Goal: Task Accomplishment & Management: Manage account settings

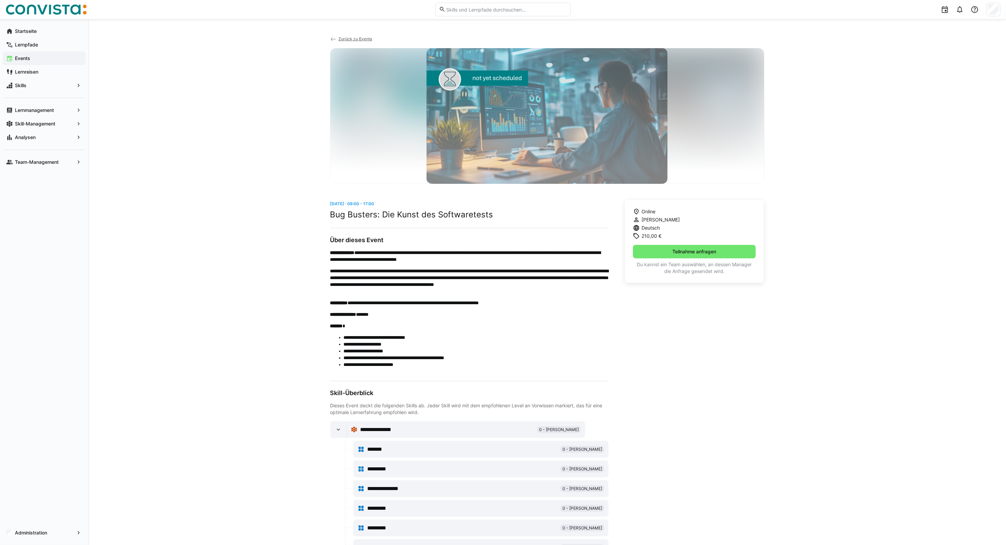
click at [21, 7] on img at bounding box center [45, 9] width 81 height 11
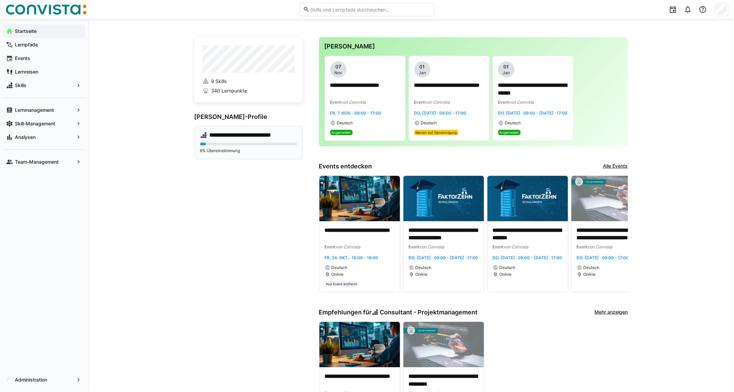
click at [242, 141] on div "**********" at bounding box center [249, 142] width 108 height 33
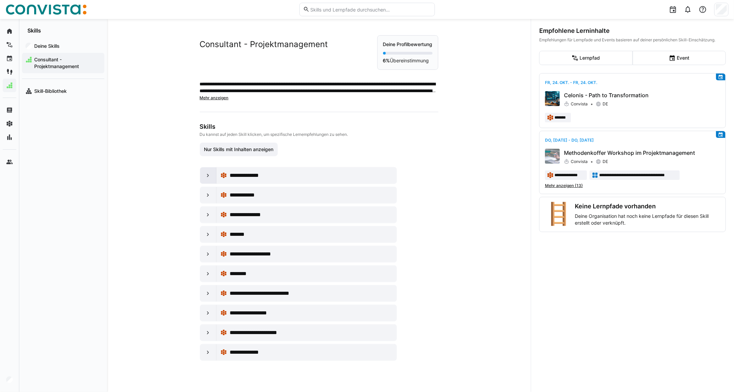
click at [203, 169] on div at bounding box center [208, 175] width 16 height 16
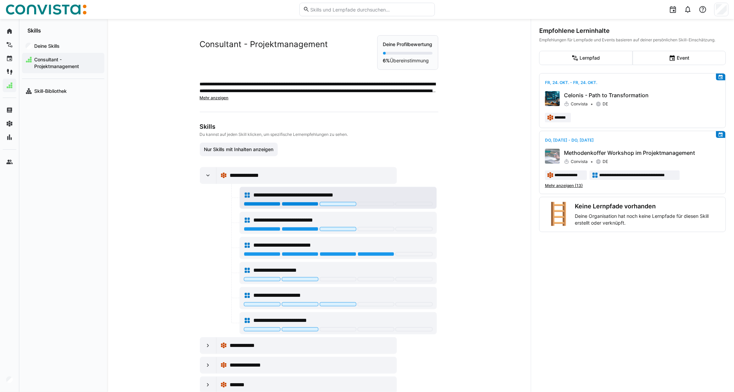
click at [299, 205] on div at bounding box center [300, 204] width 37 height 4
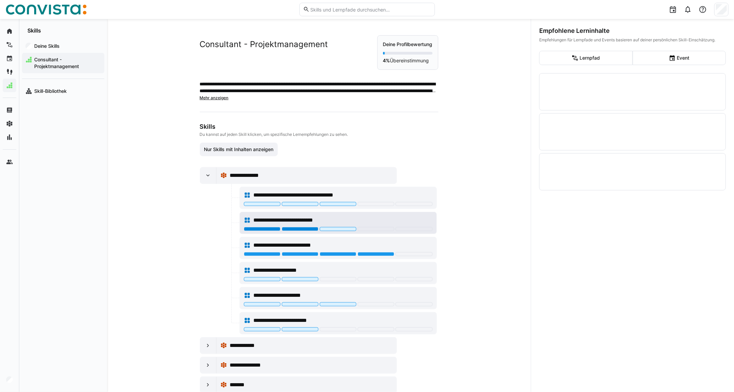
click at [302, 228] on div at bounding box center [300, 229] width 37 height 4
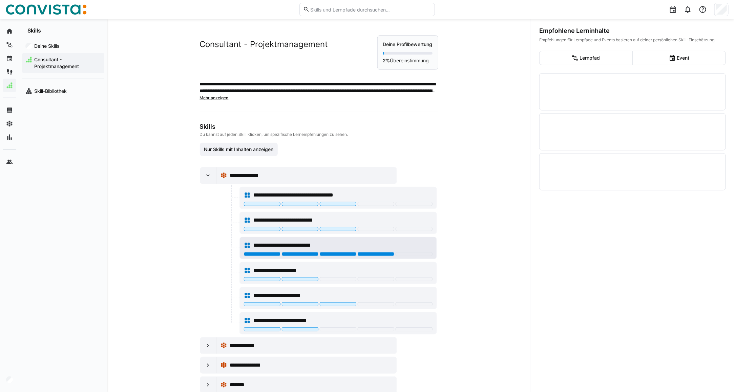
click at [369, 254] on div at bounding box center [376, 254] width 37 height 4
click at [52, 61] on span "Consultant - Projektmanagement" at bounding box center [67, 63] width 68 height 14
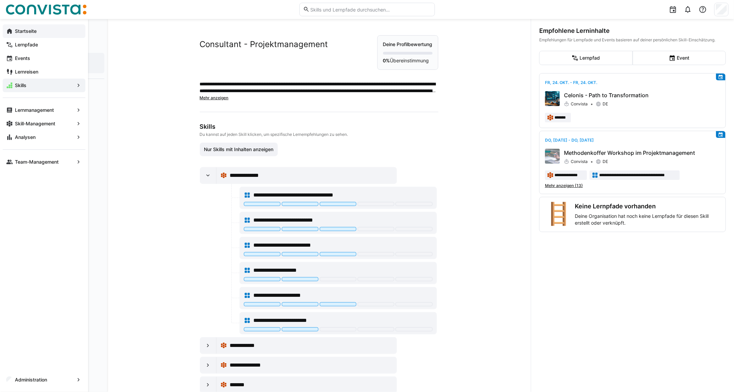
click at [0, 0] on app-navigation-label "Startseite" at bounding box center [0, 0] width 0 height 0
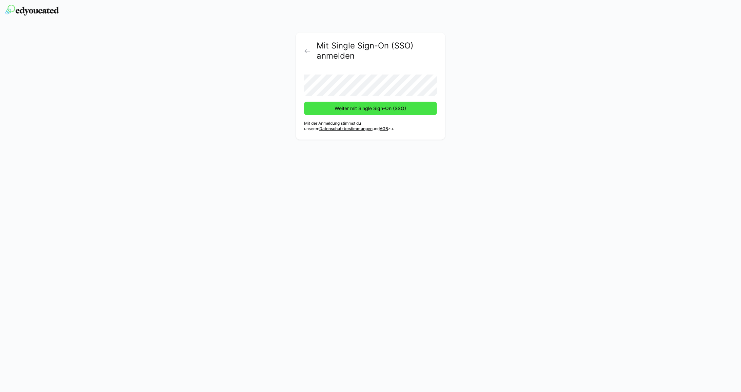
click at [372, 109] on span "Weiter mit Single Sign-On (SSO)" at bounding box center [371, 108] width 74 height 7
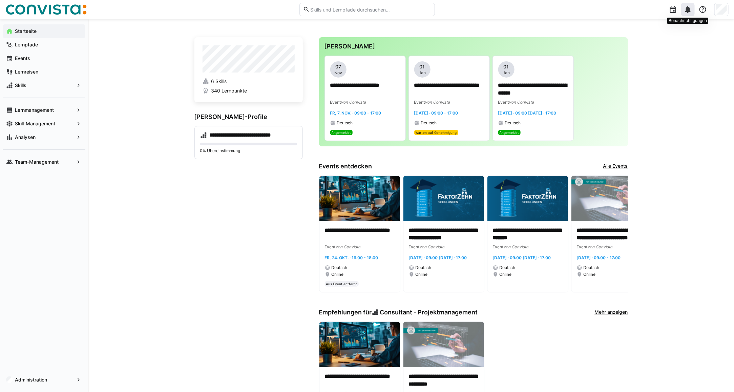
click at [691, 9] on eds-icon at bounding box center [688, 9] width 8 height 8
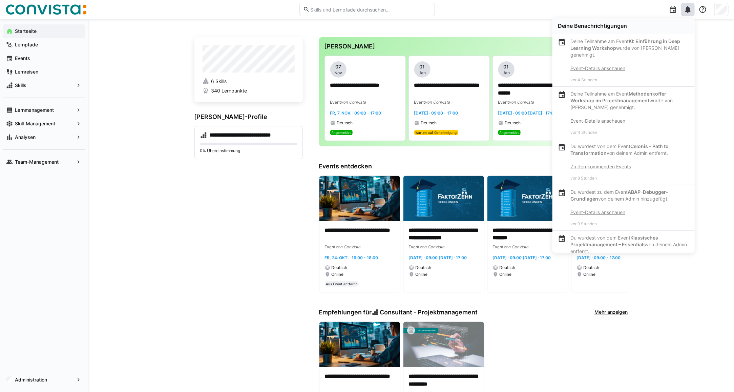
click at [703, 73] on div "**********" at bounding box center [411, 304] width 646 height 570
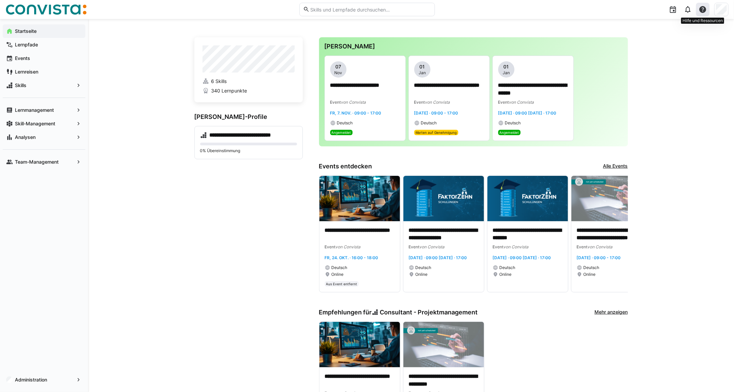
click at [701, 13] on eds-icon at bounding box center [703, 9] width 8 height 8
click at [709, 9] on div at bounding box center [703, 10] width 14 height 14
click at [703, 15] on div at bounding box center [703, 10] width 14 height 14
click at [704, 11] on eds-icon at bounding box center [703, 9] width 8 height 8
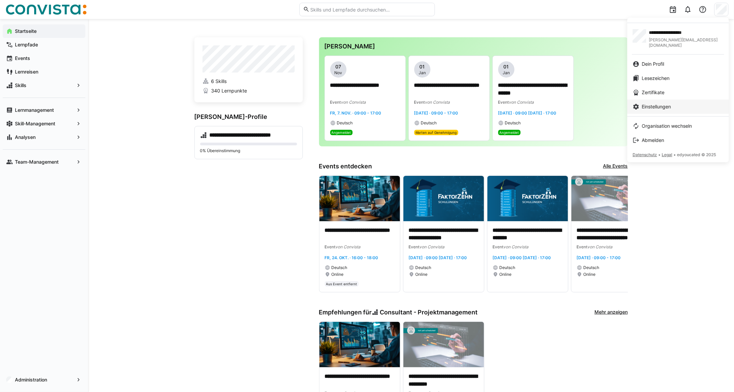
click at [666, 106] on link "Einstellungen" at bounding box center [679, 107] width 102 height 14
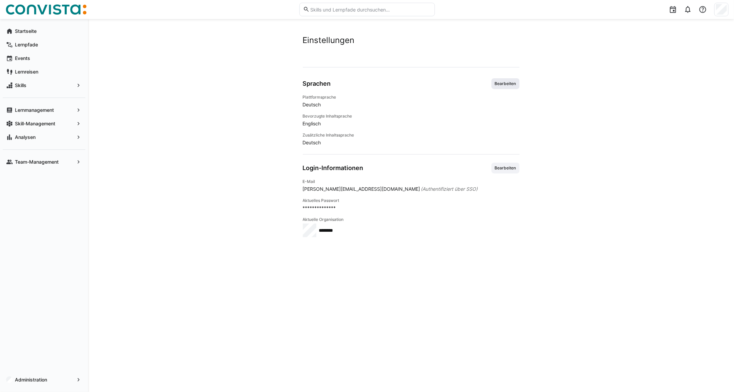
click at [508, 85] on span "Bearbeiten" at bounding box center [505, 83] width 23 height 5
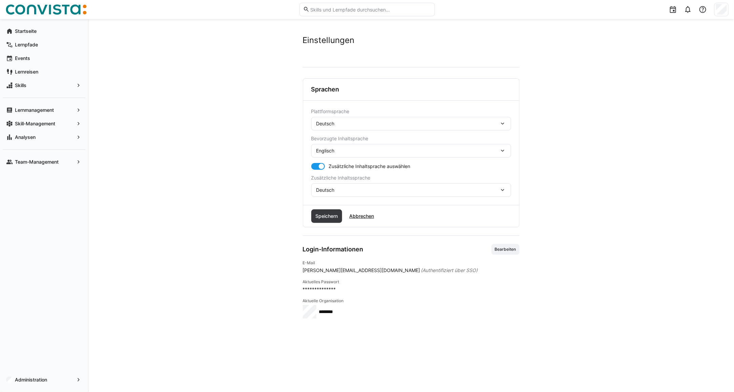
click at [331, 126] on span "Deutsch" at bounding box center [326, 123] width 18 height 7
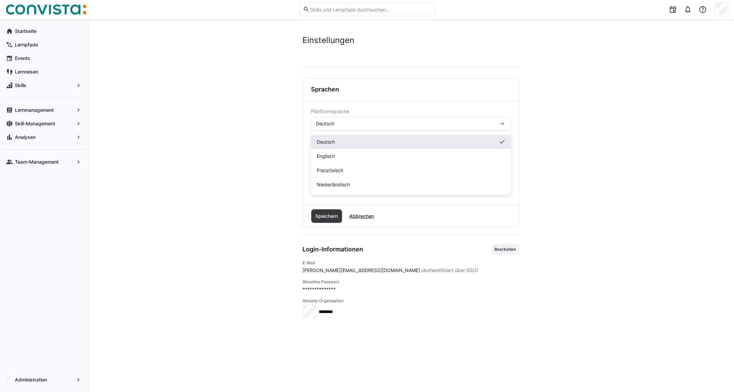
click at [332, 146] on div "Deutsch" at bounding box center [411, 142] width 200 height 14
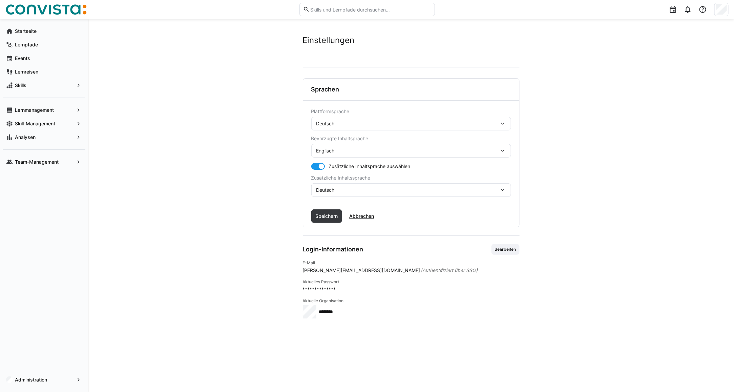
click at [335, 188] on span "Deutsch" at bounding box center [326, 190] width 18 height 7
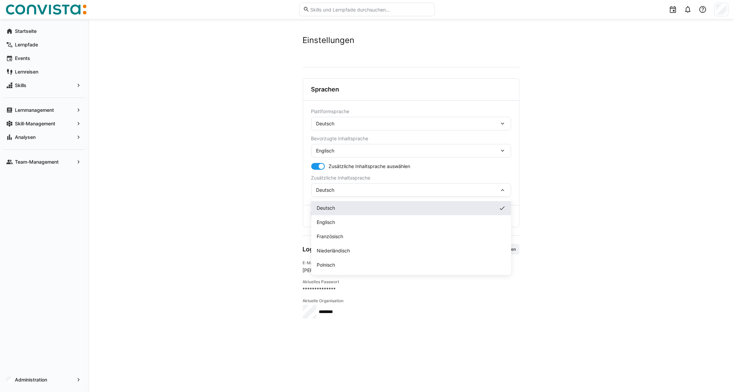
click at [338, 211] on div "Deutsch" at bounding box center [411, 208] width 189 height 7
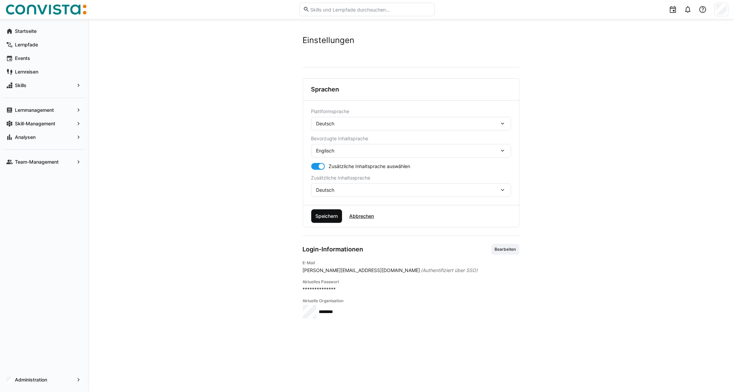
click at [324, 216] on span "Speichern" at bounding box center [326, 216] width 24 height 7
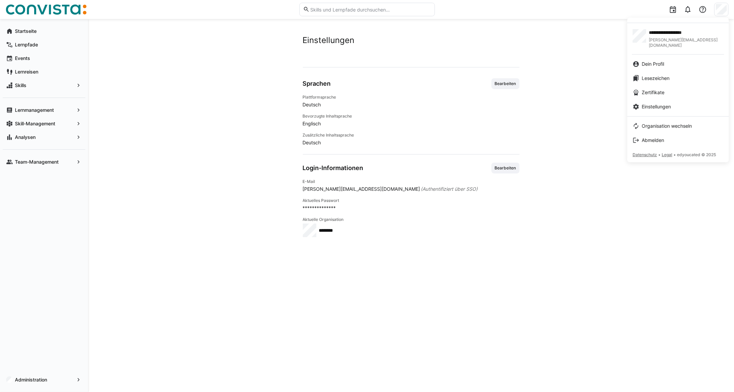
click at [661, 61] on span "Dein Profil" at bounding box center [653, 64] width 22 height 7
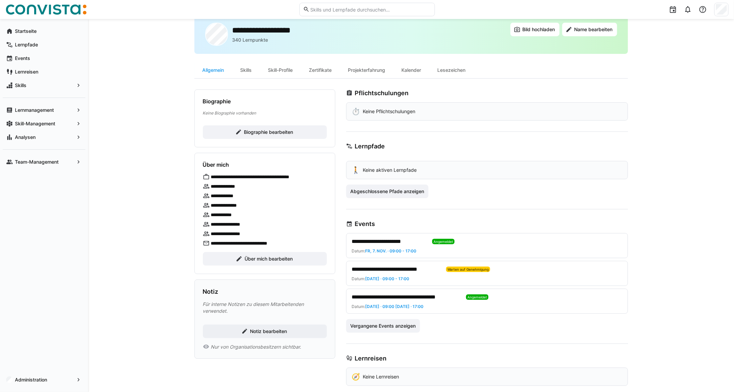
scroll to position [32, 0]
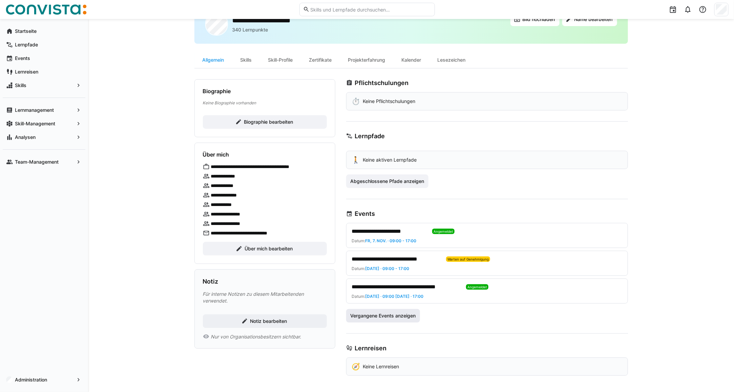
click at [380, 314] on span "Vergangene Events anzeigen" at bounding box center [382, 315] width 67 height 7
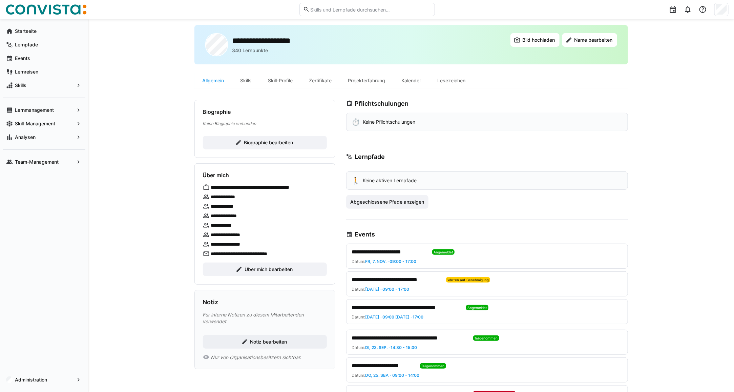
scroll to position [0, 0]
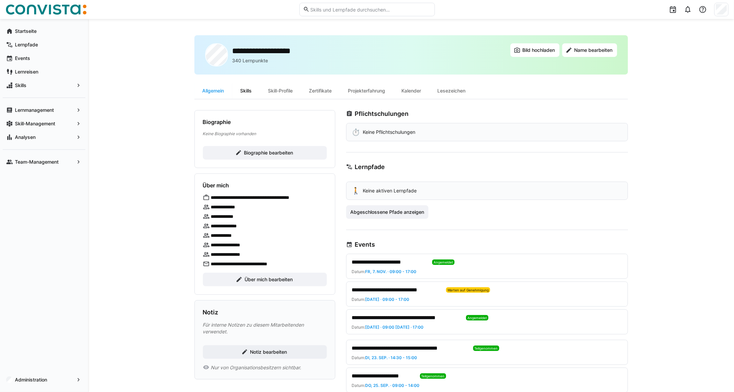
click at [246, 86] on div "Skills" at bounding box center [246, 91] width 28 height 16
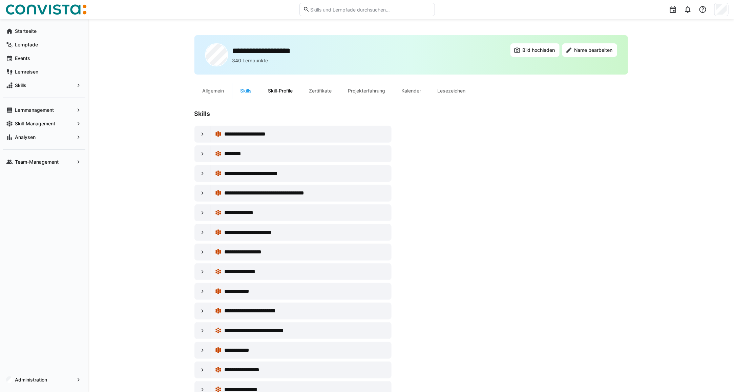
click at [281, 93] on div "Skill-Profile" at bounding box center [280, 91] width 41 height 16
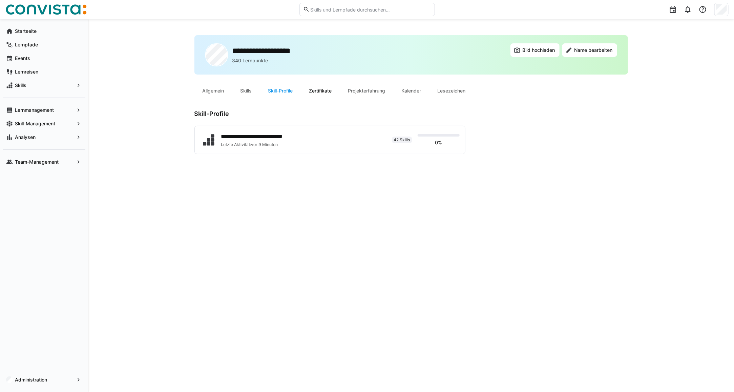
click at [322, 91] on div "Zertifikate" at bounding box center [320, 91] width 39 height 16
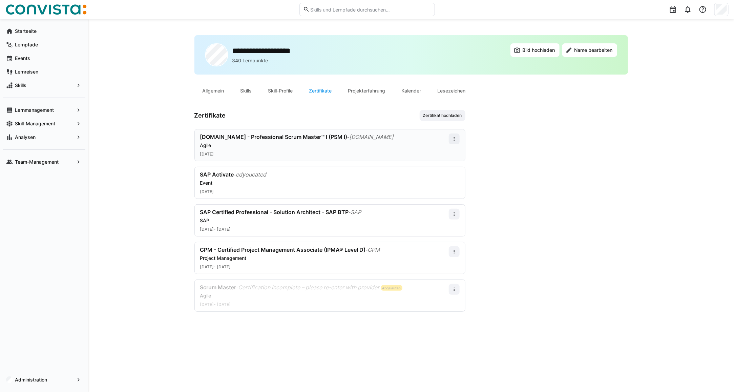
click at [229, 145] on div "Agile" at bounding box center [324, 145] width 249 height 7
click at [474, 134] on app-user-profile-inner-container "Zertifikate Zertifikat hochladen scrum.org - Professional Scrum Master™ I (PSM …" at bounding box center [412, 211] width 434 height 202
click at [455, 139] on eds-icon at bounding box center [454, 138] width 5 height 5
click at [453, 170] on div "Bearbeiten" at bounding box center [441, 168] width 27 height 5
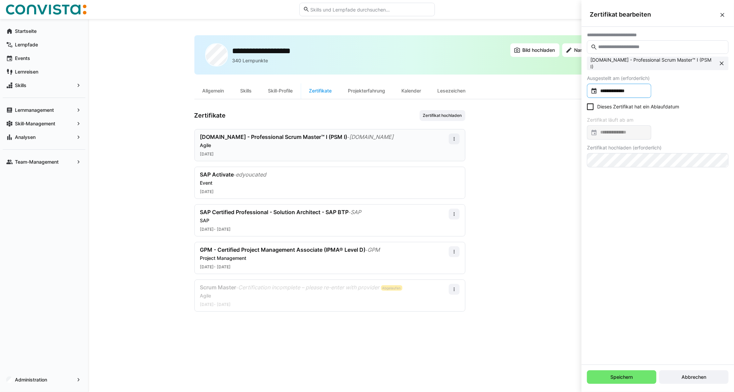
click at [611, 90] on input "**********" at bounding box center [623, 90] width 50 height 7
click at [615, 89] on div at bounding box center [367, 196] width 734 height 392
click at [639, 92] on input "**********" at bounding box center [623, 90] width 50 height 7
click at [626, 152] on span "6" at bounding box center [624, 154] width 12 height 12
click at [600, 107] on eds-checkbox "Dieses Zertifikat hat ein Ablaufdatum" at bounding box center [633, 106] width 92 height 7
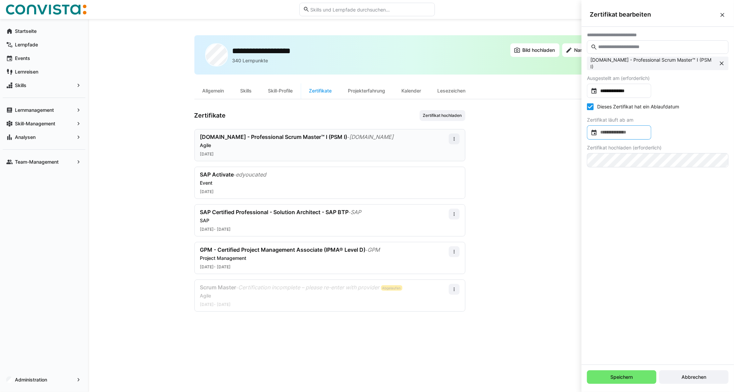
click at [616, 135] on input at bounding box center [623, 132] width 50 height 7
click at [616, 130] on div at bounding box center [367, 196] width 734 height 392
click at [688, 379] on span "Abbrechen" at bounding box center [694, 377] width 27 height 7
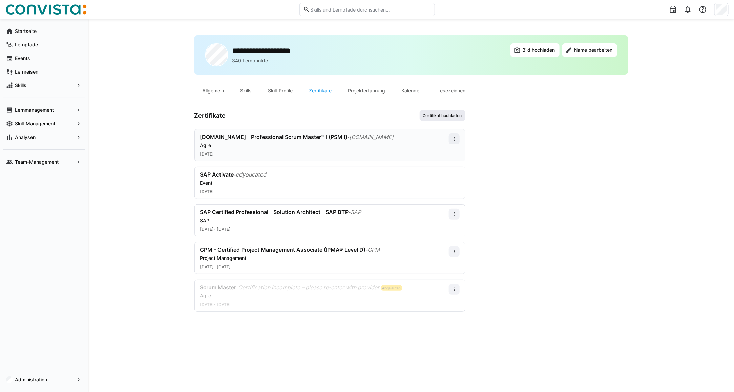
click at [432, 117] on span "Zertifikat hochladen" at bounding box center [443, 115] width 40 height 5
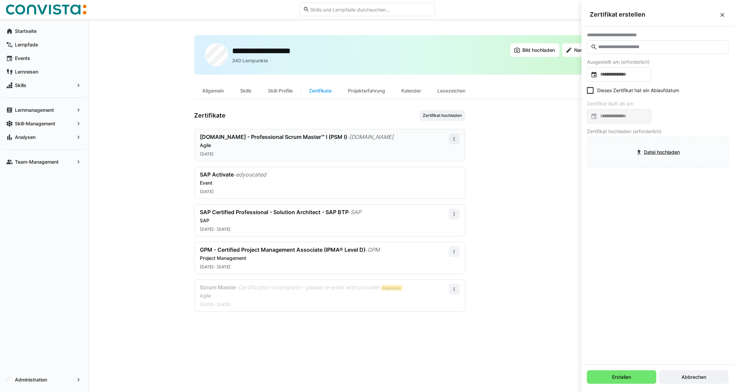
click at [623, 48] on input "text" at bounding box center [661, 47] width 127 height 6
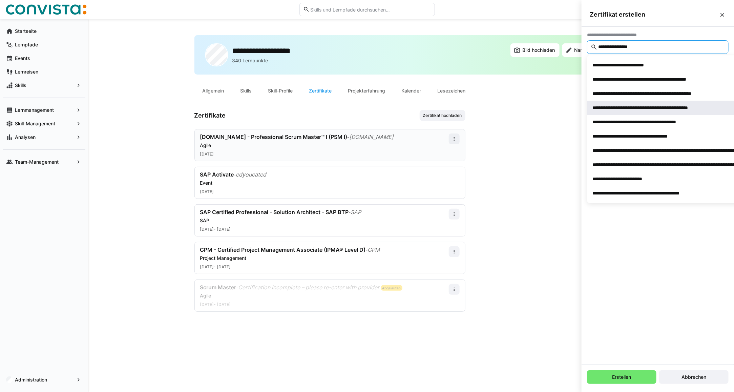
type input "**********"
click at [612, 109] on div "**********" at bounding box center [658, 107] width 131 height 7
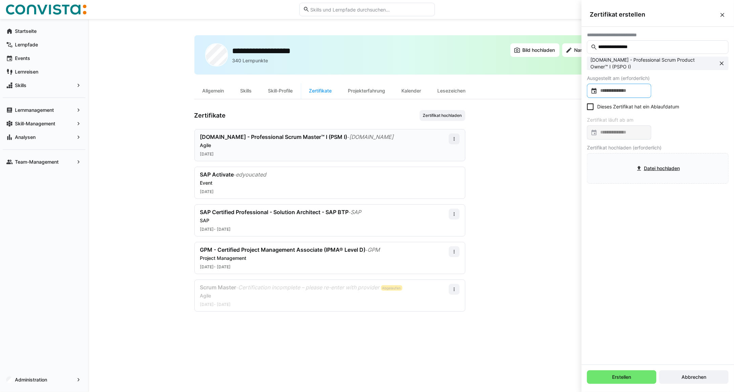
click at [616, 90] on input at bounding box center [623, 90] width 50 height 7
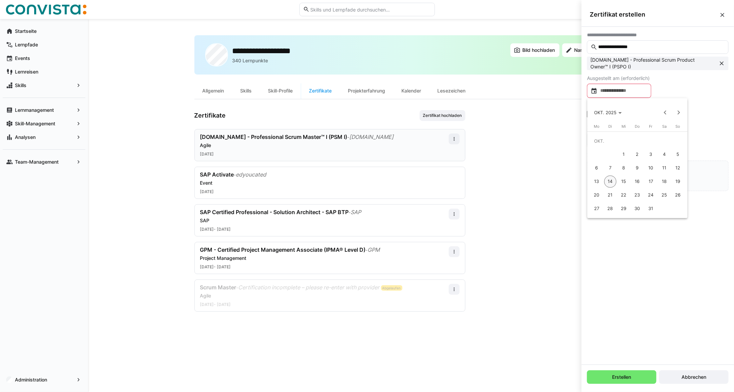
click at [611, 169] on span "7" at bounding box center [611, 168] width 12 height 12
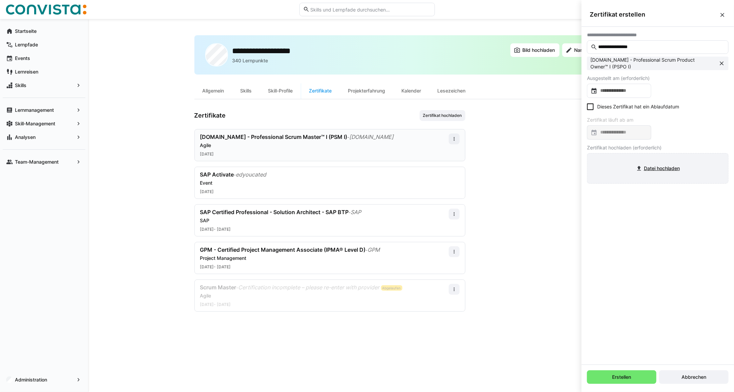
click at [646, 172] on input "file" at bounding box center [658, 169] width 141 height 30
click at [695, 375] on span "Abbrechen" at bounding box center [694, 377] width 27 height 7
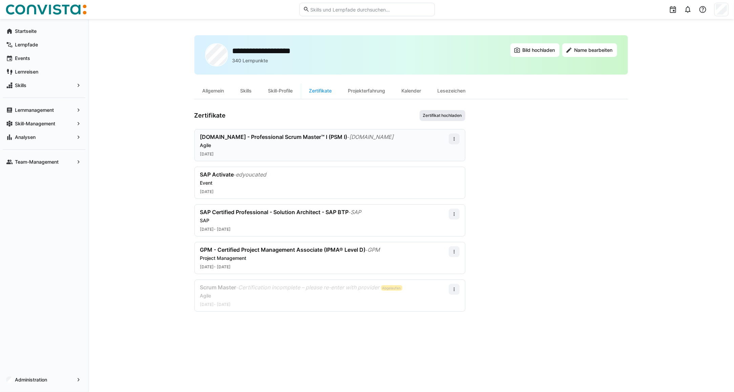
click at [436, 118] on span "Zertifikat hochladen" at bounding box center [443, 115] width 40 height 5
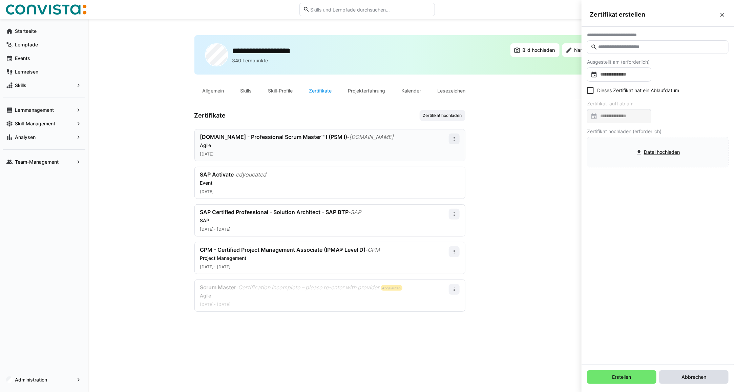
click at [690, 378] on span "Abbrechen" at bounding box center [694, 377] width 27 height 7
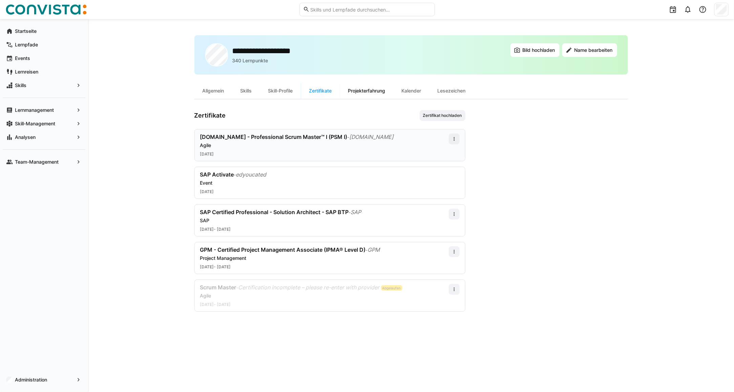
click at [370, 96] on div "Projekterfahrung" at bounding box center [367, 91] width 54 height 16
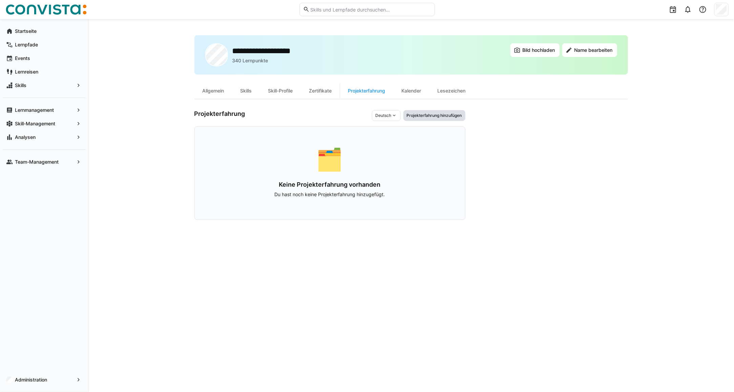
click at [443, 117] on span "Projekterfahrung hinzufügen" at bounding box center [434, 115] width 57 height 5
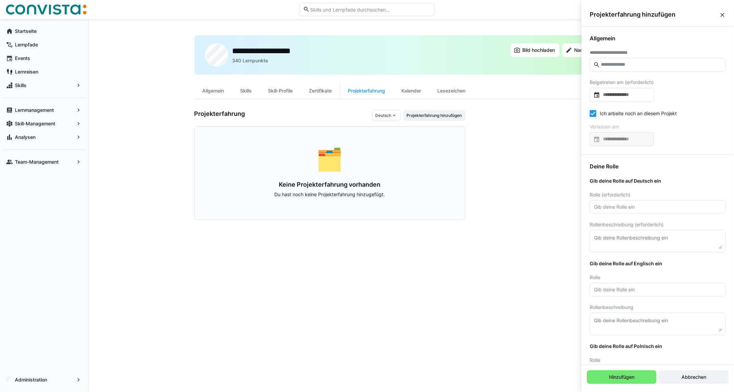
click at [617, 63] on input "text" at bounding box center [662, 65] width 122 height 6
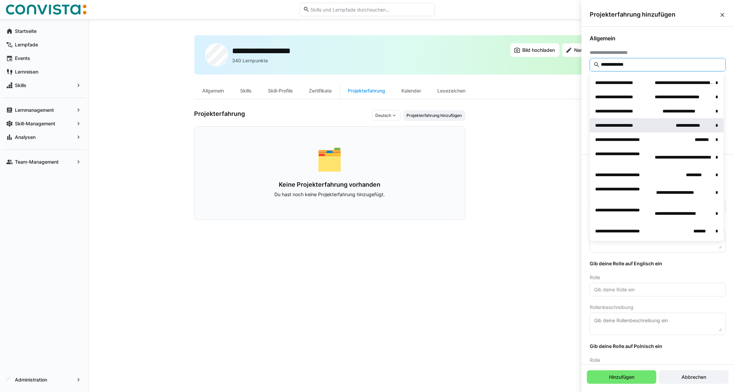
type input "**********"
click at [658, 124] on span "**********" at bounding box center [634, 125] width 79 height 7
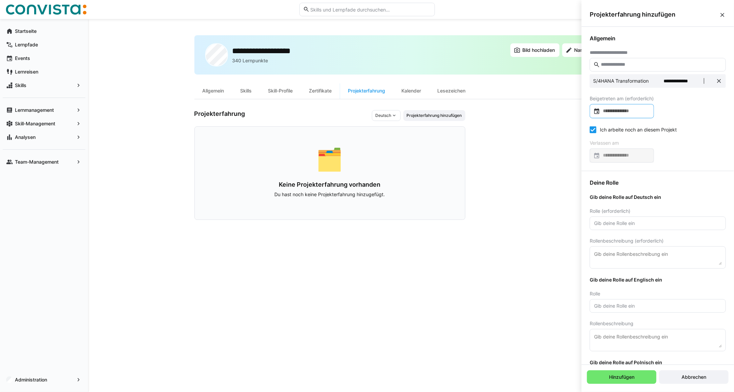
click at [621, 113] on input at bounding box center [626, 111] width 50 height 7
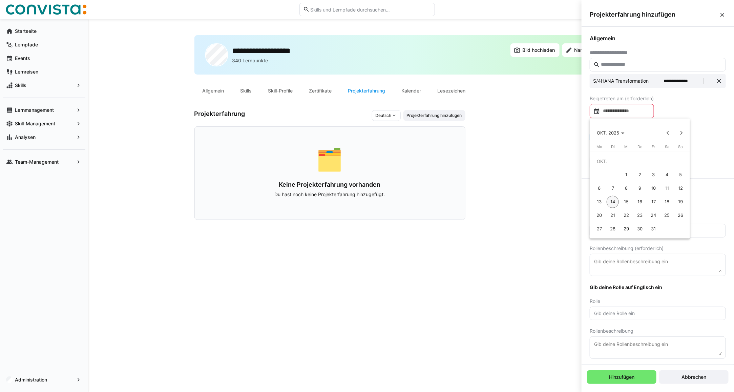
click at [598, 189] on span "6" at bounding box center [599, 188] width 12 height 12
type input "**********"
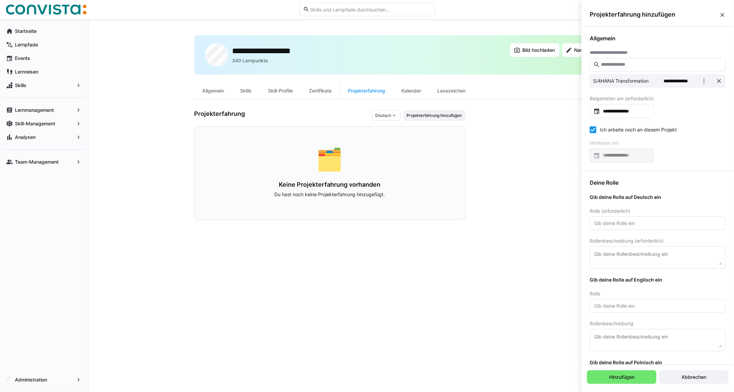
click at [603, 131] on eds-checkbox "Ich arbeite noch an diesem Projekt" at bounding box center [633, 129] width 87 height 7
click at [604, 128] on eds-checkbox "Ich arbeite noch an diesem Projekt" at bounding box center [633, 129] width 87 height 7
click at [616, 153] on input at bounding box center [626, 155] width 50 height 7
click at [654, 231] on span "10" at bounding box center [654, 233] width 12 height 12
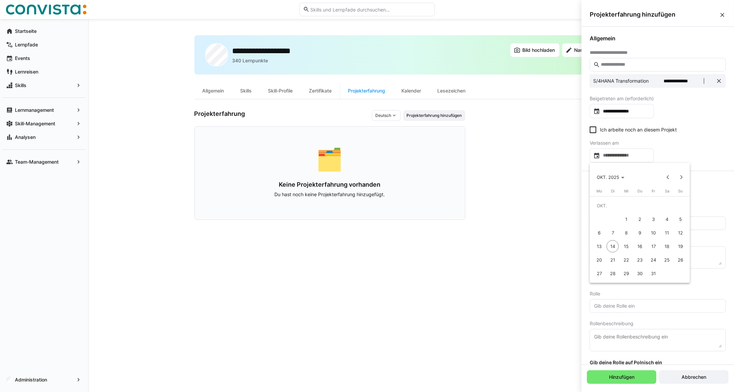
type input "**********"
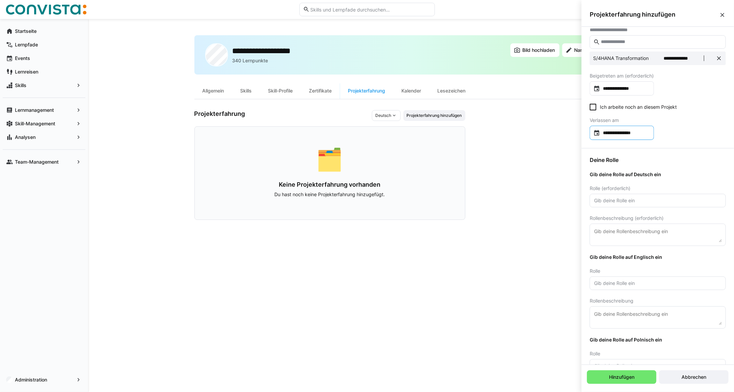
scroll to position [42, 0]
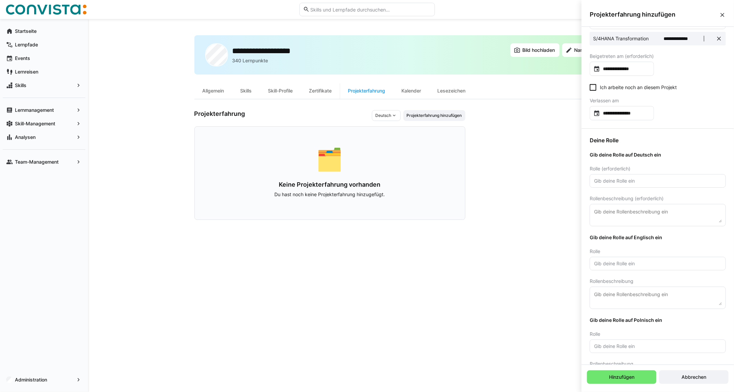
click at [604, 182] on input "text" at bounding box center [658, 181] width 129 height 6
type input "Projektmanager"
type textarea "Projekte geleitet"
click at [629, 183] on input "Projektmanager" at bounding box center [658, 181] width 129 height 6
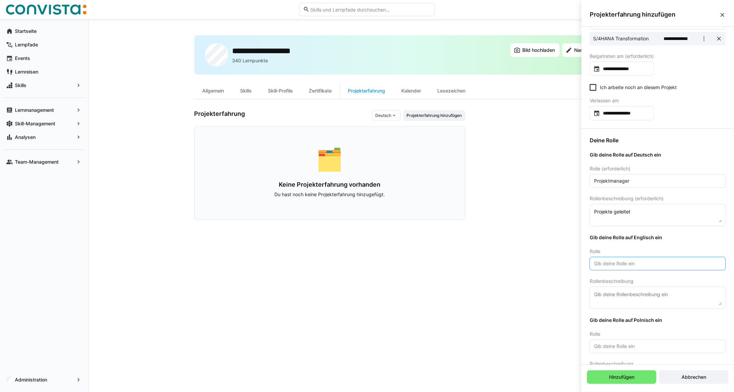
click at [612, 264] on input "text" at bounding box center [658, 264] width 129 height 6
paste input "Projektmanager"
type input "Projektmanager"
click at [612, 298] on textarea at bounding box center [658, 297] width 129 height 15
paste textarea "Projektmanager"
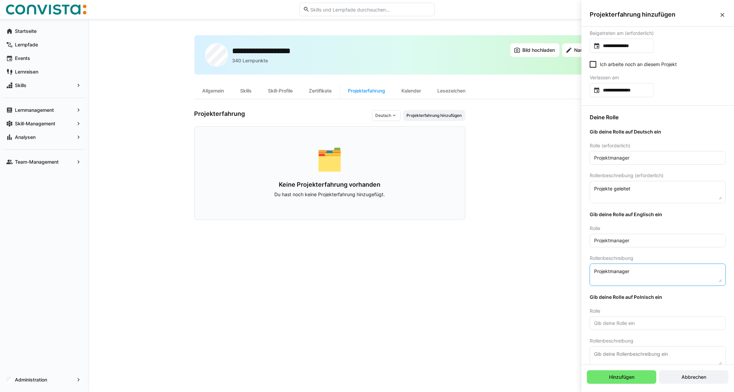
scroll to position [78, 0]
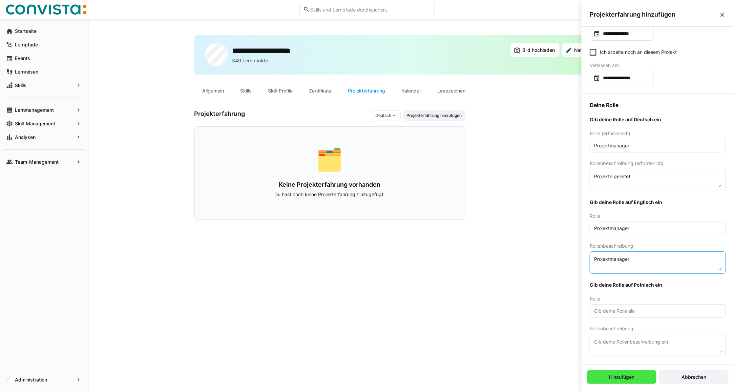
type textarea "Projektmanager"
click at [616, 380] on span "Hinzufügen" at bounding box center [621, 377] width 27 height 7
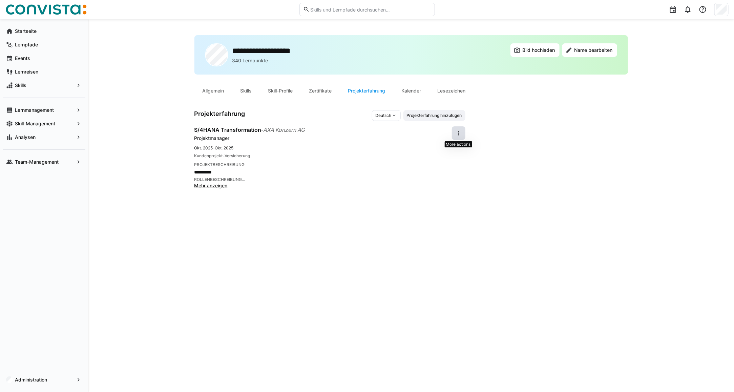
click at [463, 131] on span at bounding box center [459, 133] width 14 height 14
click at [448, 153] on div "Bearbeiten" at bounding box center [448, 151] width 24 height 7
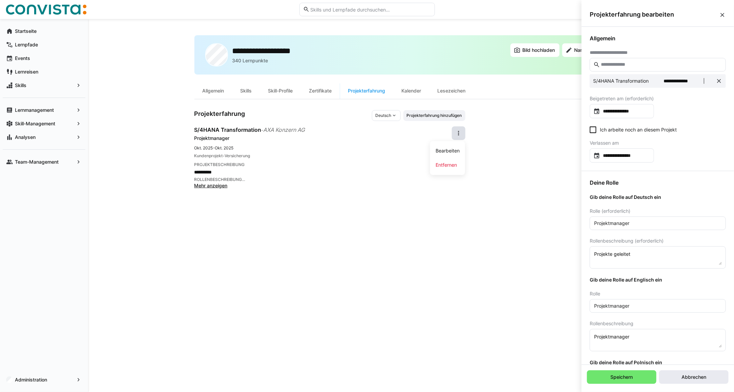
click at [706, 382] on span "Abbrechen" at bounding box center [693, 377] width 69 height 14
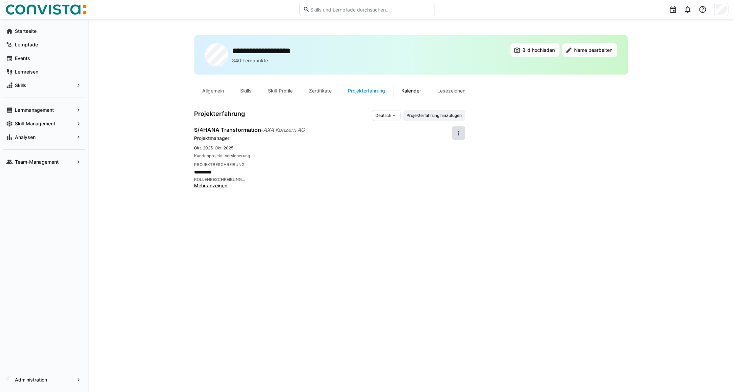
click at [420, 89] on div "Kalender" at bounding box center [412, 91] width 36 height 16
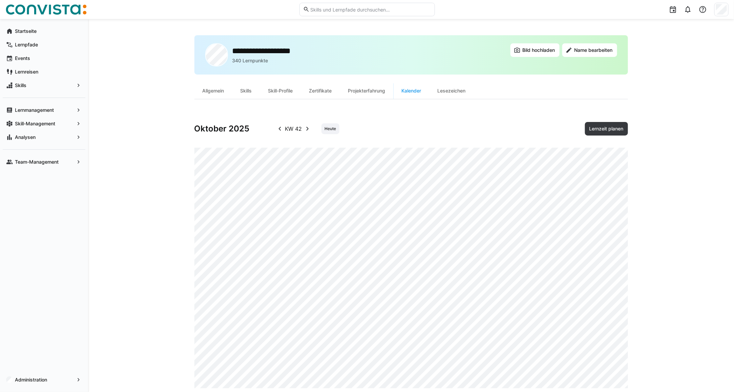
click at [307, 126] on eds-icon at bounding box center [308, 129] width 8 height 8
click at [452, 93] on div "Lesezeichen" at bounding box center [452, 91] width 44 height 16
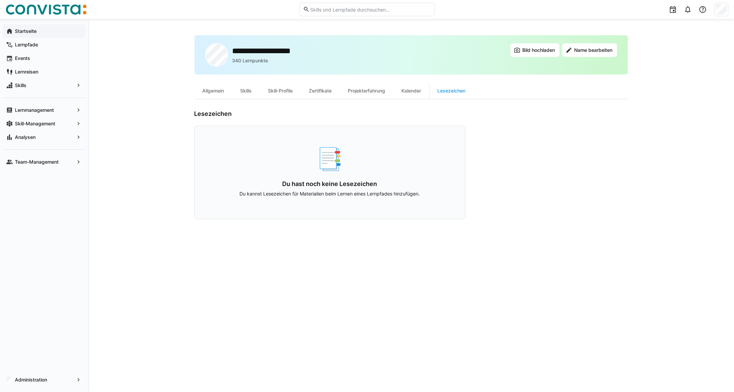
click at [31, 36] on div "Startseite" at bounding box center [44, 31] width 83 height 14
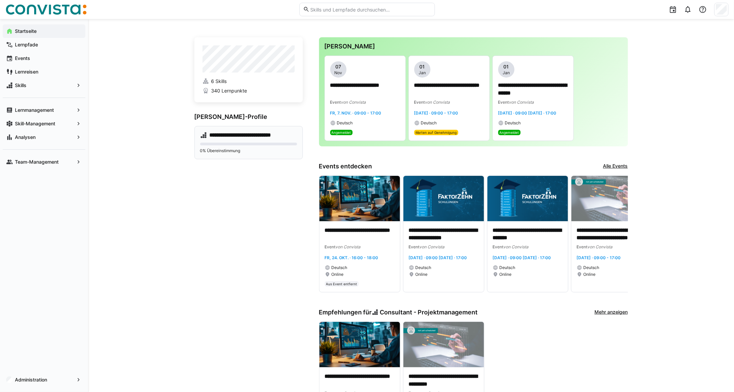
click at [226, 133] on h4 "**********" at bounding box center [253, 135] width 87 height 7
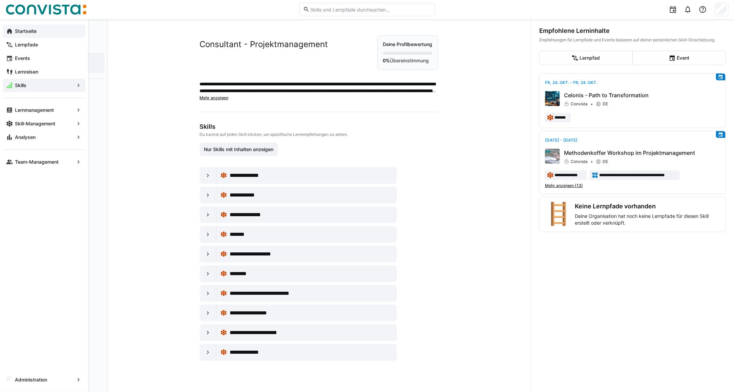
click at [0, 0] on app-navigation-label "Startseite" at bounding box center [0, 0] width 0 height 0
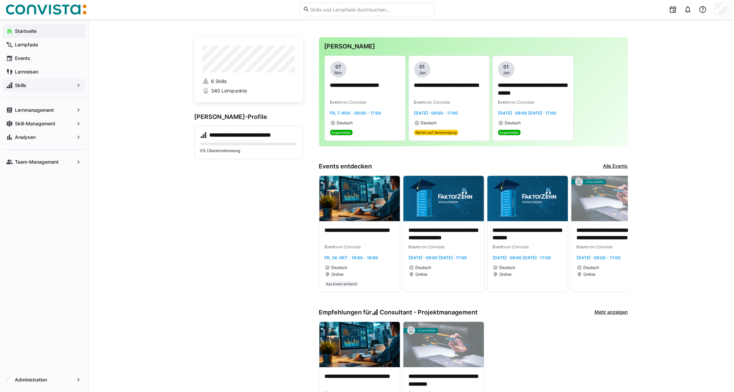
click at [29, 88] on span "Skills" at bounding box center [44, 85] width 60 height 7
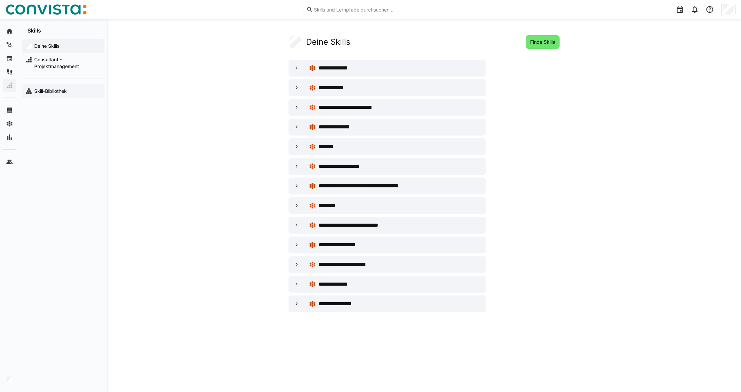
click at [0, 0] on app-navigation-label "Skill-Bibliothek" at bounding box center [0, 0] width 0 height 0
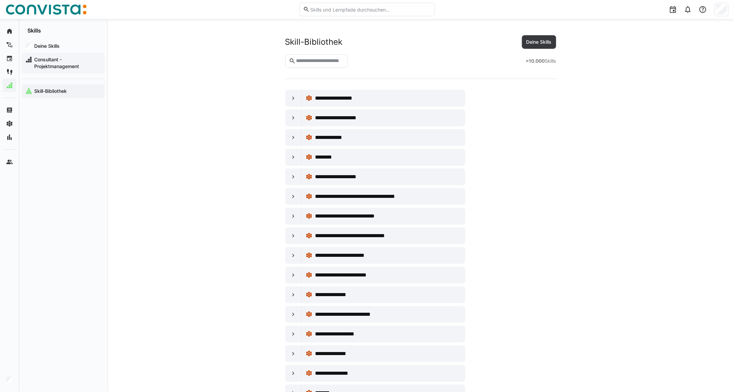
click at [51, 59] on span "Consultant - Projektmanagement" at bounding box center [67, 63] width 68 height 14
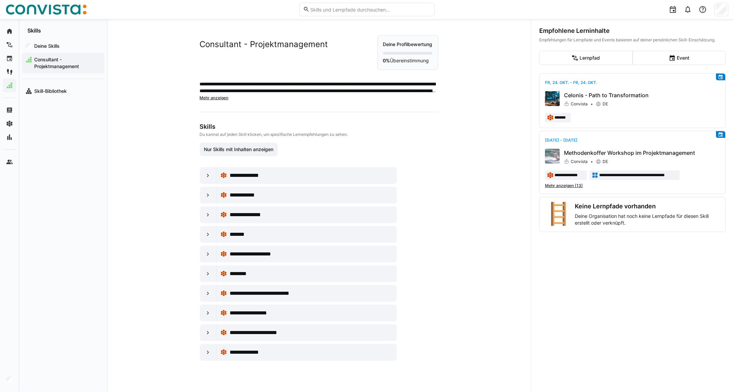
click at [210, 97] on span "Mehr anzeigen" at bounding box center [214, 97] width 29 height 5
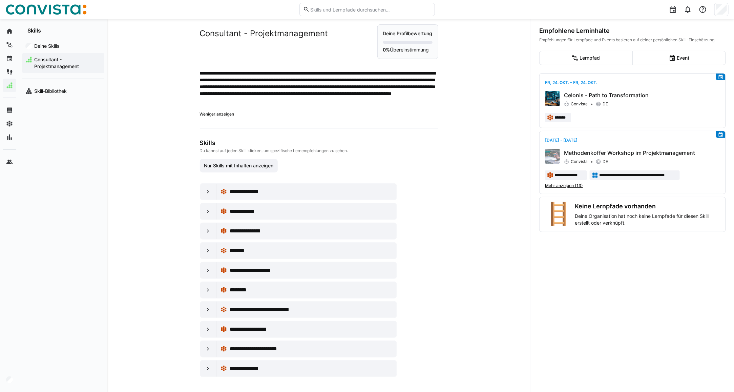
scroll to position [14, 0]
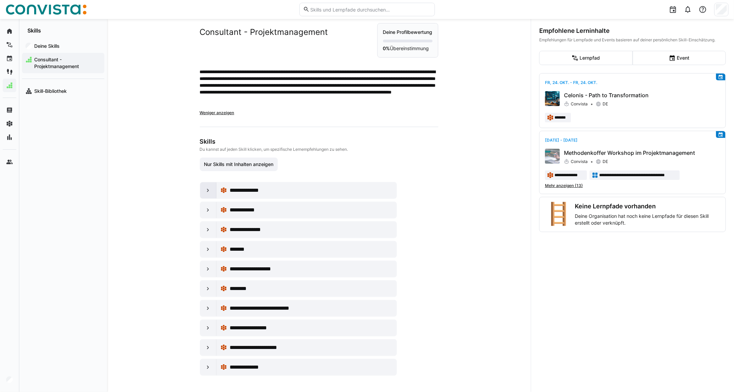
click at [200, 188] on div at bounding box center [208, 190] width 16 height 16
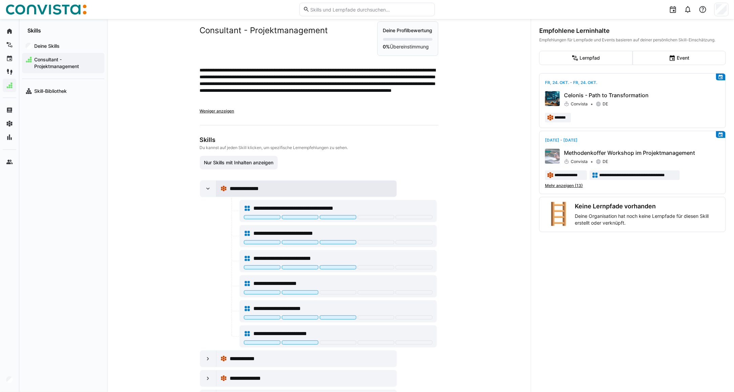
click at [246, 188] on span "**********" at bounding box center [250, 189] width 41 height 8
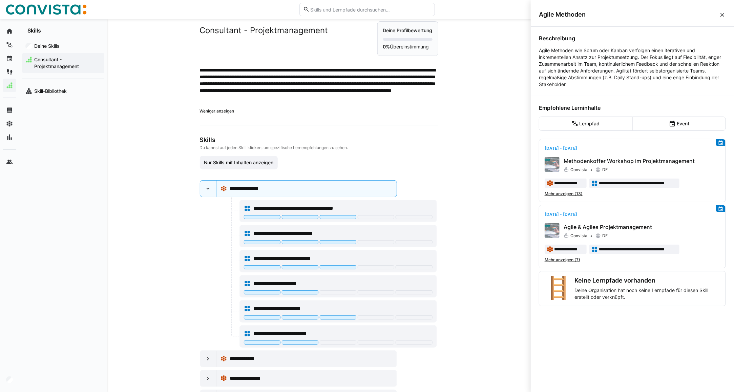
click at [721, 16] on eds-icon at bounding box center [722, 15] width 7 height 7
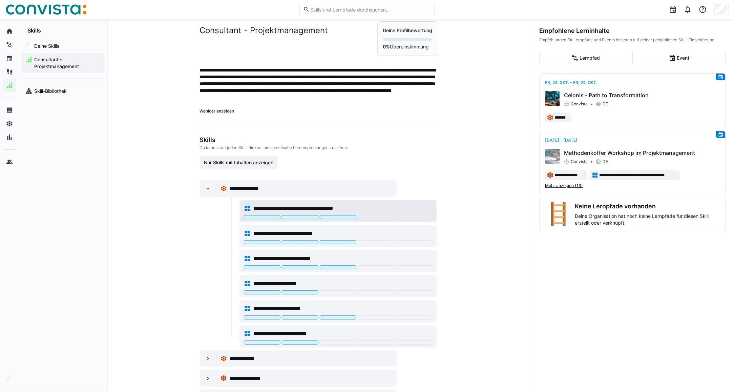
click at [309, 207] on span "**********" at bounding box center [305, 208] width 104 height 8
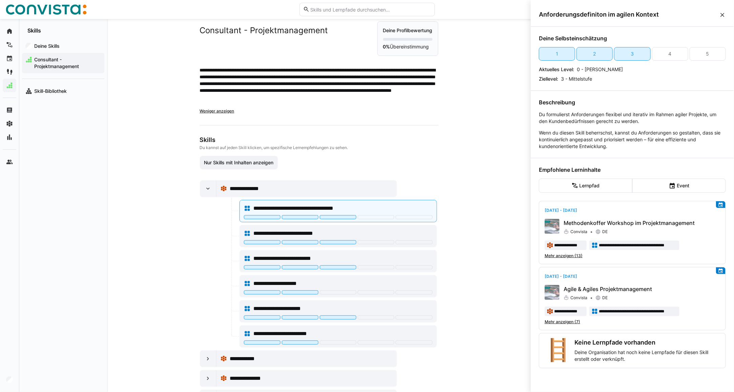
drag, startPoint x: 722, startPoint y: 15, endPoint x: 634, endPoint y: 63, distance: 99.9
click at [722, 15] on eds-icon at bounding box center [722, 15] width 7 height 7
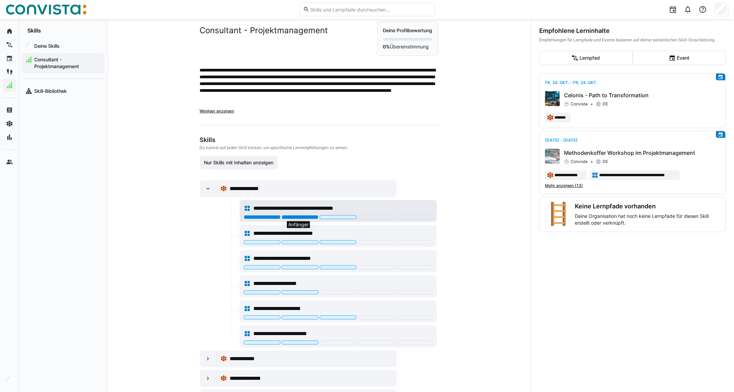
click at [296, 218] on div at bounding box center [300, 217] width 37 height 4
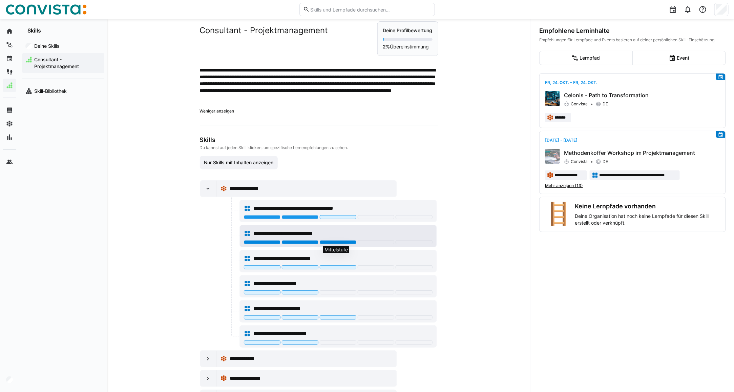
click at [332, 241] on div at bounding box center [338, 242] width 37 height 4
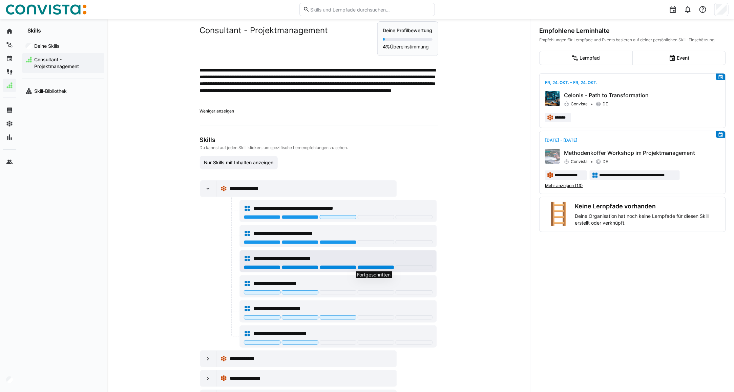
click at [369, 268] on div at bounding box center [376, 267] width 37 height 4
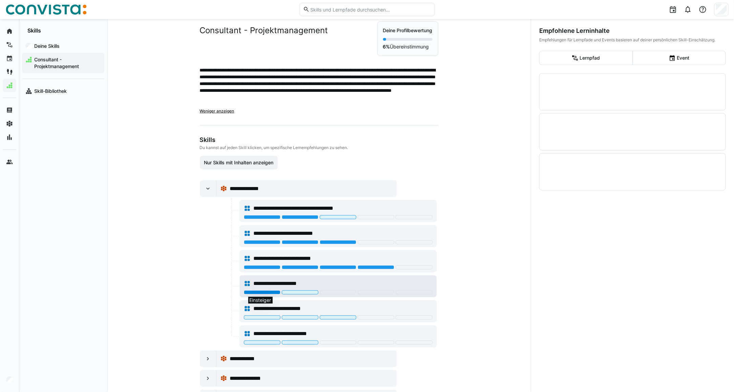
click at [260, 293] on div at bounding box center [262, 292] width 37 height 4
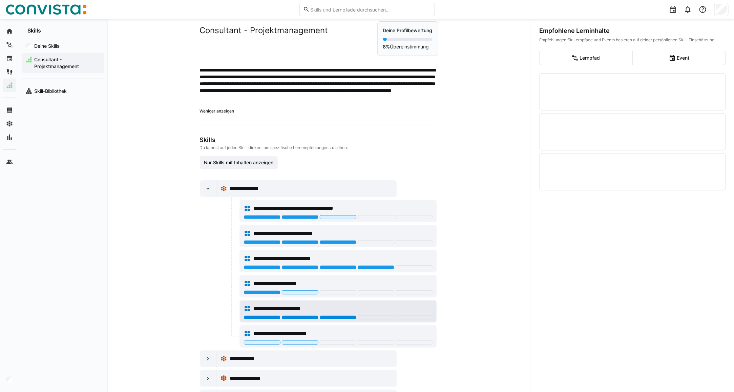
click at [339, 317] on div at bounding box center [338, 318] width 37 height 4
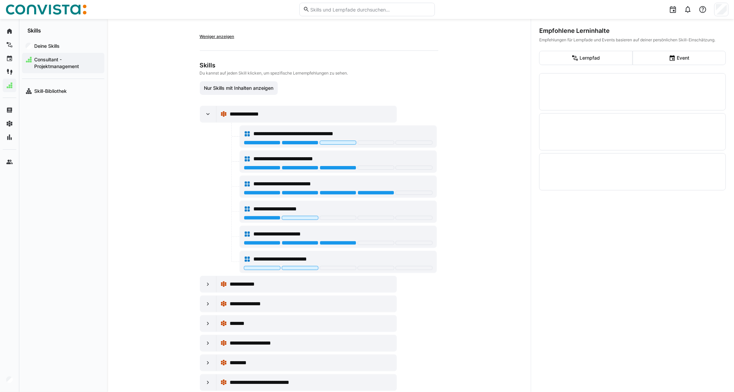
scroll to position [99, 0]
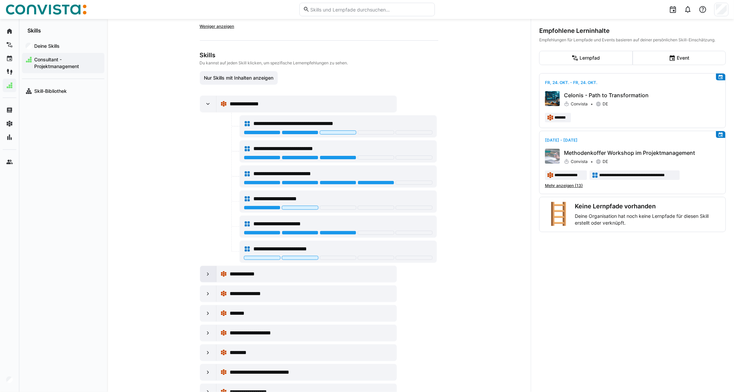
click at [202, 277] on div at bounding box center [208, 274] width 16 height 16
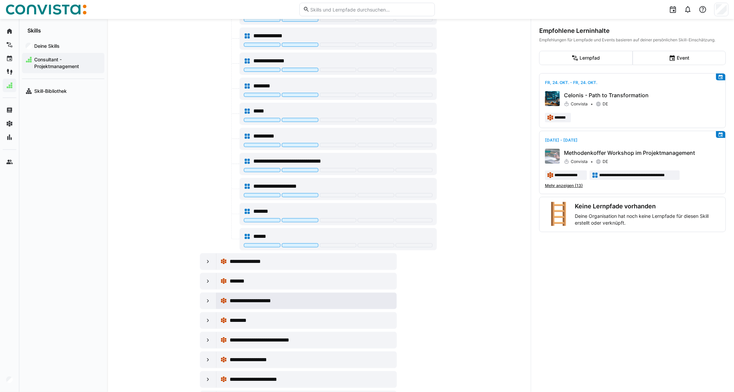
scroll to position [395, 0]
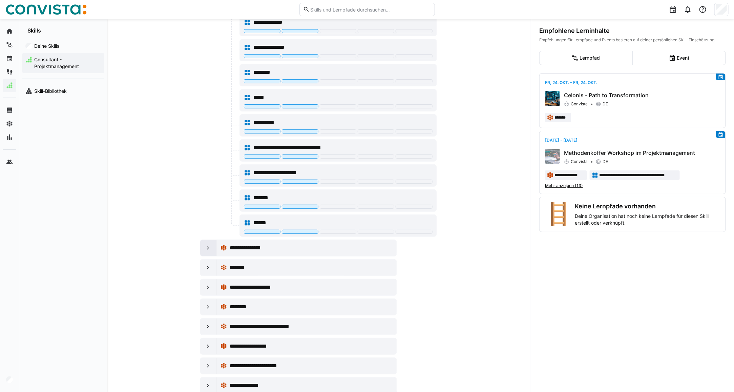
click at [206, 248] on eds-icon at bounding box center [208, 248] width 7 height 7
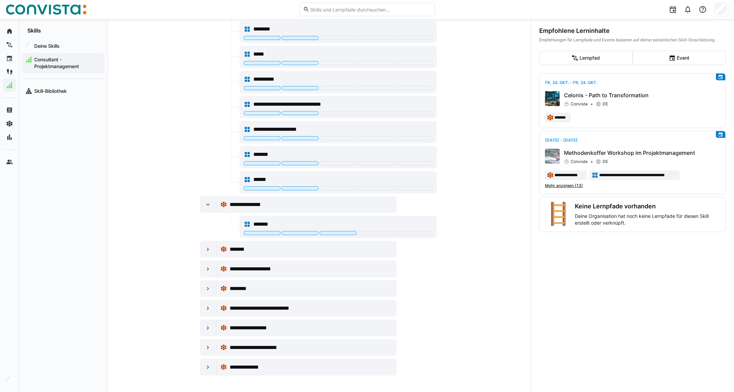
scroll to position [443, 0]
click at [308, 222] on div "*******" at bounding box center [342, 224] width 179 height 8
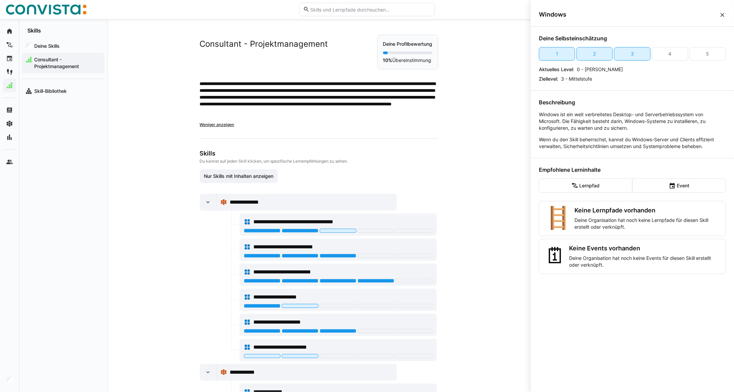
scroll to position [0, 0]
click at [331, 335] on div at bounding box center [338, 331] width 189 height 5
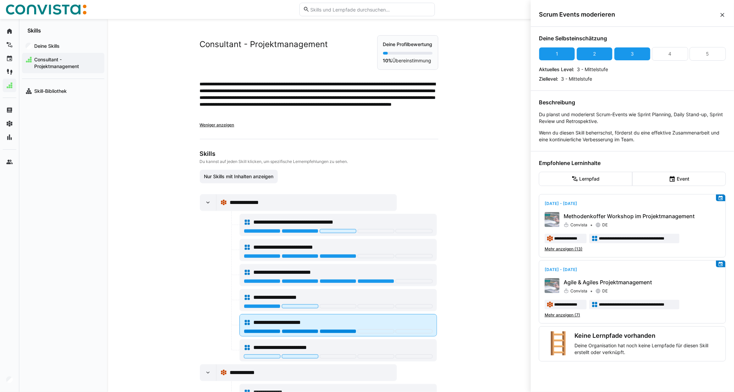
click at [324, 331] on div at bounding box center [338, 331] width 37 height 4
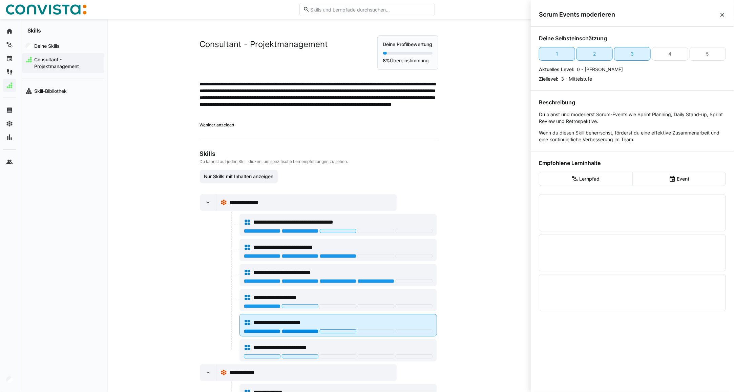
click at [289, 332] on div at bounding box center [300, 331] width 37 height 4
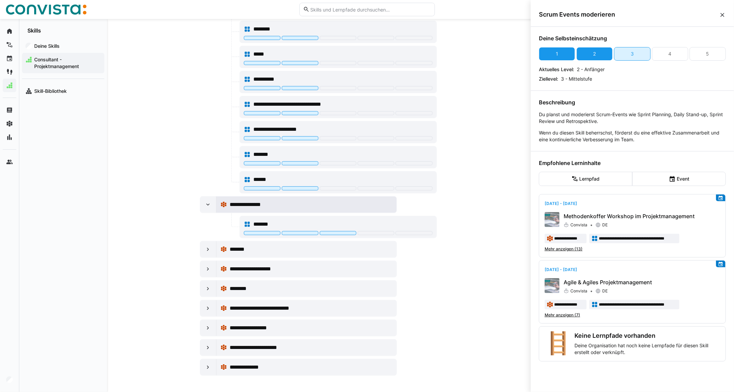
scroll to position [443, 0]
click at [205, 268] on eds-icon at bounding box center [208, 269] width 7 height 7
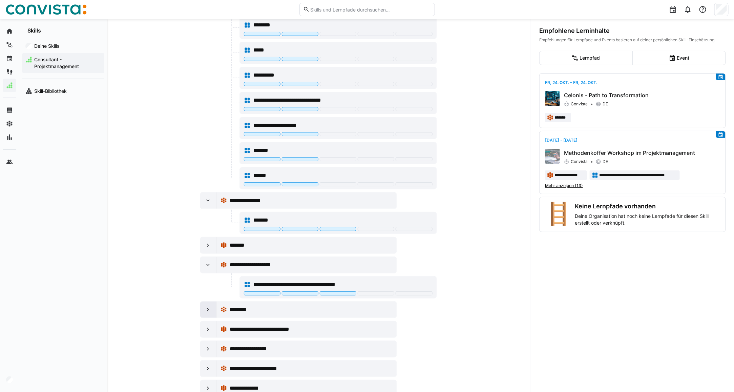
click at [203, 318] on div at bounding box center [208, 310] width 16 height 16
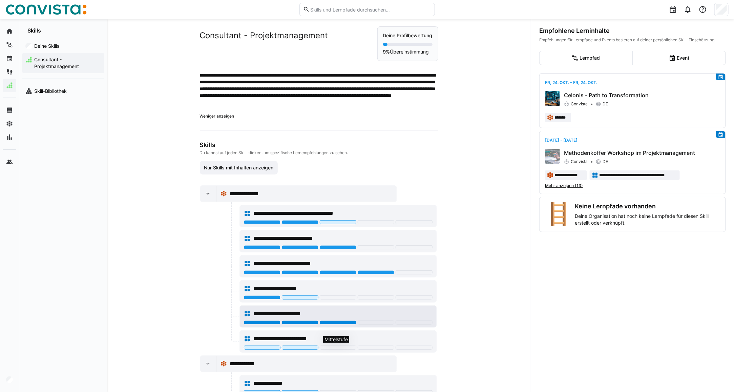
scroll to position [0, 0]
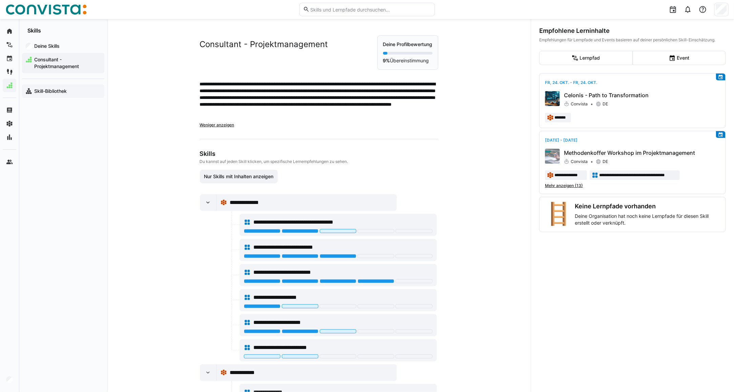
click at [0, 0] on app-navigation-label "Skill-Bibliothek" at bounding box center [0, 0] width 0 height 0
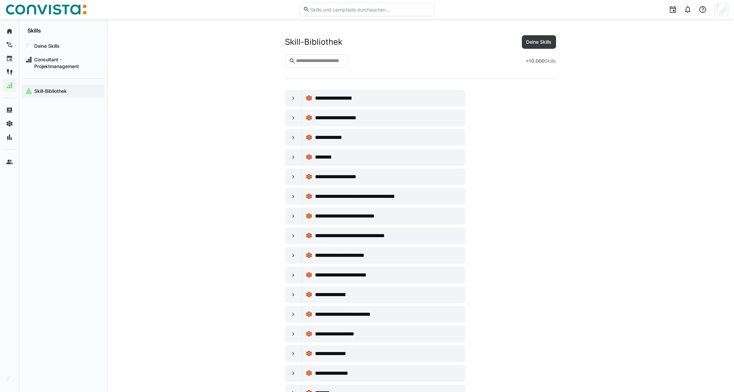
click at [0, 0] on app-navigation-label "Skill-Bibliothek" at bounding box center [0, 0] width 0 height 0
click at [304, 63] on input "text" at bounding box center [320, 61] width 49 height 6
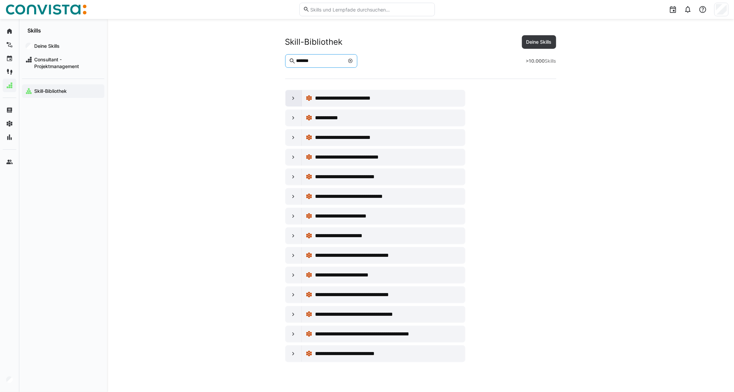
click at [293, 101] on eds-icon at bounding box center [293, 98] width 7 height 7
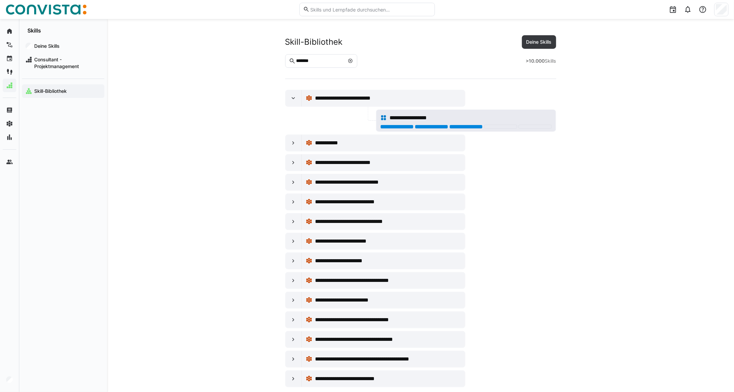
click at [466, 127] on div at bounding box center [466, 127] width 33 height 4
click at [290, 282] on eds-icon at bounding box center [293, 280] width 7 height 7
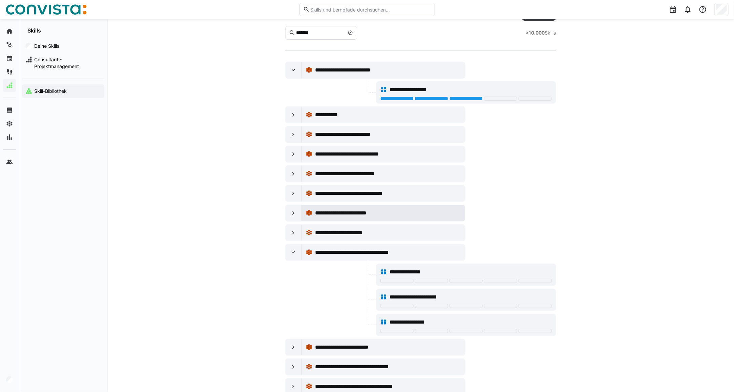
scroll to position [42, 0]
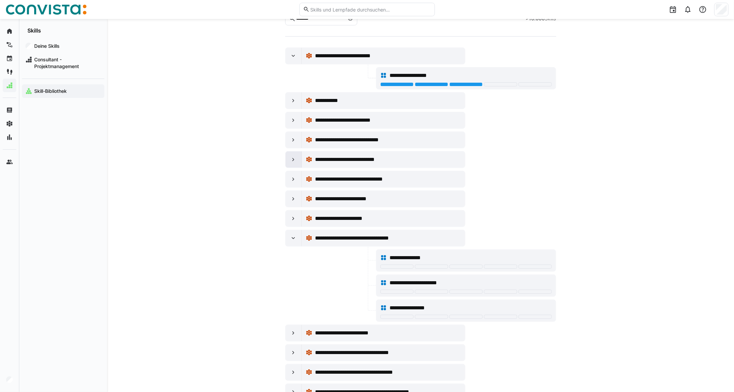
click at [293, 160] on eds-icon at bounding box center [293, 159] width 7 height 7
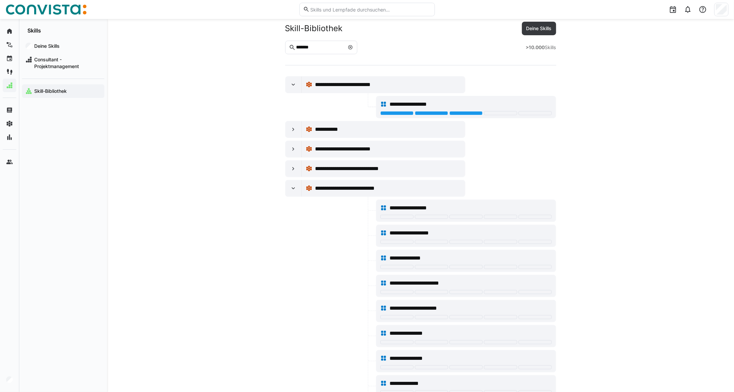
scroll to position [0, 0]
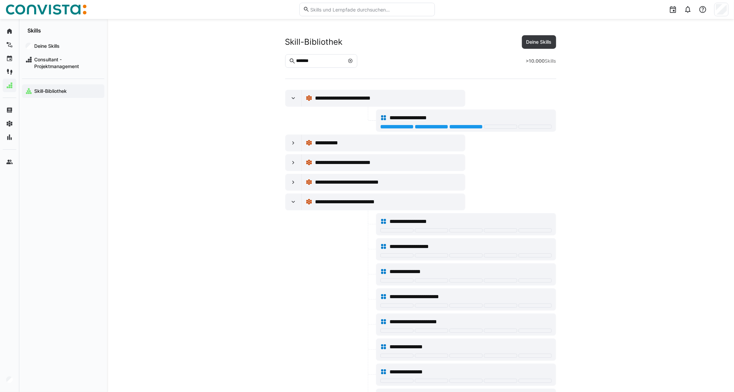
click at [320, 59] on input "*******" at bounding box center [320, 61] width 49 height 6
type input "********"
click at [296, 203] on eds-icon at bounding box center [293, 202] width 7 height 7
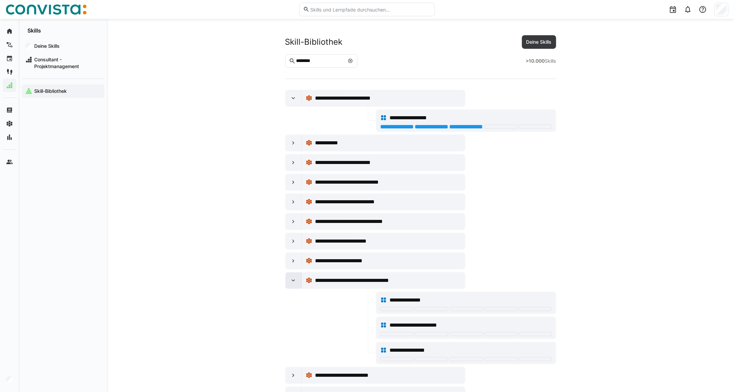
click at [297, 284] on eds-icon at bounding box center [293, 280] width 7 height 7
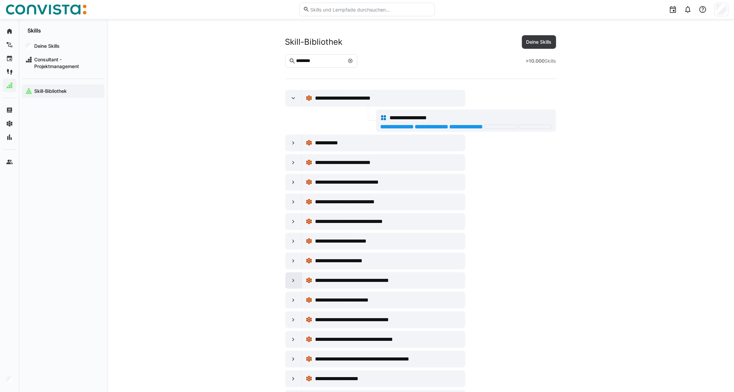
click at [297, 282] on eds-icon at bounding box center [293, 280] width 7 height 7
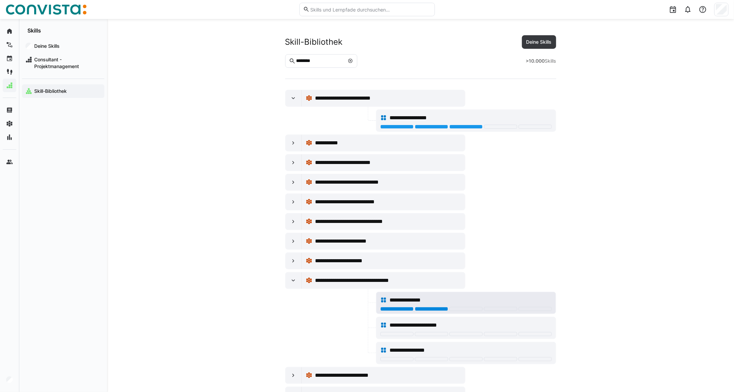
click at [421, 310] on div at bounding box center [431, 309] width 33 height 4
click at [469, 334] on div at bounding box center [466, 334] width 33 height 4
click at [353, 62] on eds-icon at bounding box center [350, 60] width 5 height 5
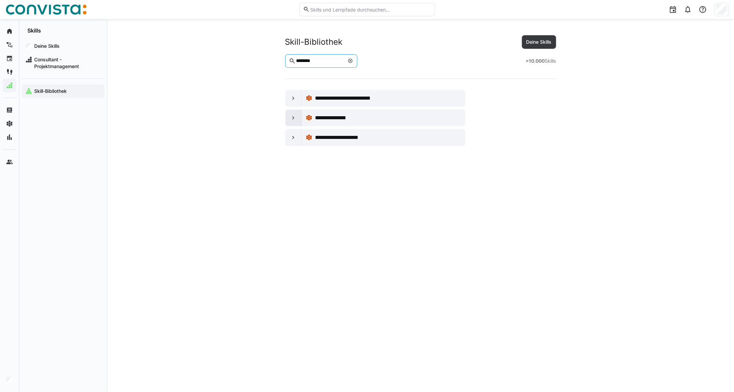
type input "********"
click at [293, 118] on eds-icon at bounding box center [293, 118] width 7 height 7
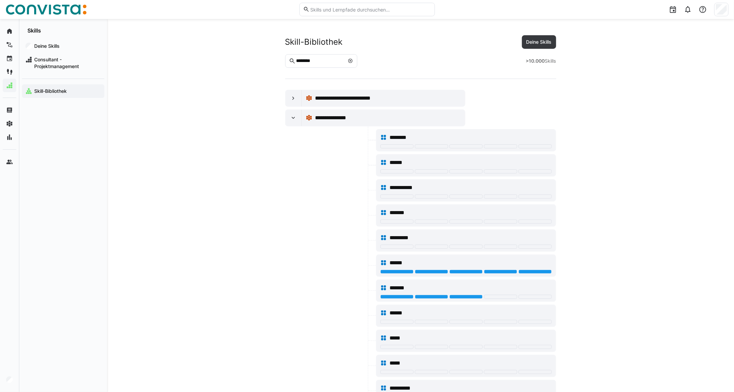
click at [353, 63] on eds-icon at bounding box center [350, 60] width 5 height 5
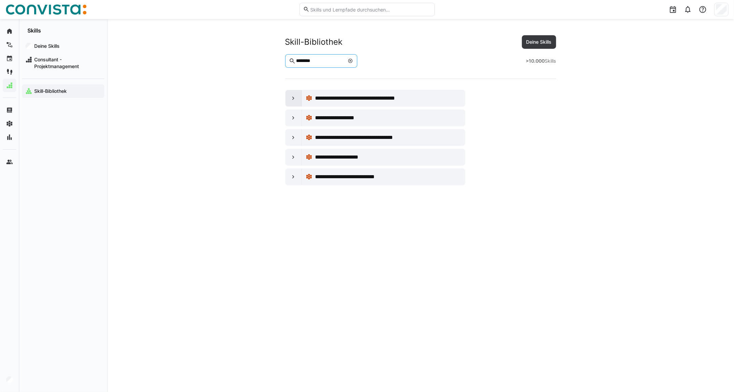
type input "********"
click at [294, 99] on eds-icon at bounding box center [293, 98] width 7 height 7
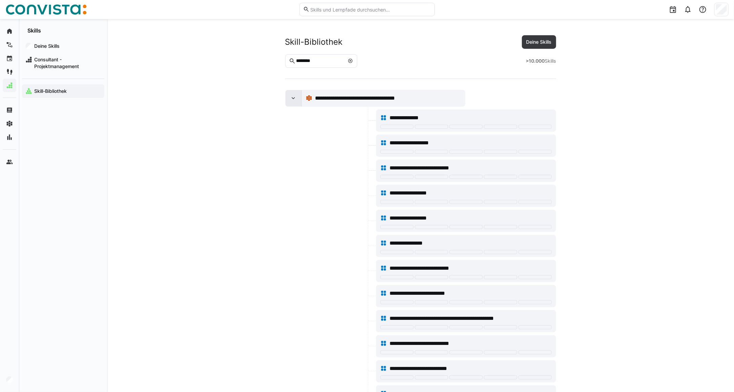
click at [296, 104] on div at bounding box center [294, 98] width 16 height 16
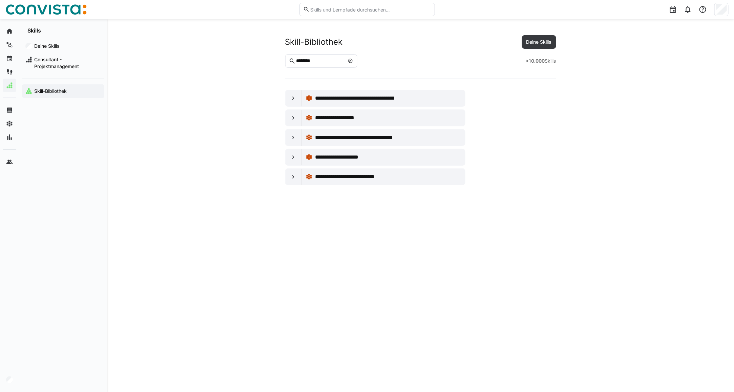
click at [353, 62] on eds-icon at bounding box center [350, 60] width 5 height 5
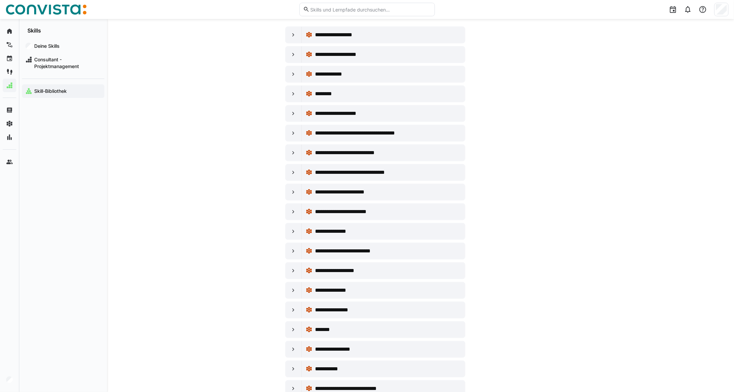
scroll to position [85, 0]
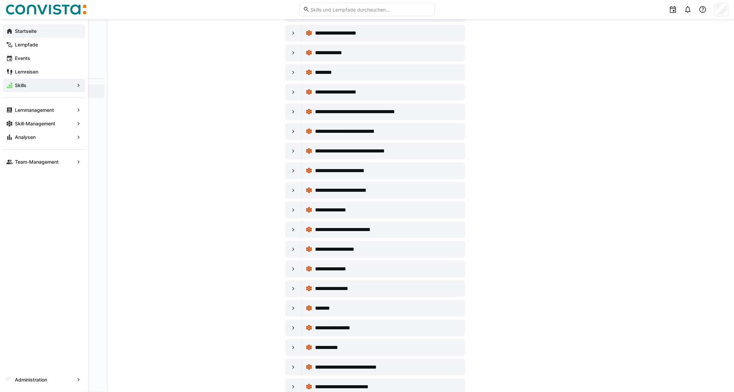
click at [0, 0] on app-navigation-label "Startseite" at bounding box center [0, 0] width 0 height 0
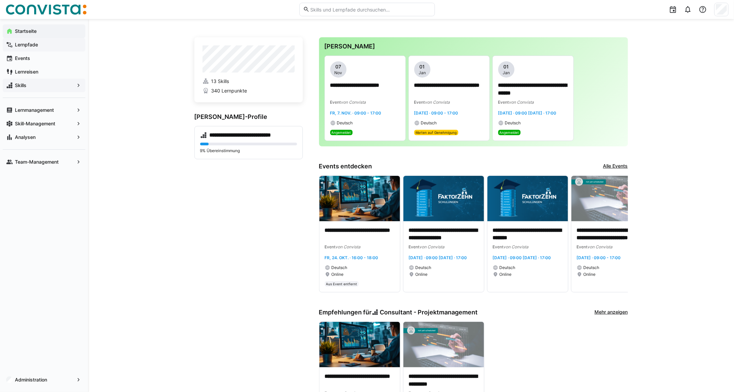
click at [0, 0] on app-navigation-label "Lernpfade" at bounding box center [0, 0] width 0 height 0
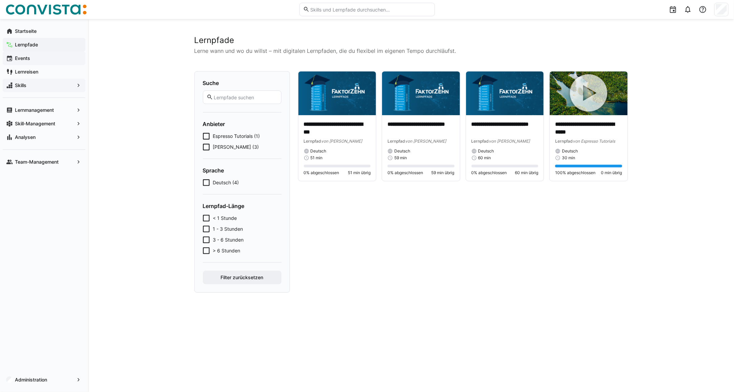
click at [44, 56] on span "Events" at bounding box center [48, 58] width 68 height 7
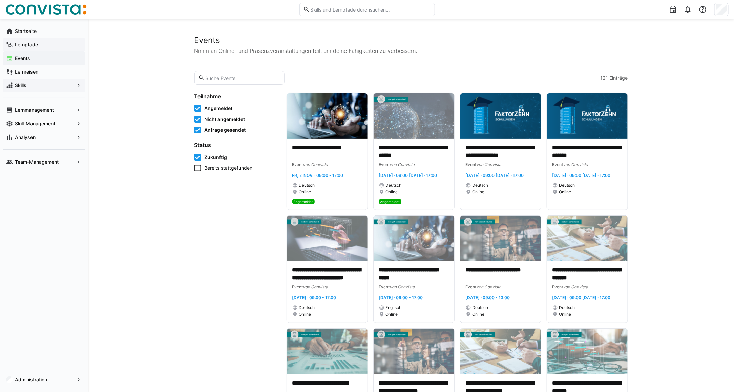
click at [0, 0] on app-navigation-label "Lernpfade" at bounding box center [0, 0] width 0 height 0
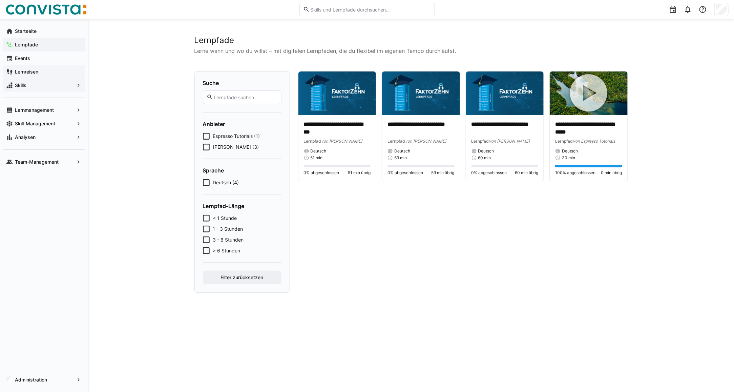
click at [0, 0] on app-navigation-label "Lernreisen" at bounding box center [0, 0] width 0 height 0
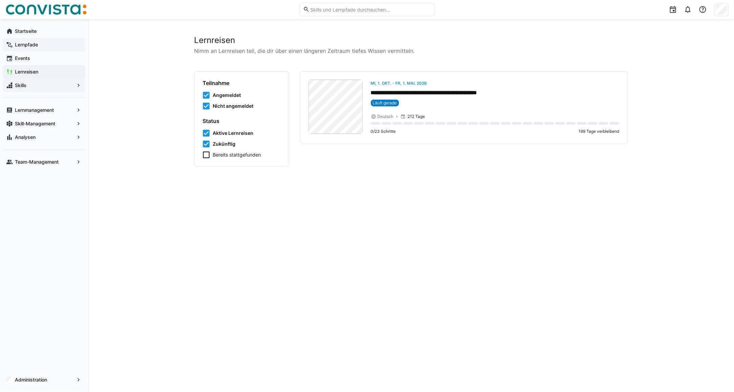
click at [42, 43] on span "Lernpfade" at bounding box center [48, 44] width 68 height 7
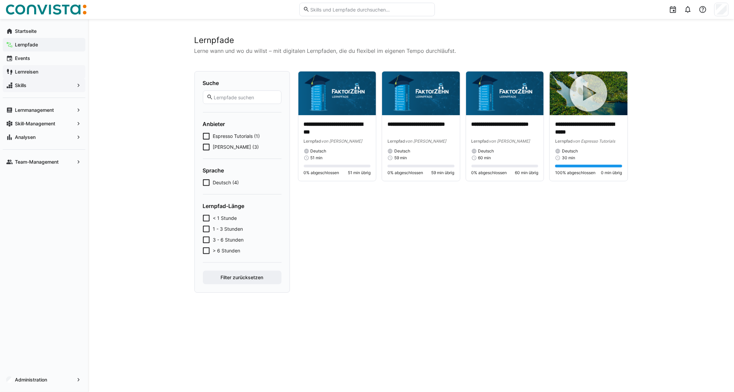
click at [0, 0] on app-navigation-label "Lernreisen" at bounding box center [0, 0] width 0 height 0
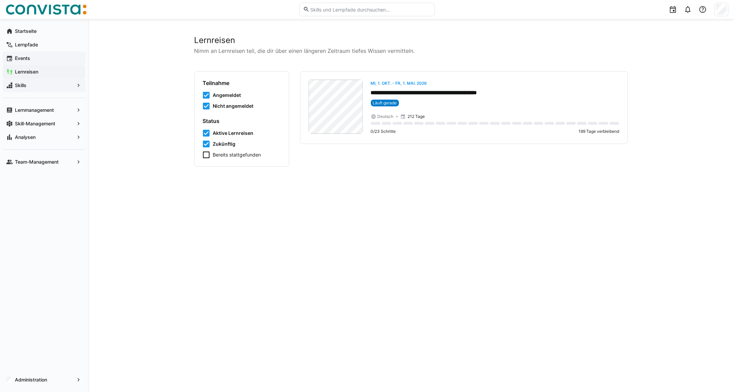
click at [14, 59] on span "Events" at bounding box center [48, 58] width 68 height 7
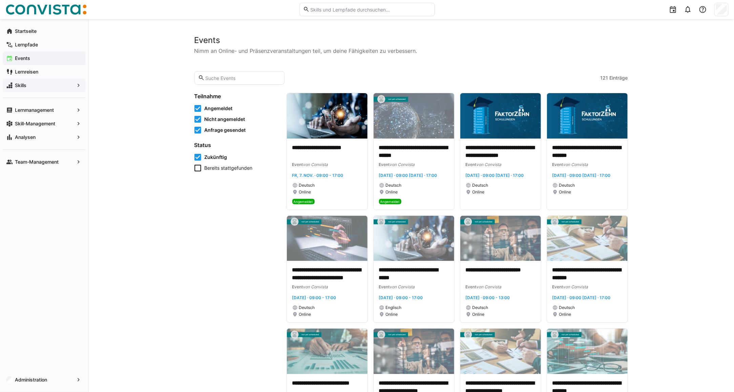
click at [211, 75] on input "text" at bounding box center [243, 78] width 76 height 6
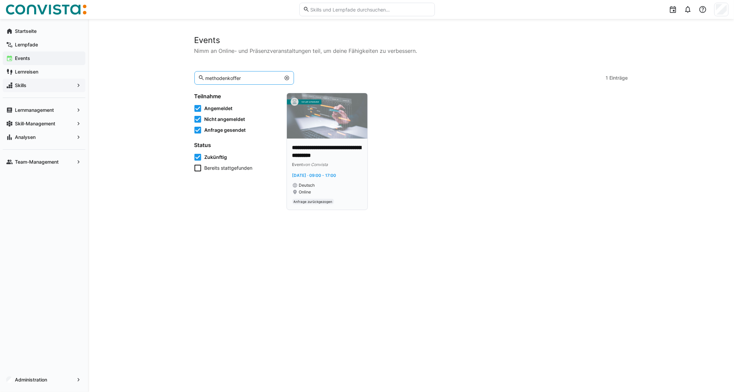
type input "methodenkoffer"
click at [321, 139] on div "**********" at bounding box center [327, 174] width 81 height 71
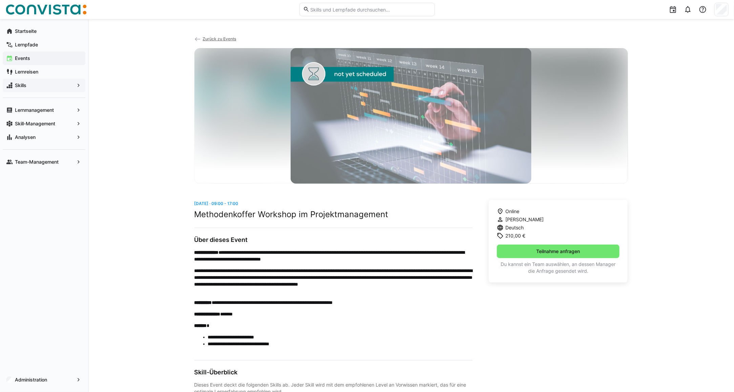
click at [212, 37] on span "Zurück zu Events" at bounding box center [220, 38] width 34 height 5
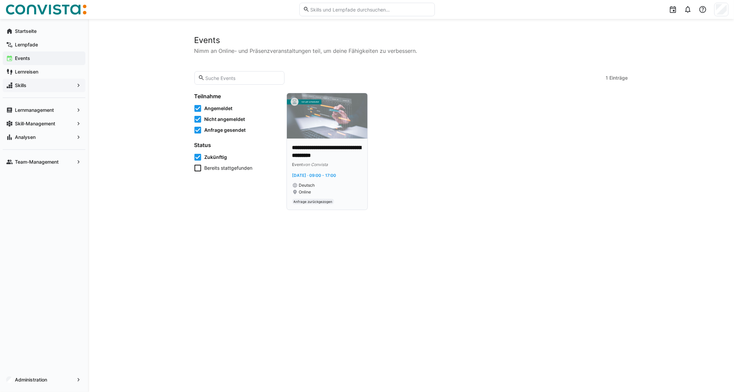
click at [329, 119] on img at bounding box center [327, 115] width 81 height 45
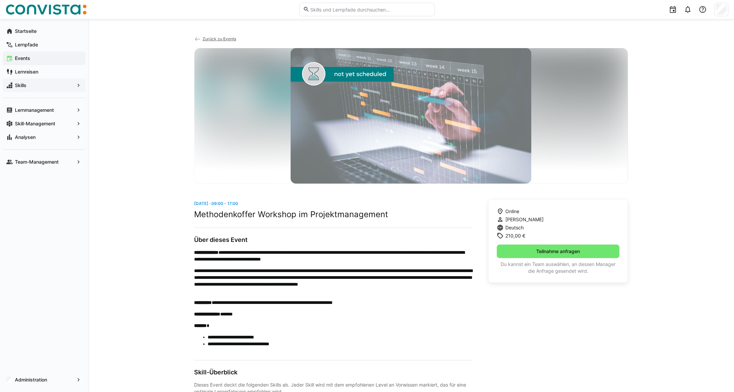
click at [220, 36] on span "Zurück zu Events" at bounding box center [220, 38] width 34 height 5
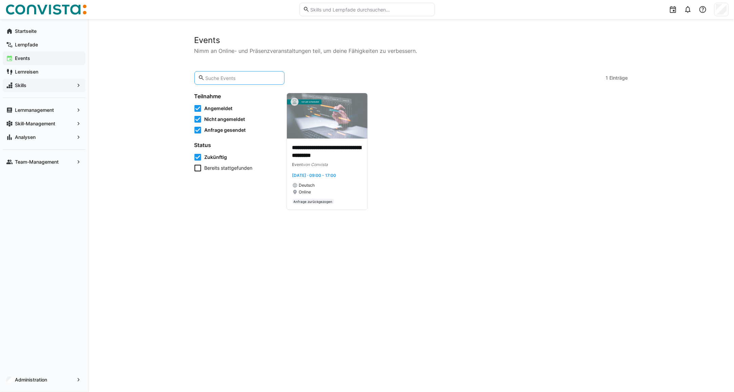
click at [248, 75] on input "text" at bounding box center [243, 78] width 76 height 6
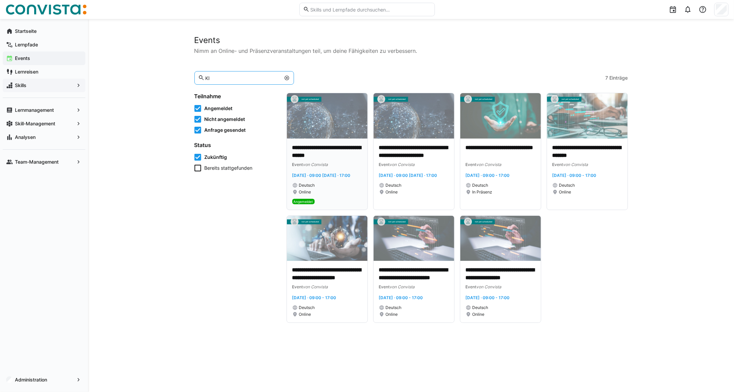
type input "KI"
click at [324, 116] on img at bounding box center [327, 115] width 81 height 45
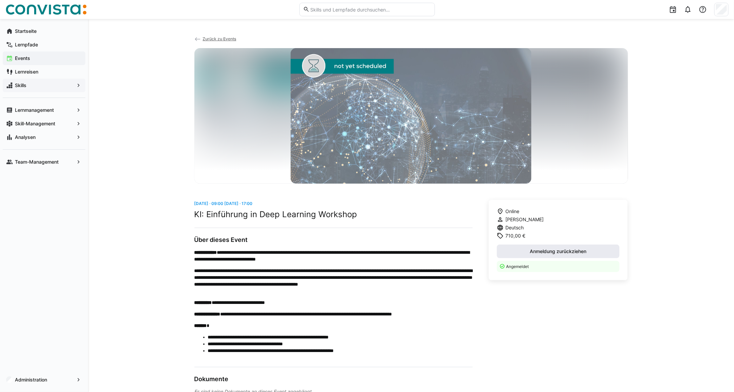
click at [523, 252] on span "Anmeldung zurückziehen" at bounding box center [558, 252] width 123 height 14
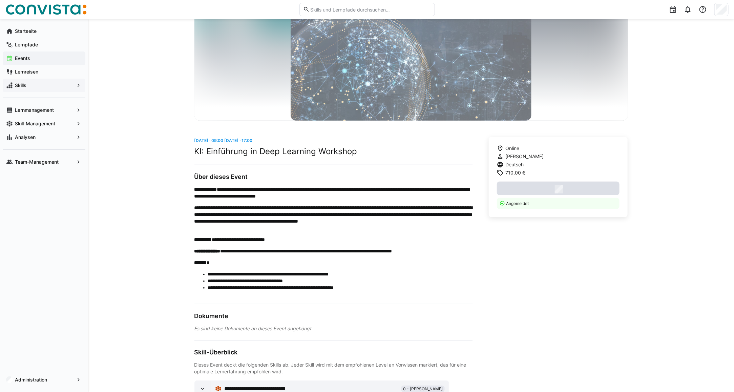
scroll to position [85, 0]
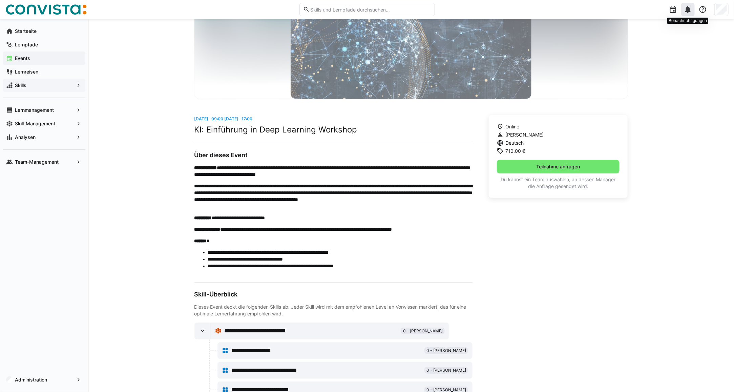
click at [686, 14] on div at bounding box center [689, 10] width 14 height 14
click at [692, 7] on div at bounding box center [689, 10] width 14 height 14
click at [690, 4] on div at bounding box center [689, 10] width 14 height 14
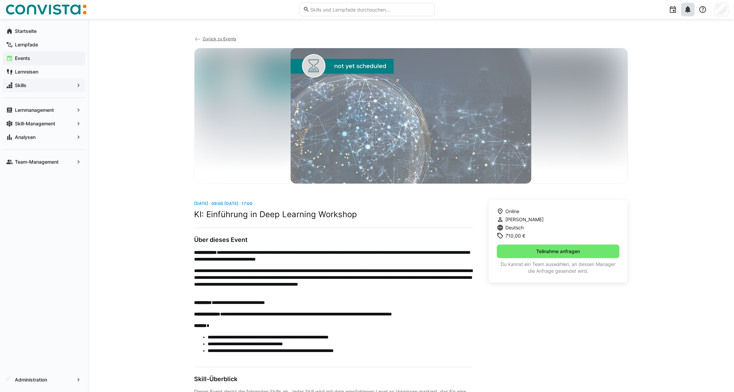
click at [687, 13] on eds-icon at bounding box center [688, 9] width 8 height 8
click at [687, 14] on div at bounding box center [689, 10] width 14 height 14
click at [732, 11] on div at bounding box center [367, 196] width 734 height 392
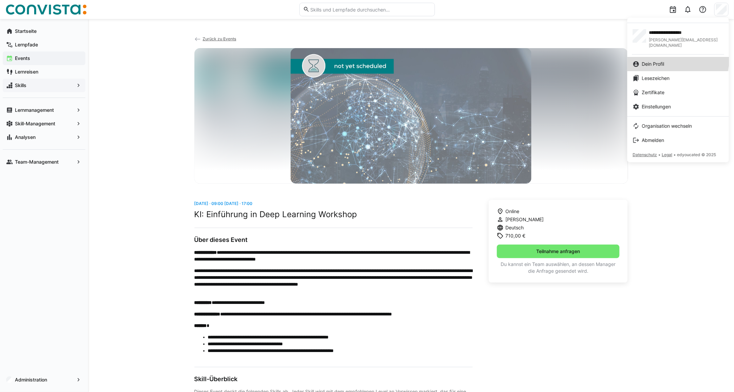
click at [674, 57] on link "Dein Profil" at bounding box center [679, 64] width 102 height 14
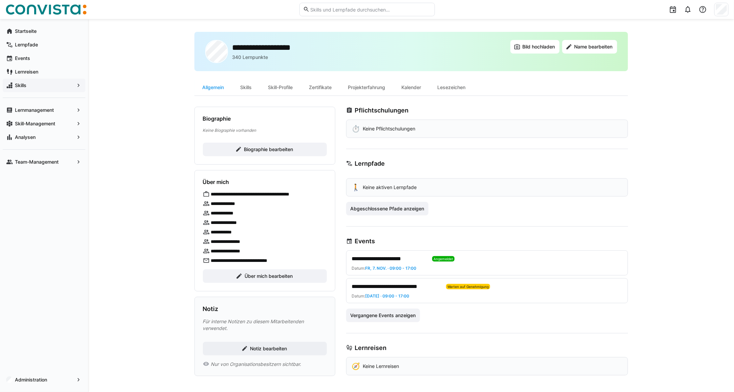
scroll to position [4, 0]
click at [385, 319] on span "Vergangene Events anzeigen" at bounding box center [382, 315] width 67 height 7
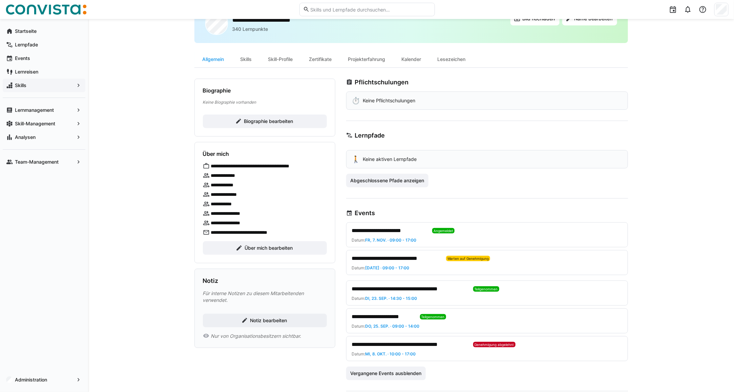
scroll to position [46, 0]
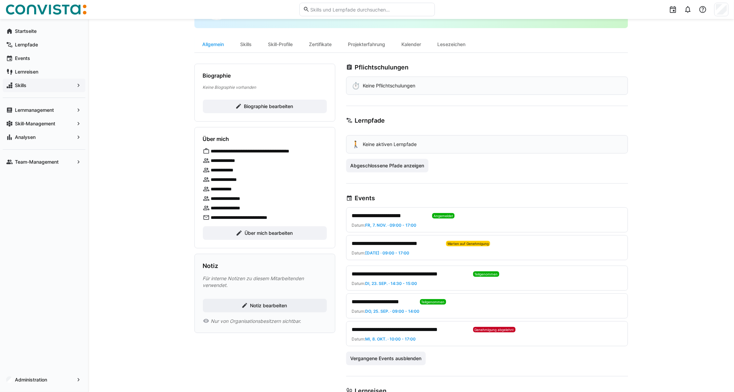
click at [404, 216] on span "**********" at bounding box center [389, 216] width 75 height 8
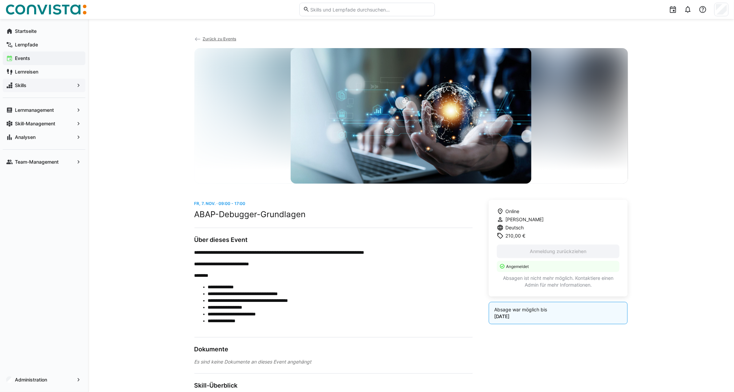
click at [221, 39] on span "Zurück zu Events" at bounding box center [220, 38] width 34 height 5
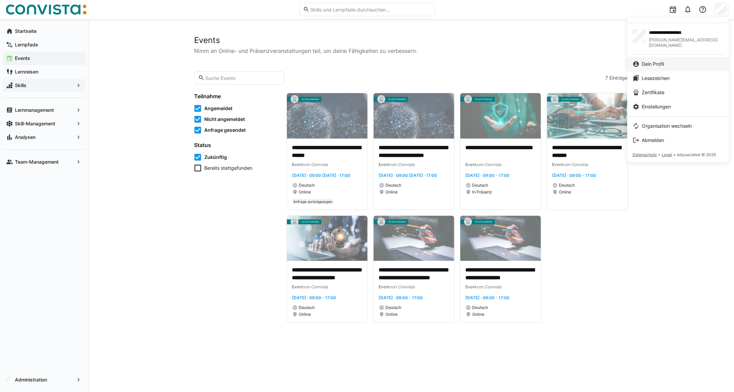
click at [674, 61] on div "Dein Profil" at bounding box center [678, 64] width 91 height 7
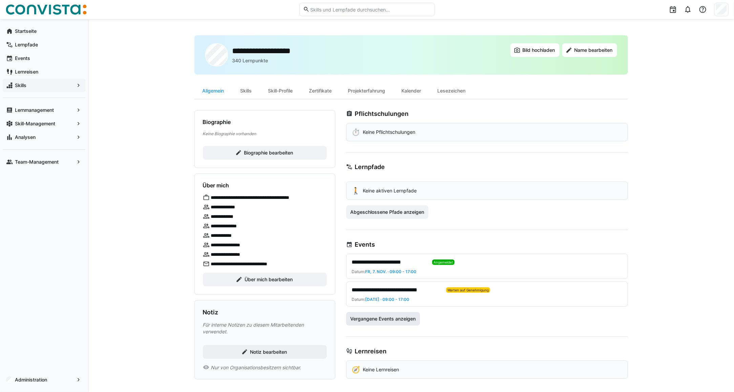
click at [371, 316] on span "Vergangene Events anzeigen" at bounding box center [383, 319] width 74 height 14
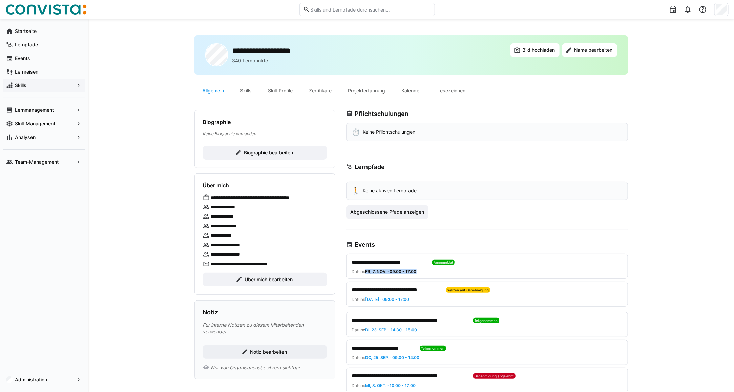
drag, startPoint x: 366, startPoint y: 271, endPoint x: 423, endPoint y: 271, distance: 56.6
click at [423, 271] on div "Datum: Fr, 7. Nov. · 09:00 - 17:00" at bounding box center [484, 271] width 265 height 5
drag, startPoint x: 423, startPoint y: 271, endPoint x: 391, endPoint y: 248, distance: 39.8
click at [391, 248] on div "Events" at bounding box center [487, 244] width 282 height 7
click at [394, 263] on span "**********" at bounding box center [389, 262] width 75 height 8
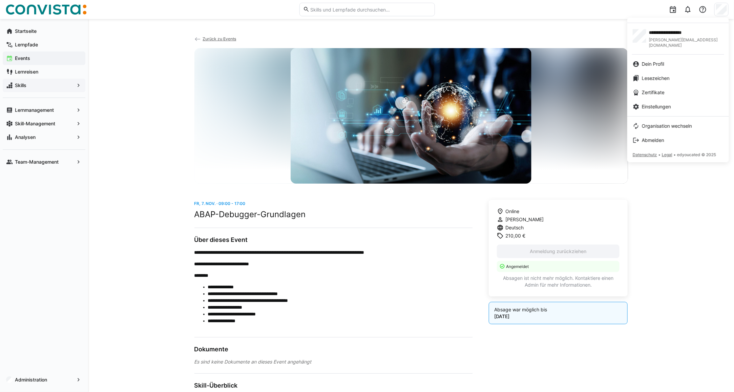
click at [21, 28] on div at bounding box center [367, 196] width 734 height 392
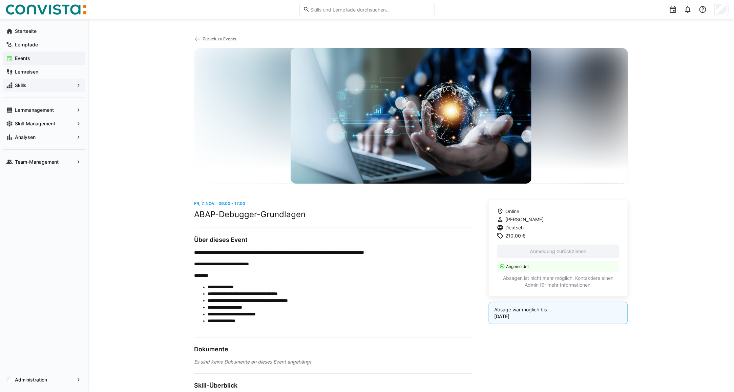
click at [0, 0] on app-navigation-label "Startseite" at bounding box center [0, 0] width 0 height 0
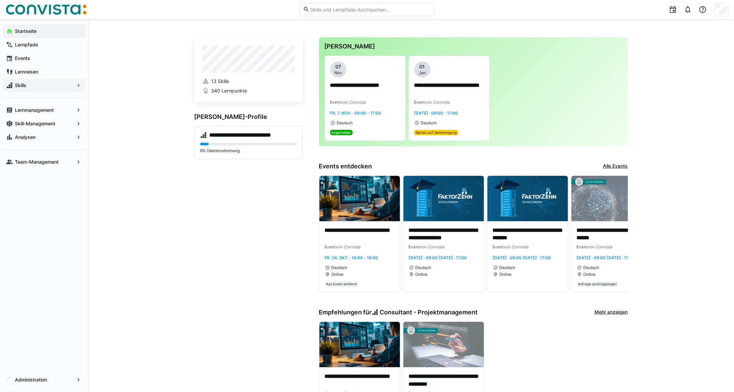
click at [715, 14] on div at bounding box center [722, 10] width 14 height 14
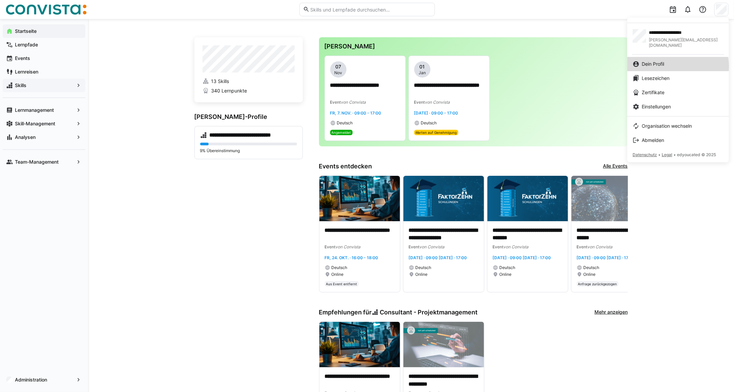
click at [661, 61] on span "Dein Profil" at bounding box center [653, 64] width 22 height 7
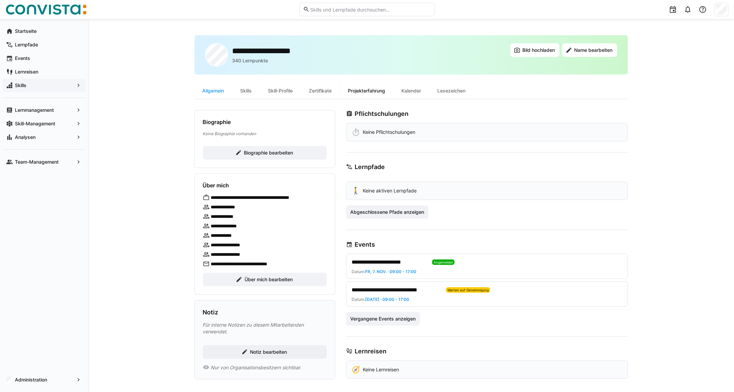
click at [370, 94] on div "Projekterfahrung" at bounding box center [367, 91] width 54 height 16
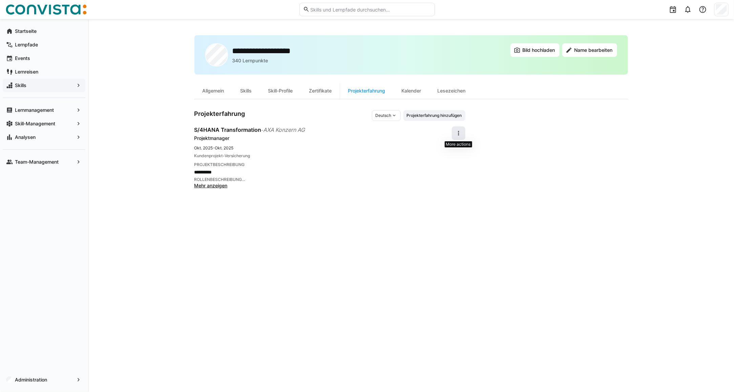
click at [458, 131] on eds-icon at bounding box center [458, 133] width 7 height 7
click at [446, 165] on div "Entfernen" at bounding box center [448, 165] width 24 height 7
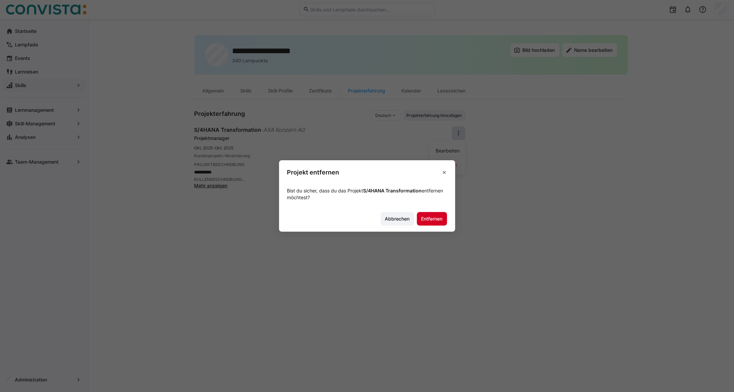
click at [426, 219] on span "Entfernen" at bounding box center [432, 219] width 23 height 7
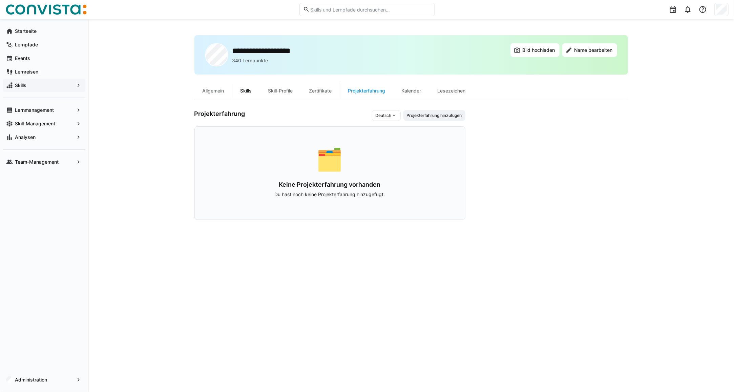
click at [251, 91] on div "Skills" at bounding box center [246, 91] width 28 height 16
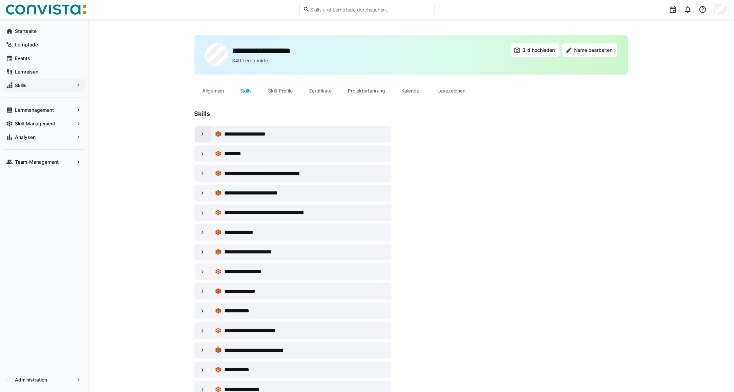
click at [204, 135] on eds-icon at bounding box center [202, 134] width 7 height 7
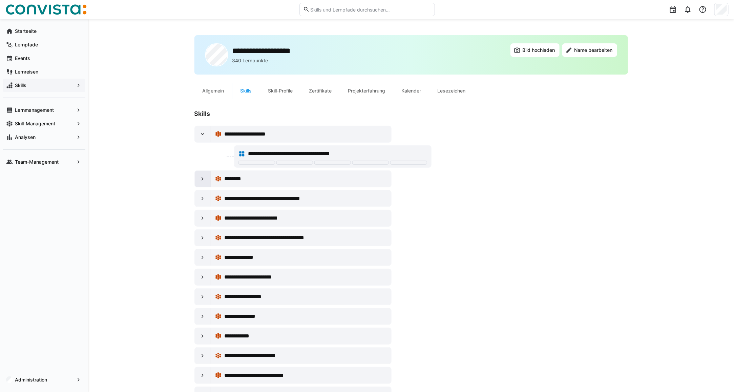
click at [195, 178] on div at bounding box center [203, 179] width 16 height 16
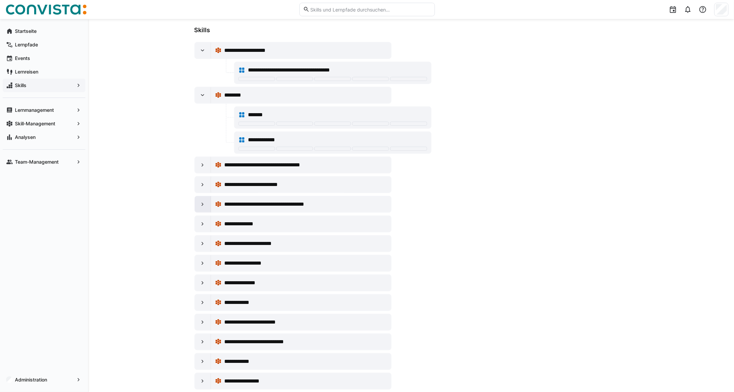
scroll to position [85, 0]
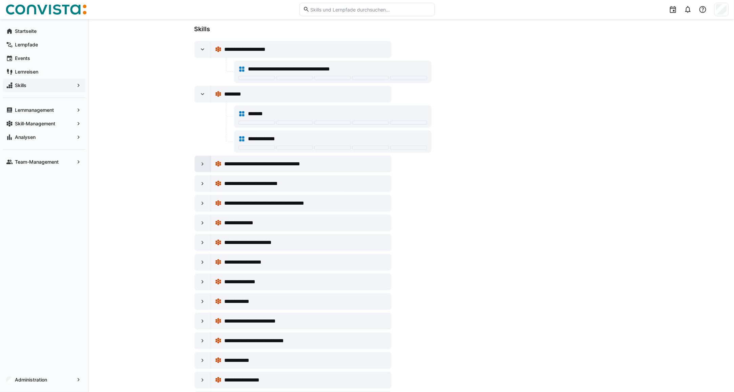
click at [203, 168] on div at bounding box center [203, 164] width 16 height 16
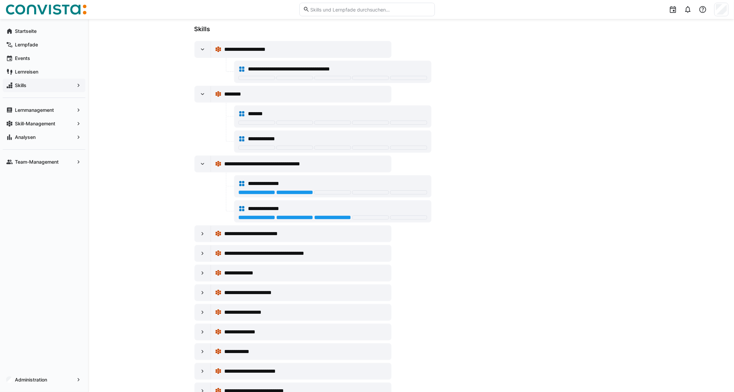
click at [281, 194] on div at bounding box center [295, 192] width 37 height 4
click at [298, 191] on div at bounding box center [295, 192] width 37 height 4
click at [280, 193] on div at bounding box center [295, 192] width 37 height 4
click at [300, 192] on div at bounding box center [295, 192] width 37 height 4
click at [331, 217] on div at bounding box center [332, 218] width 37 height 4
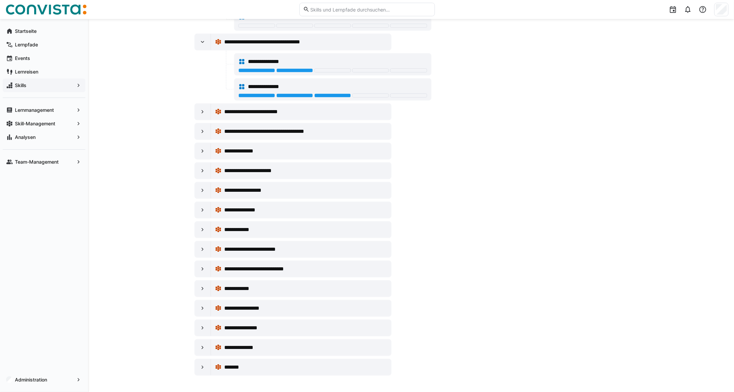
scroll to position [0, 0]
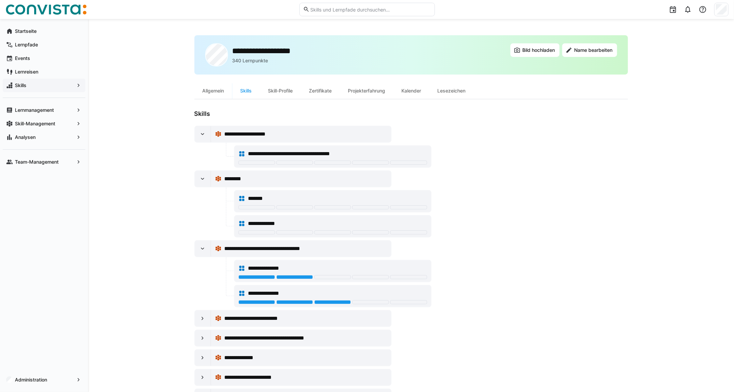
click at [35, 87] on span "Skills" at bounding box center [44, 85] width 60 height 7
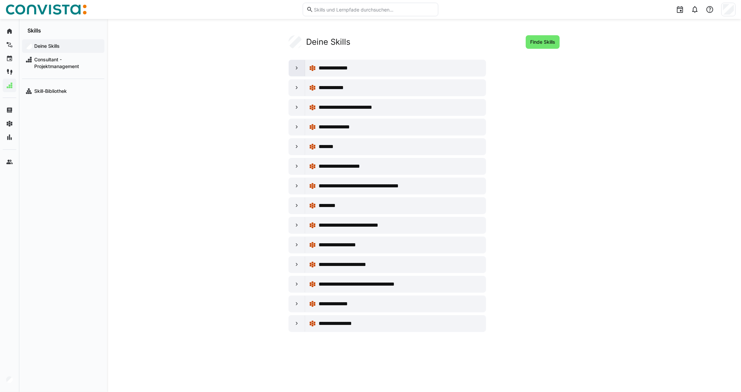
click at [297, 69] on eds-icon at bounding box center [296, 68] width 7 height 7
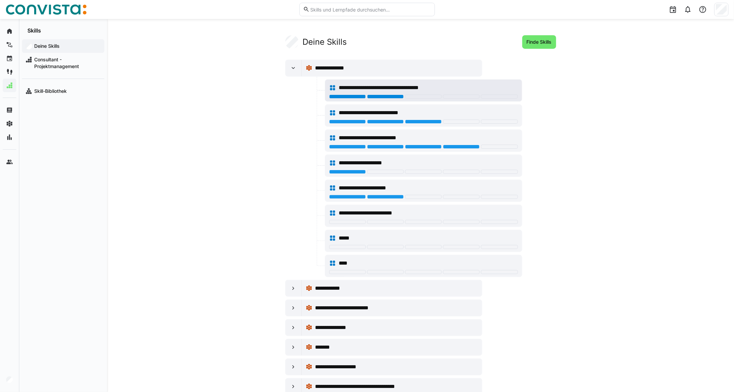
click at [377, 97] on div at bounding box center [385, 97] width 37 height 4
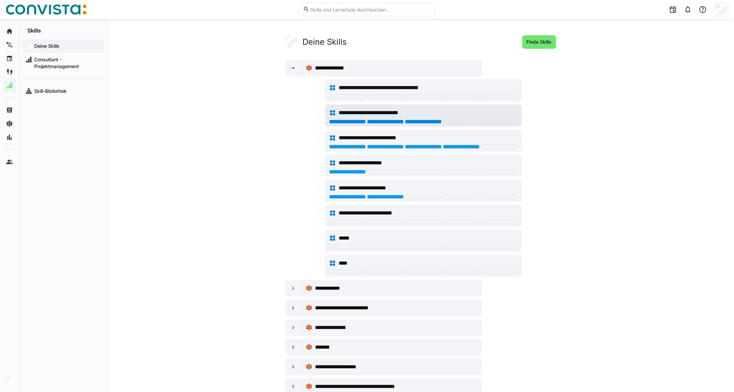
click at [427, 123] on div at bounding box center [423, 122] width 37 height 4
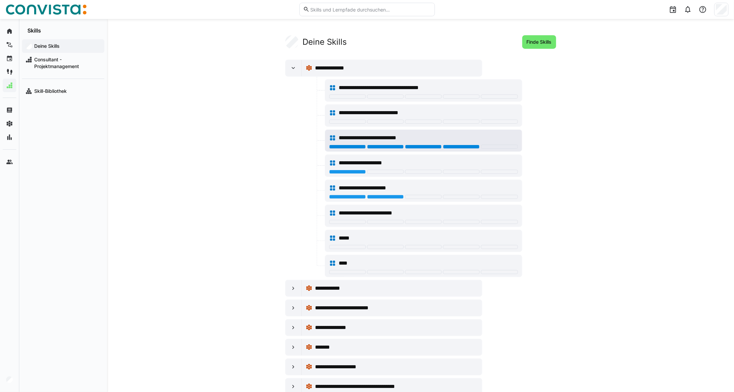
click at [449, 146] on div at bounding box center [461, 147] width 37 height 4
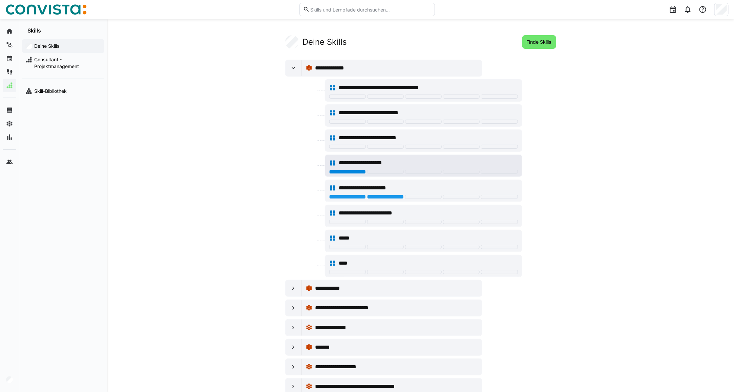
click at [337, 174] on div at bounding box center [347, 172] width 37 height 4
click at [375, 197] on div at bounding box center [385, 197] width 37 height 4
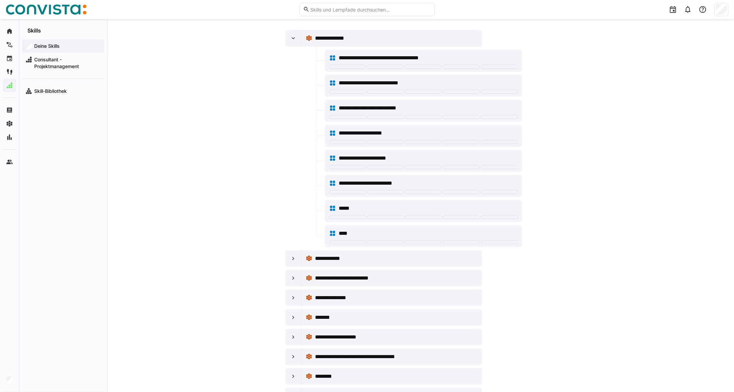
scroll to position [85, 0]
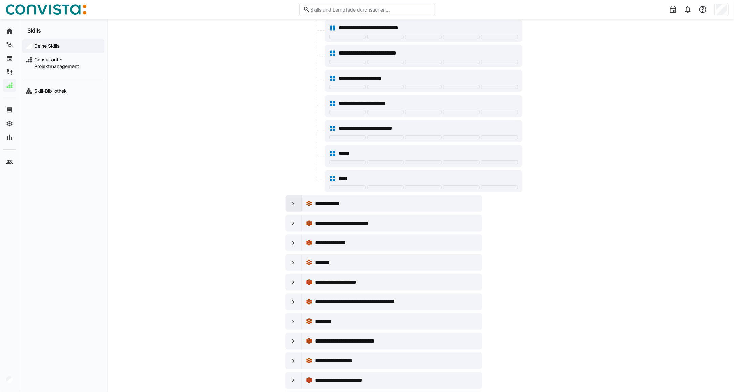
click at [288, 207] on div at bounding box center [294, 204] width 16 height 16
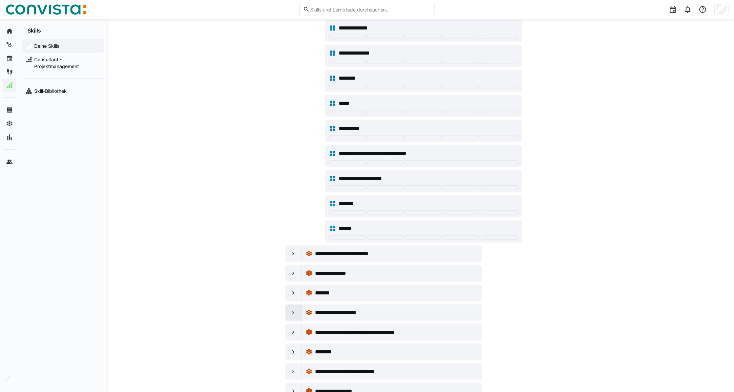
scroll to position [381, 0]
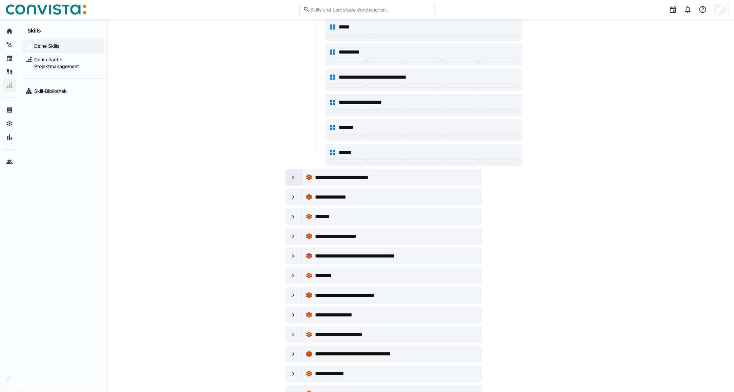
click at [298, 182] on div at bounding box center [294, 177] width 16 height 16
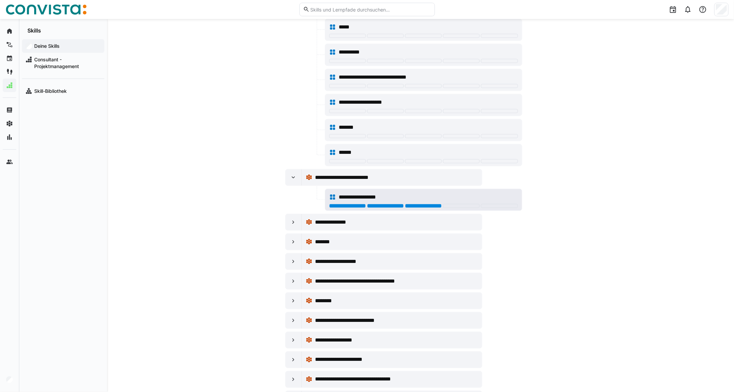
click at [412, 208] on div at bounding box center [423, 206] width 37 height 4
click at [291, 230] on div at bounding box center [294, 222] width 16 height 16
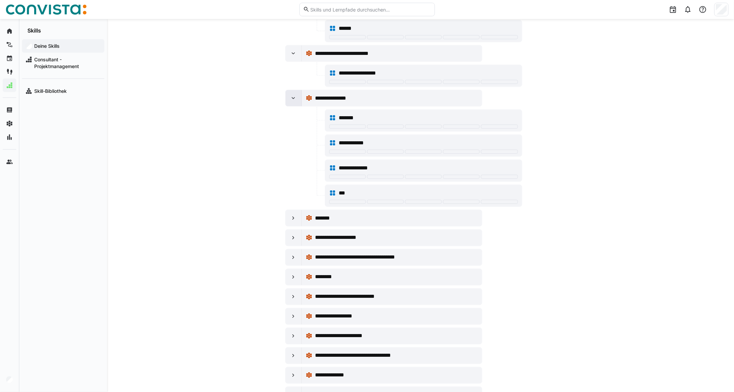
scroll to position [508, 0]
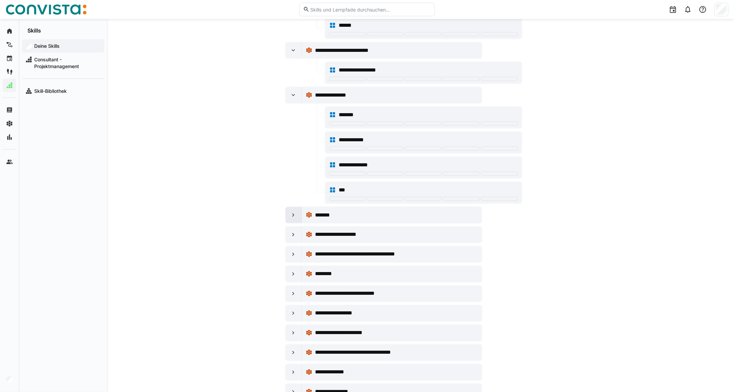
click at [296, 219] on eds-icon at bounding box center [293, 215] width 7 height 7
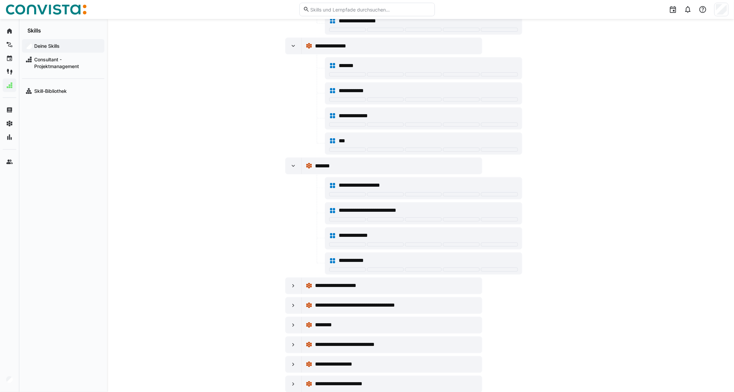
scroll to position [635, 0]
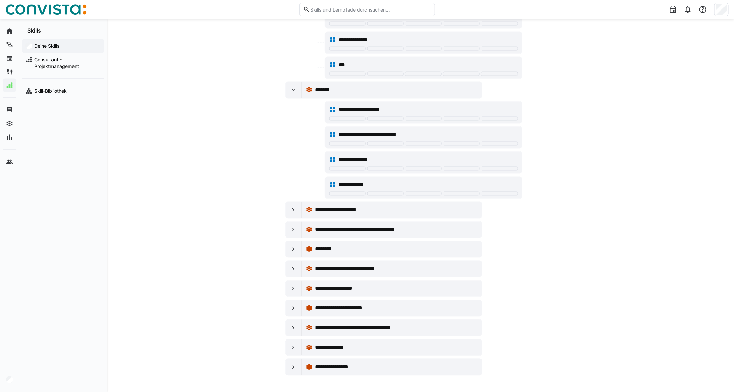
click at [292, 211] on eds-icon at bounding box center [293, 210] width 7 height 7
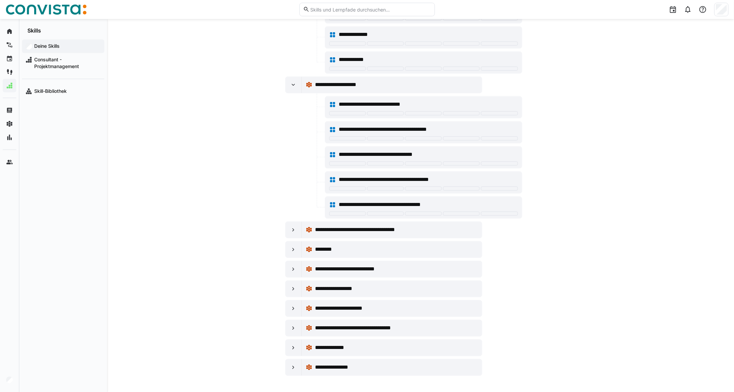
scroll to position [765, 0]
click at [298, 226] on div at bounding box center [294, 230] width 16 height 16
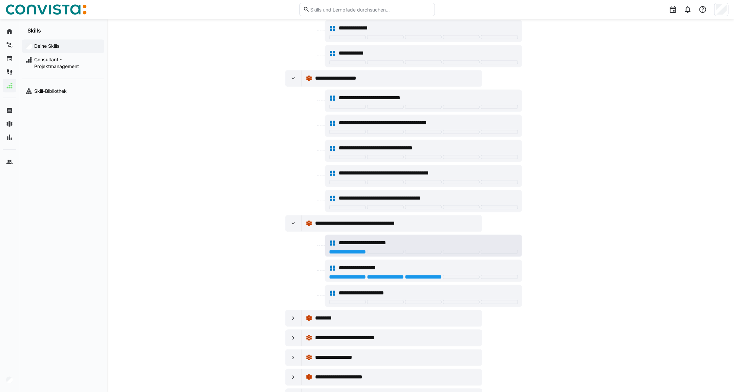
click at [348, 254] on div at bounding box center [347, 252] width 37 height 4
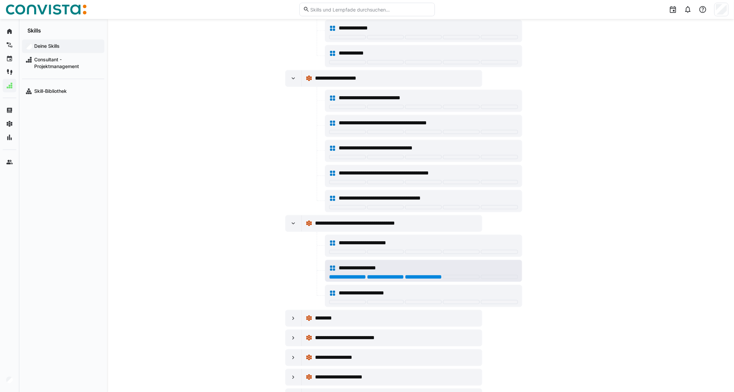
click at [422, 279] on div at bounding box center [423, 277] width 37 height 4
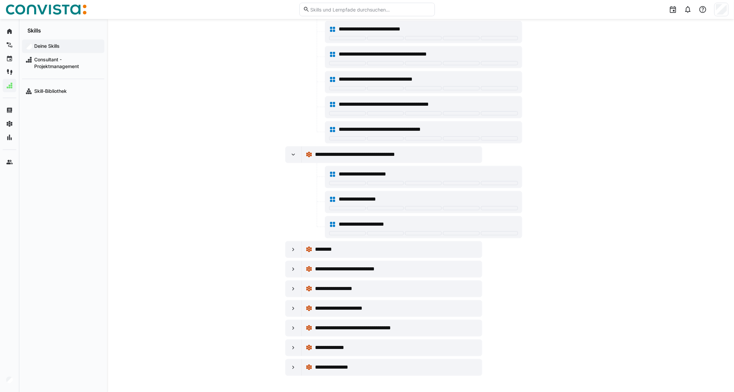
scroll to position [841, 0]
click at [286, 247] on div at bounding box center [294, 249] width 16 height 16
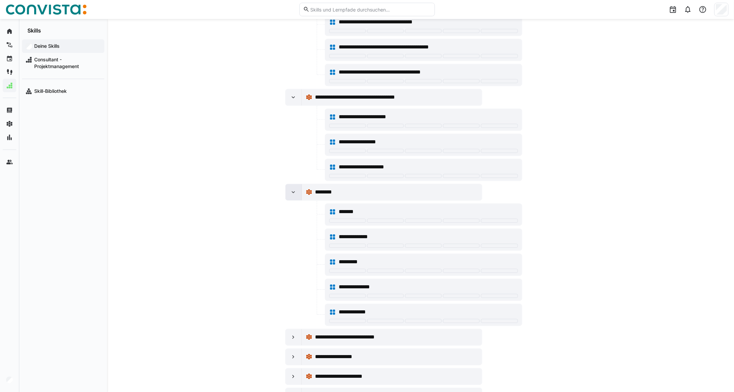
scroll to position [968, 0]
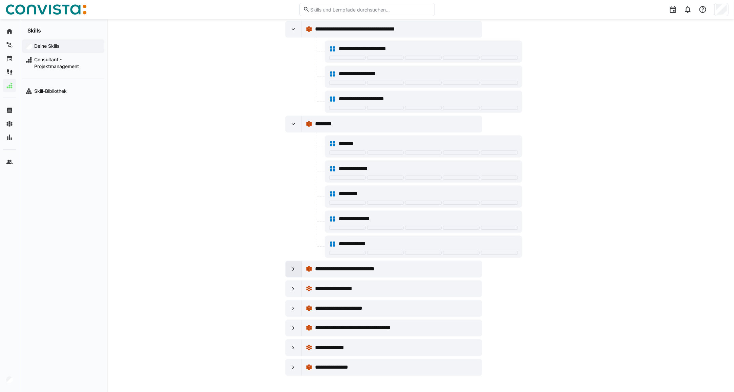
click at [297, 268] on eds-icon at bounding box center [293, 269] width 7 height 7
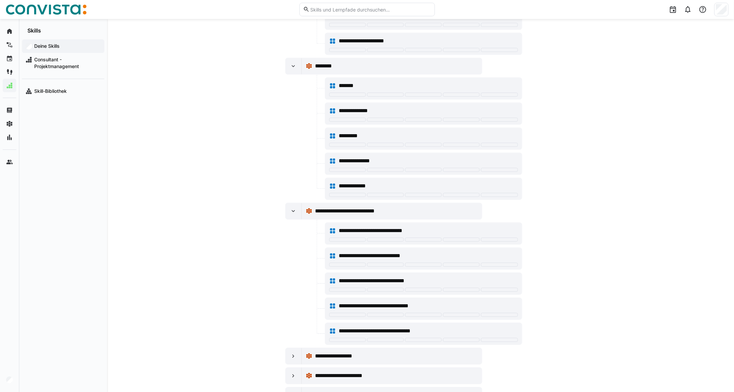
scroll to position [1093, 0]
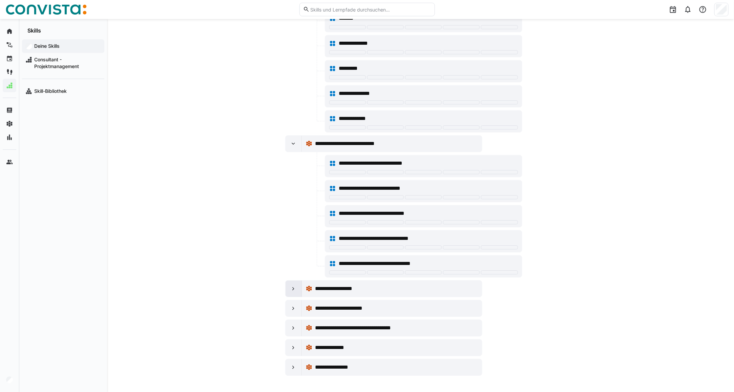
click at [295, 292] on div at bounding box center [294, 289] width 16 height 16
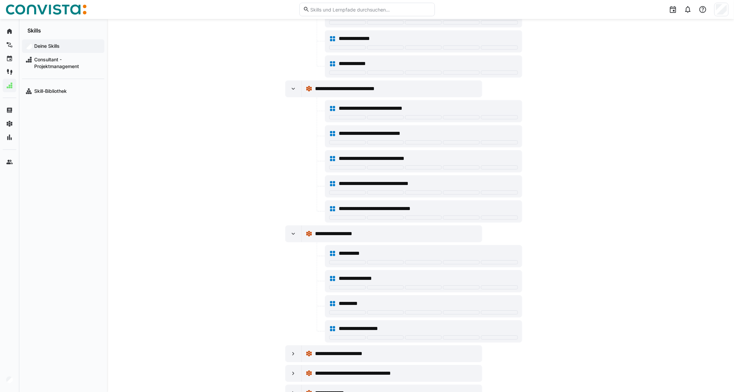
scroll to position [1195, 0]
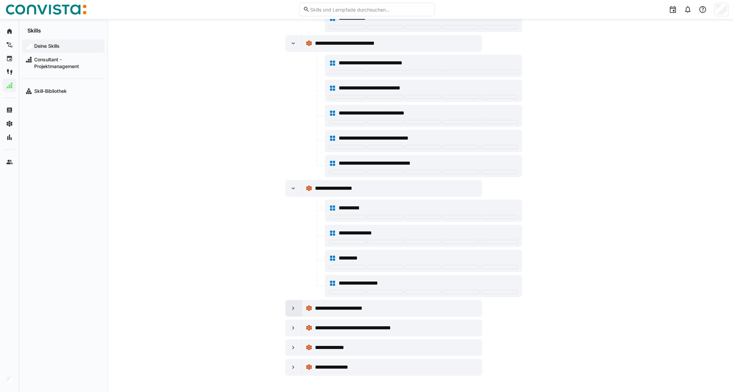
click at [290, 308] on div at bounding box center [294, 308] width 16 height 16
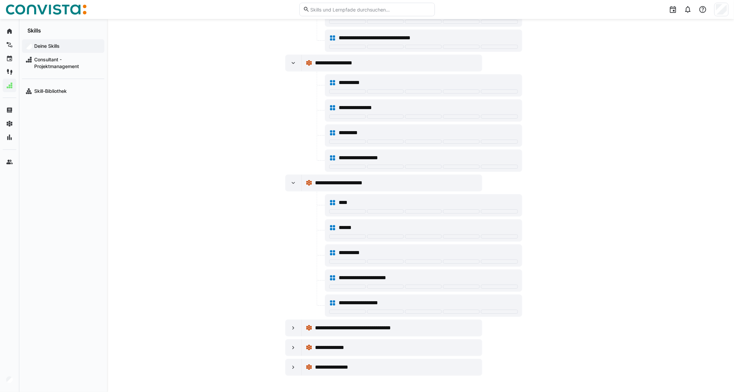
scroll to position [1320, 0]
click at [294, 324] on div at bounding box center [294, 328] width 16 height 16
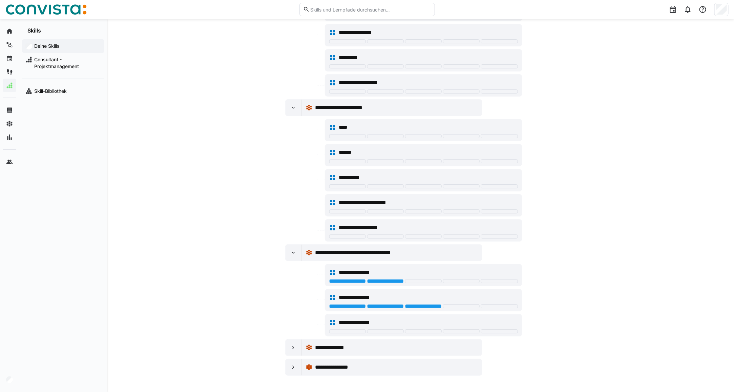
scroll to position [1396, 0]
click at [386, 279] on div at bounding box center [385, 281] width 37 height 4
click at [420, 304] on div at bounding box center [423, 306] width 37 height 4
click at [288, 347] on div at bounding box center [294, 348] width 16 height 16
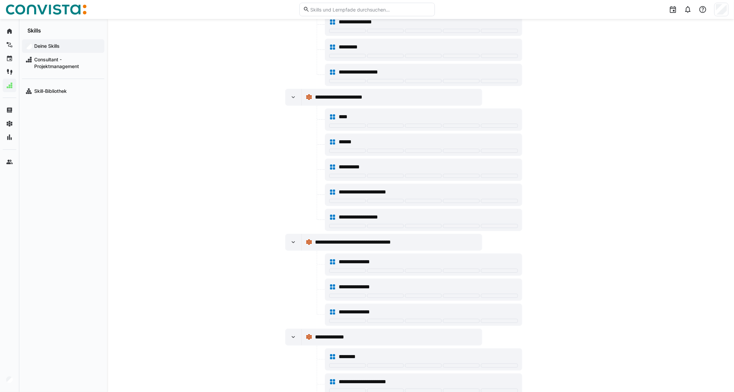
scroll to position [1497, 0]
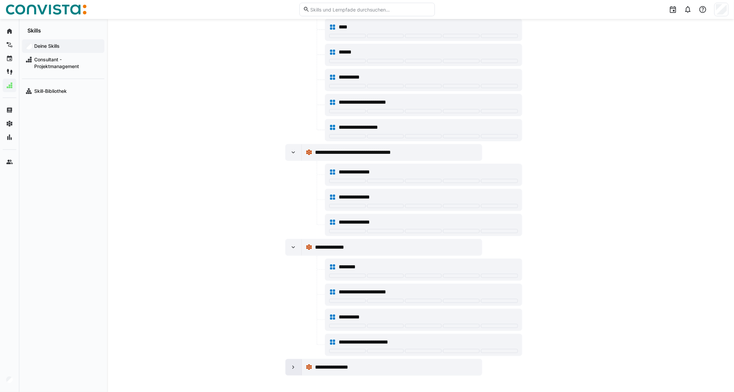
click at [289, 374] on div at bounding box center [294, 367] width 16 height 16
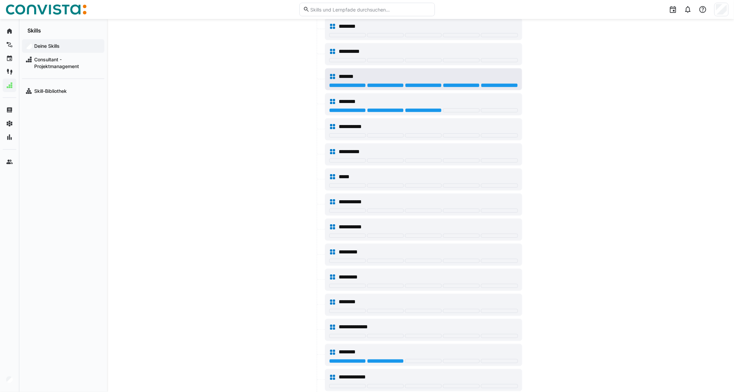
scroll to position [1878, 0]
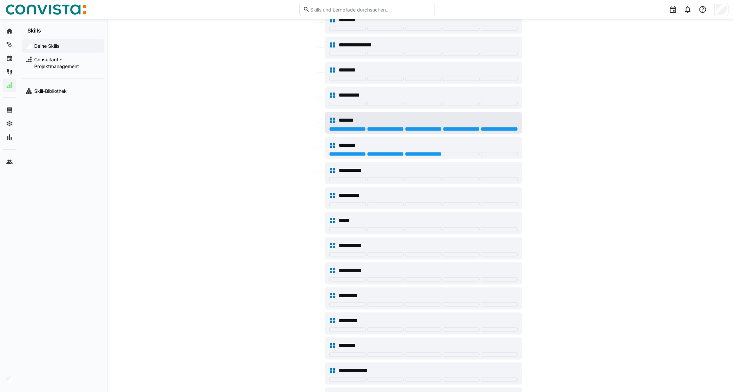
click at [512, 134] on div "*******" at bounding box center [423, 123] width 197 height 22
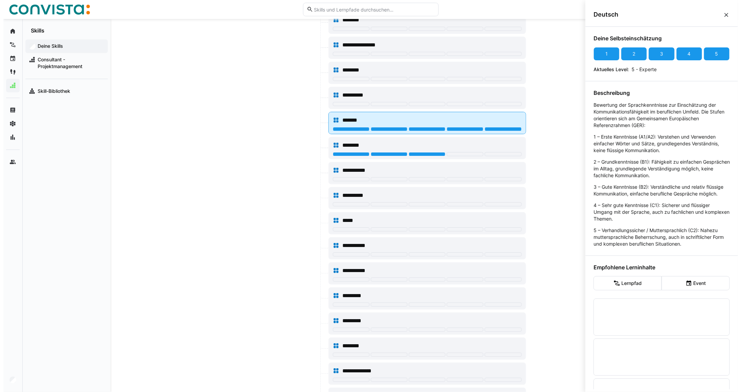
scroll to position [0, 0]
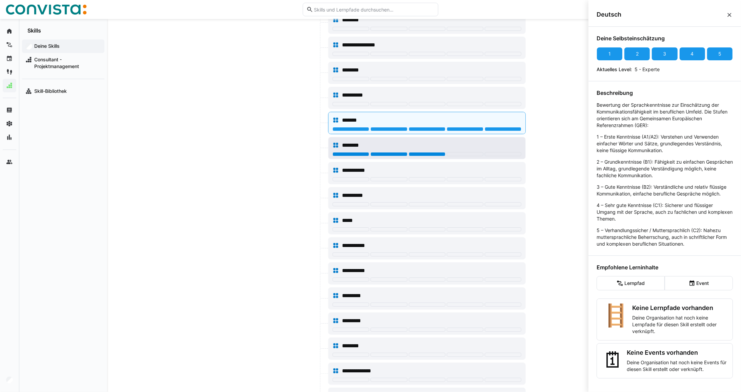
click at [420, 156] on div at bounding box center [427, 154] width 37 height 4
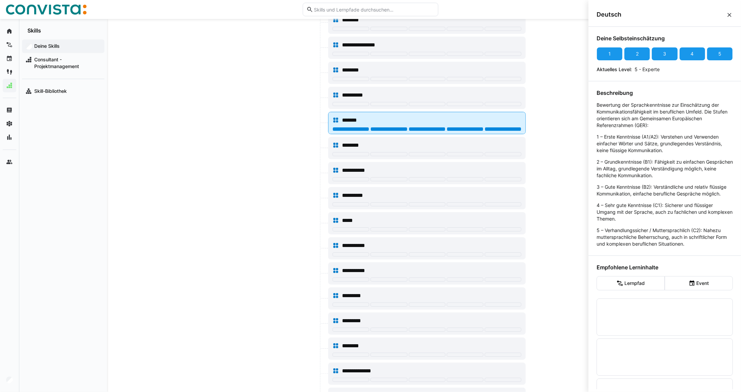
click at [492, 131] on div at bounding box center [503, 129] width 37 height 4
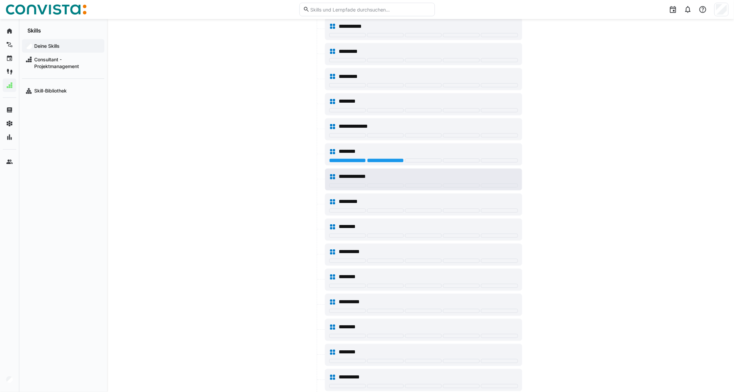
scroll to position [2119, 0]
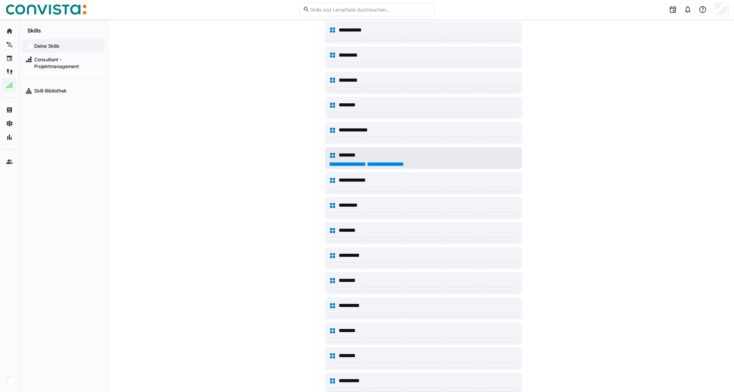
click at [386, 166] on div at bounding box center [385, 164] width 37 height 4
click at [385, 166] on div at bounding box center [385, 164] width 37 height 4
click at [387, 166] on div at bounding box center [385, 164] width 37 height 4
click at [384, 166] on div at bounding box center [385, 164] width 37 height 4
click at [287, 189] on div at bounding box center [304, 183] width 38 height 22
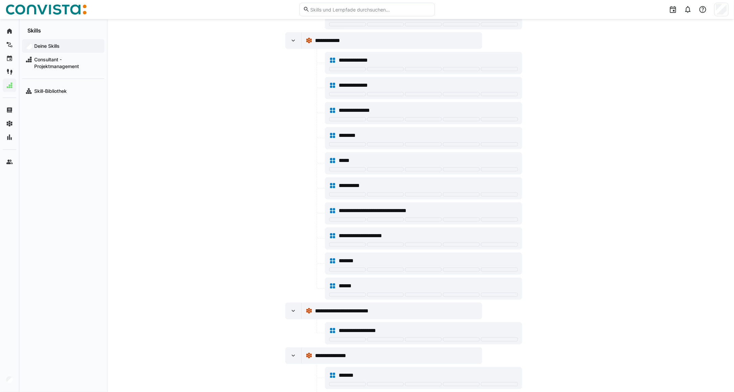
scroll to position [0, 0]
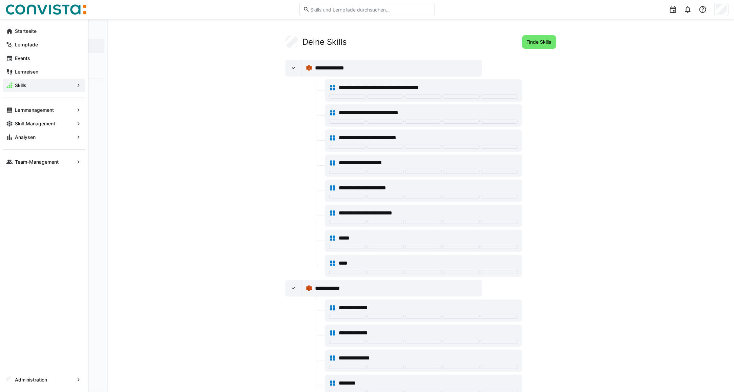
click at [32, 68] on span "Lernreisen" at bounding box center [48, 71] width 68 height 7
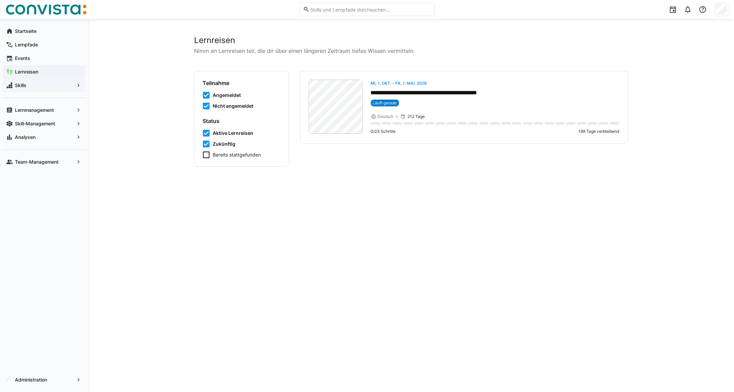
click at [41, 85] on span "Skills" at bounding box center [44, 85] width 60 height 7
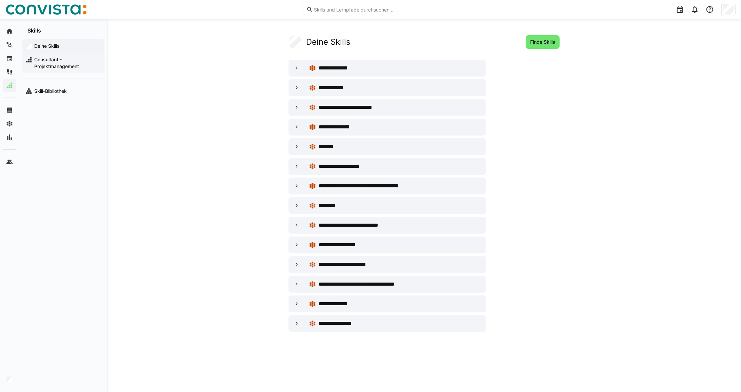
click at [81, 66] on span "Consultant - Projektmanagement" at bounding box center [67, 63] width 68 height 14
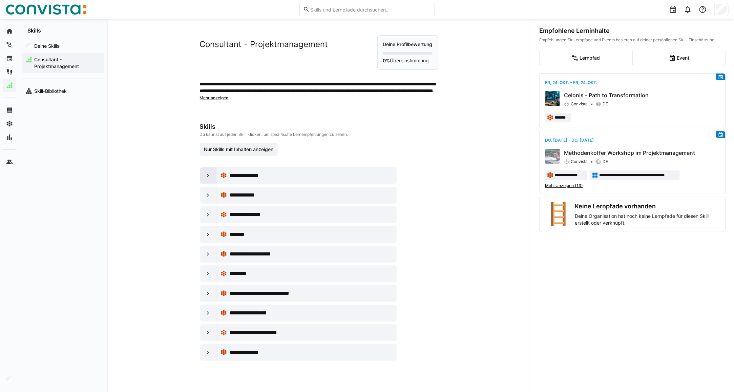
click at [205, 178] on eds-icon at bounding box center [208, 175] width 7 height 7
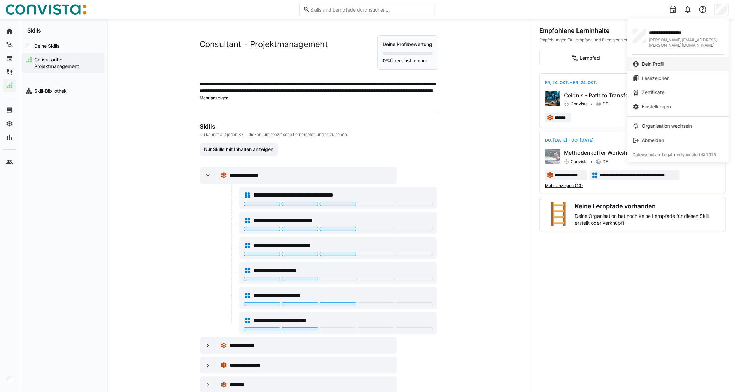
click at [658, 61] on span "Dein Profil" at bounding box center [653, 64] width 22 height 7
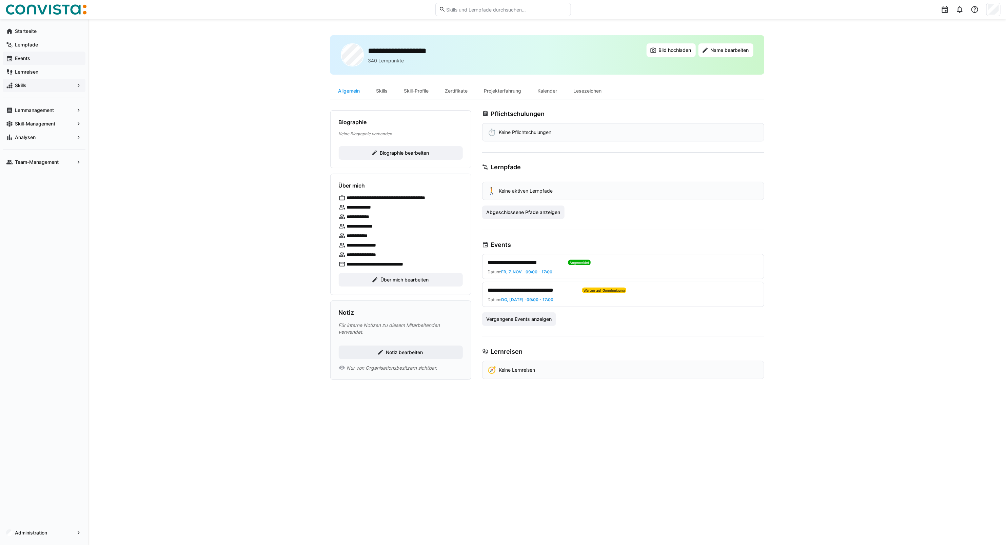
drag, startPoint x: 33, startPoint y: 58, endPoint x: 38, endPoint y: 56, distance: 5.5
click at [33, 58] on span "Events" at bounding box center [48, 58] width 68 height 7
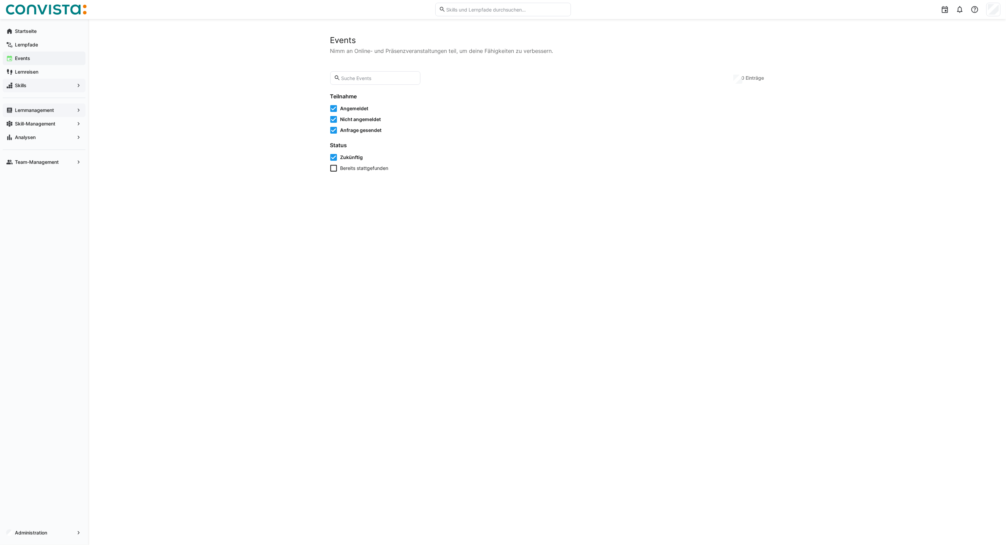
click at [0, 0] on app-navigation-label "Lernmanagement" at bounding box center [0, 0] width 0 height 0
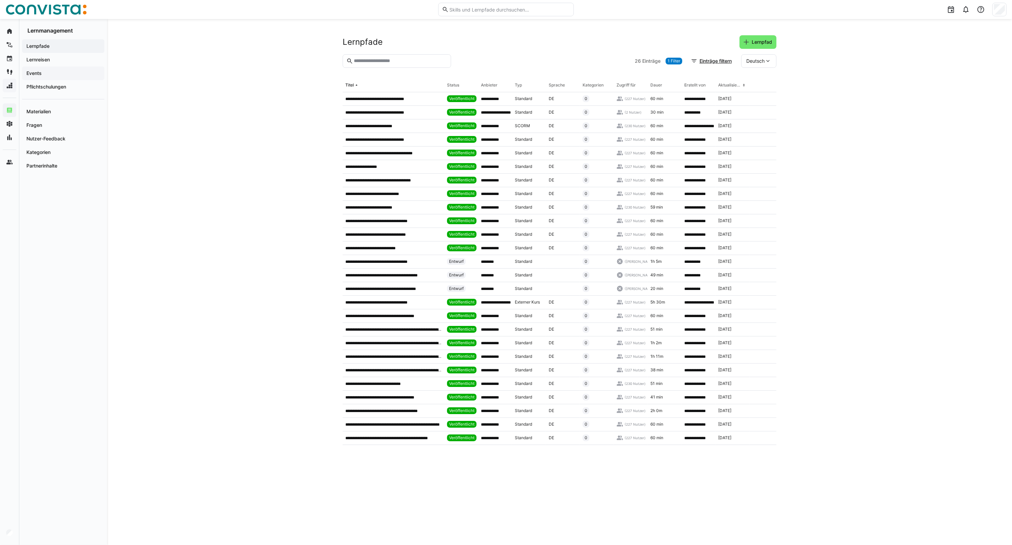
click at [0, 0] on app-navigation-label "Events" at bounding box center [0, 0] width 0 height 0
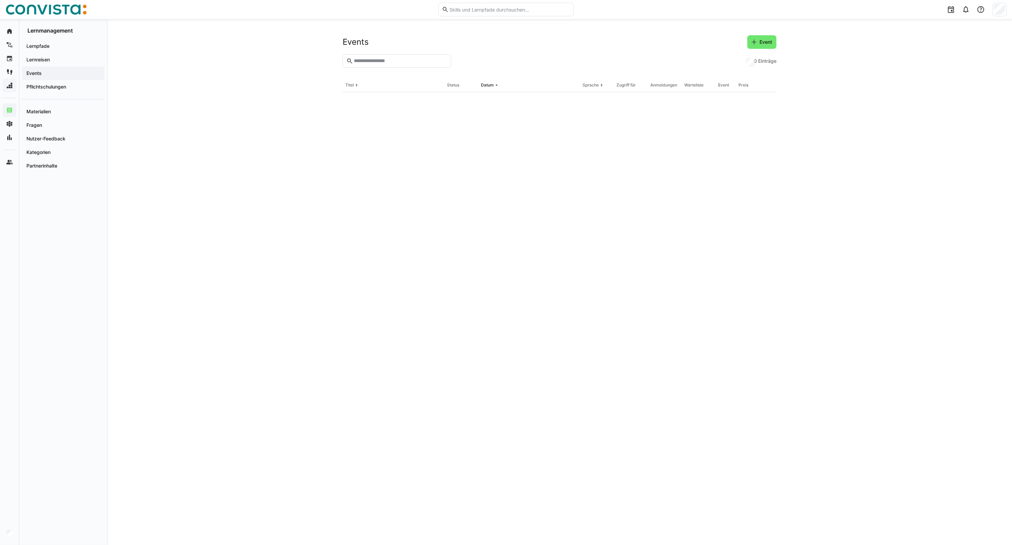
click at [360, 60] on input "text" at bounding box center [400, 61] width 94 height 6
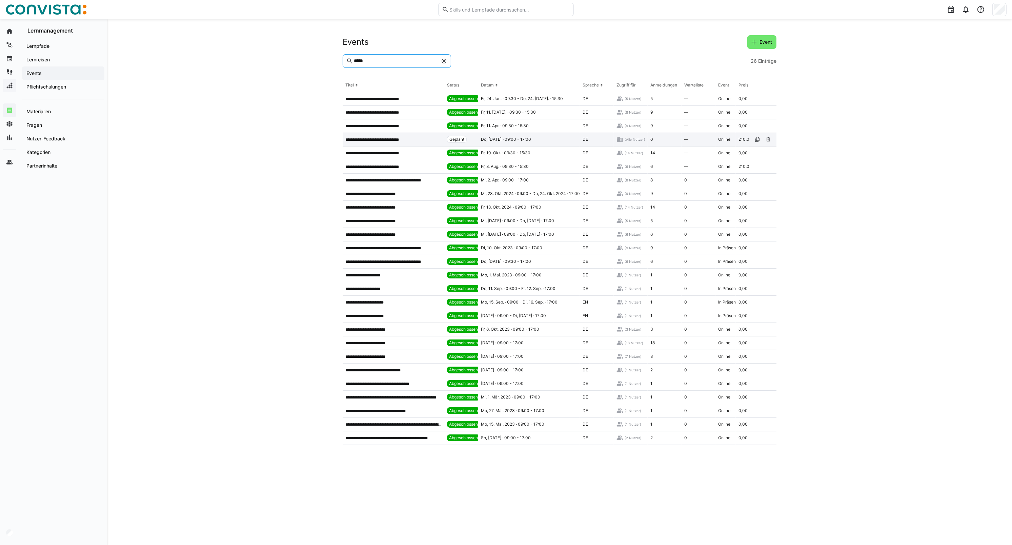
type input "*****"
click at [395, 145] on div "**********" at bounding box center [394, 140] width 102 height 14
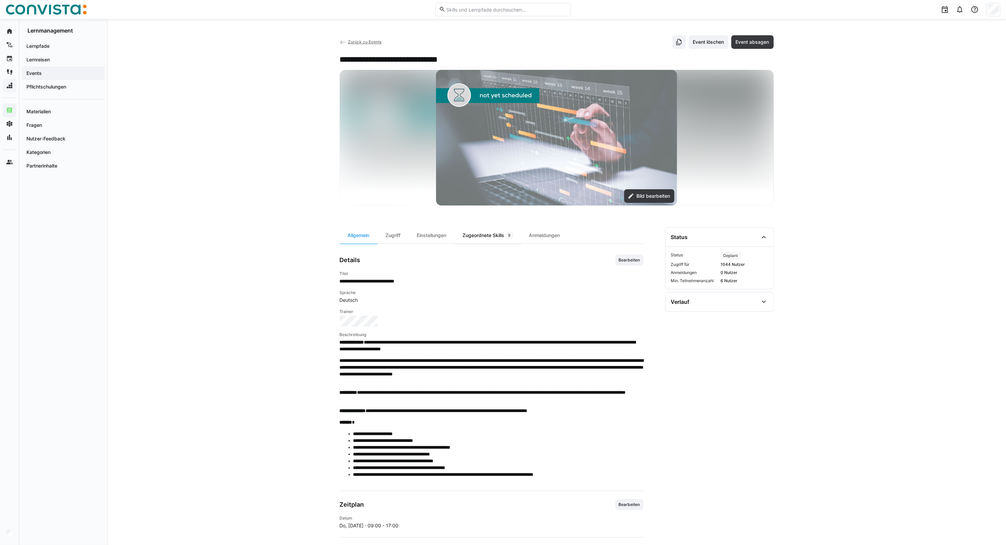
click at [477, 231] on div "Zugeordnete Skills 9" at bounding box center [487, 235] width 66 height 16
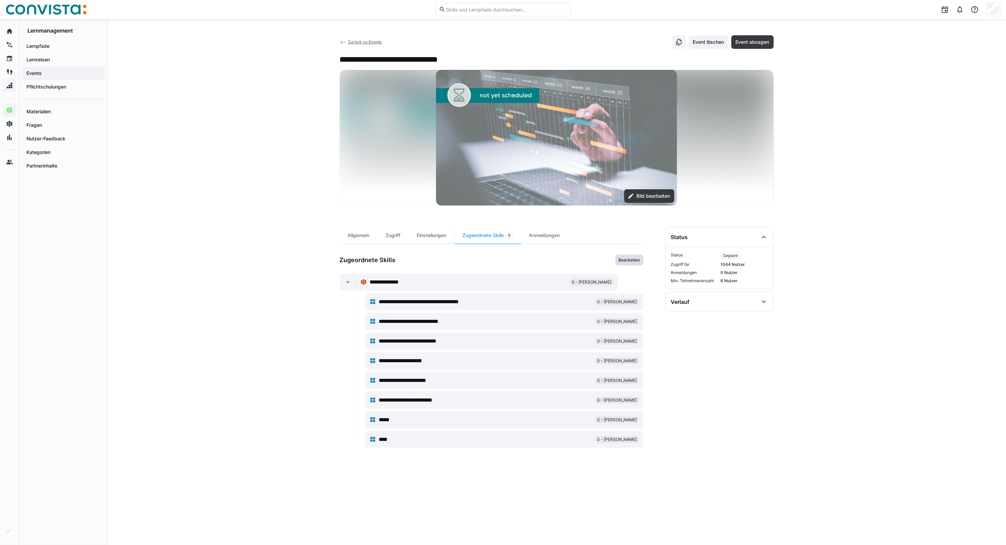
click at [629, 260] on span "Bearbeiten" at bounding box center [629, 259] width 23 height 5
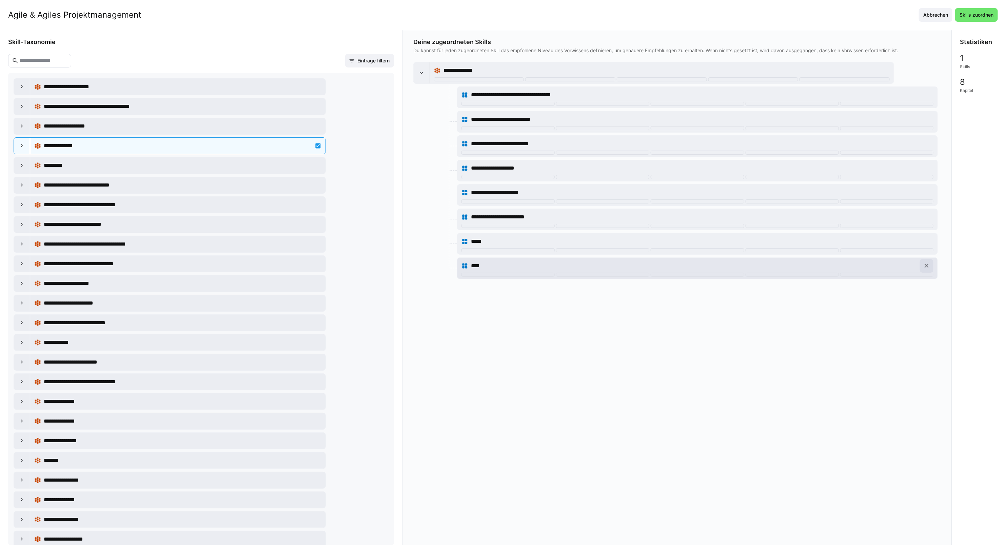
click at [740, 269] on eds-icon at bounding box center [926, 265] width 7 height 7
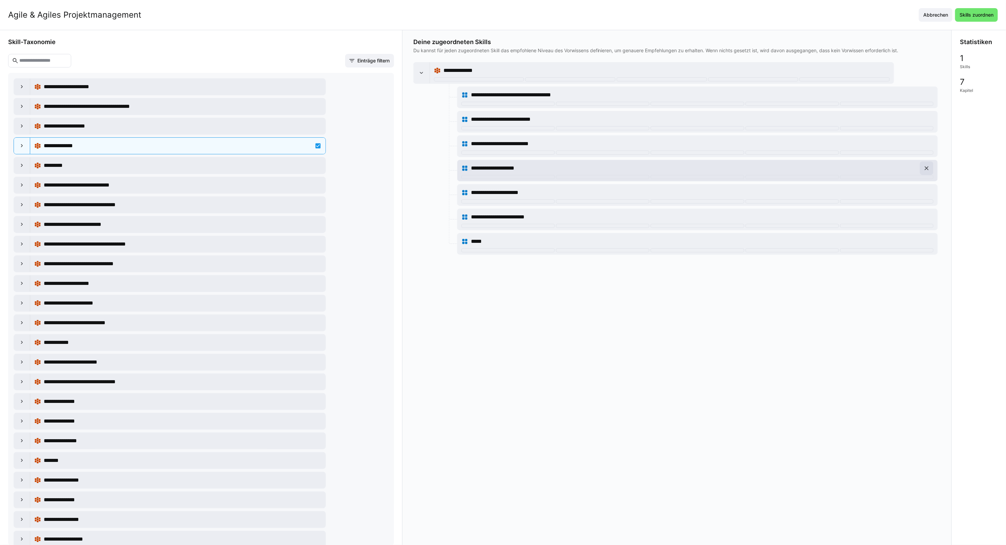
click at [740, 166] on eds-icon at bounding box center [926, 168] width 7 height 7
click at [740, 139] on span at bounding box center [926, 144] width 14 height 14
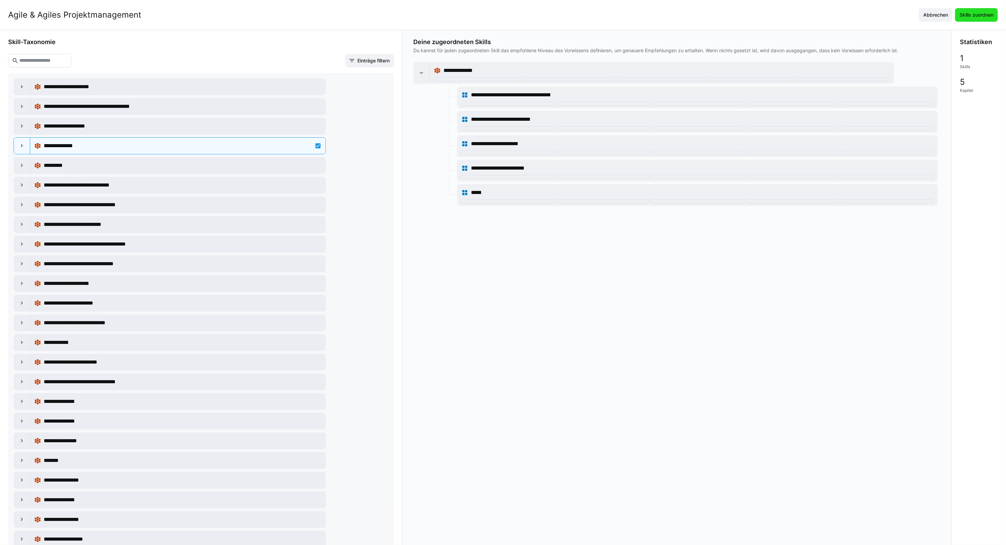
click at [740, 15] on span "Skills zuordnen" at bounding box center [976, 15] width 36 height 7
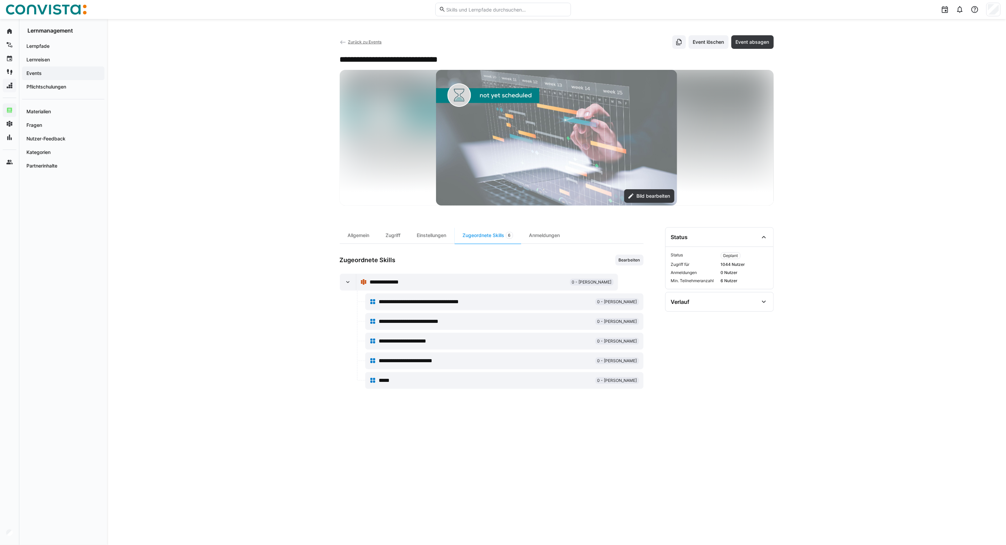
click at [350, 41] on span "Zurück zu Events" at bounding box center [365, 41] width 34 height 5
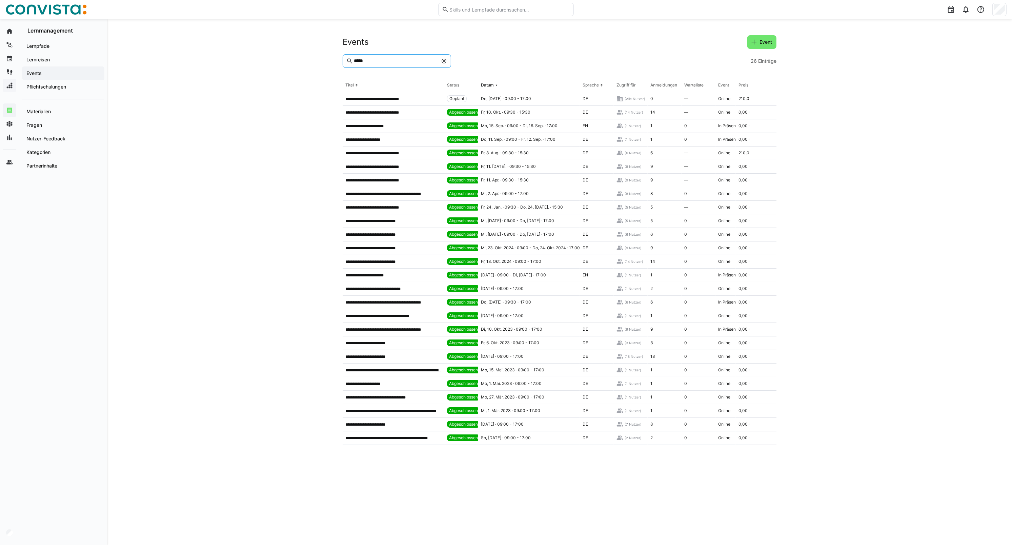
drag, startPoint x: 318, startPoint y: 60, endPoint x: 312, endPoint y: 60, distance: 5.4
click at [312, 60] on div "**********" at bounding box center [559, 282] width 905 height 526
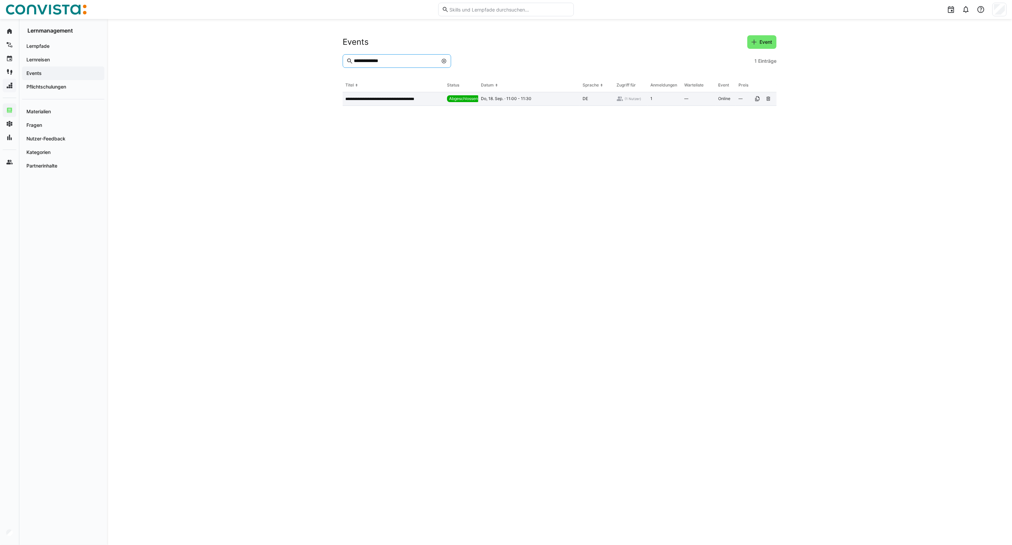
type input "**********"
click at [370, 97] on p "**********" at bounding box center [387, 98] width 85 height 5
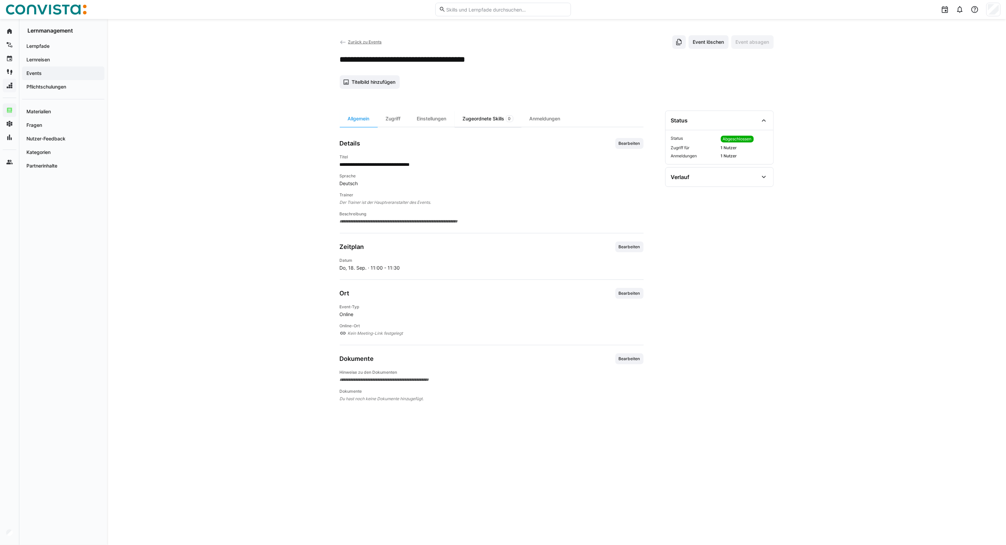
click at [479, 117] on div "Zugeordnete Skills 0" at bounding box center [487, 118] width 67 height 16
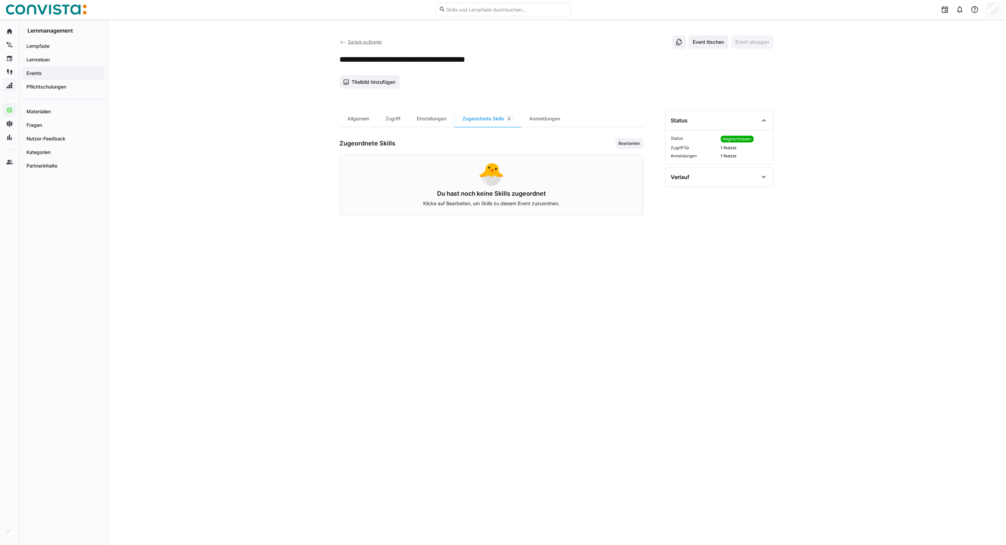
click at [354, 39] on span "Zurück zu Events" at bounding box center [365, 41] width 34 height 5
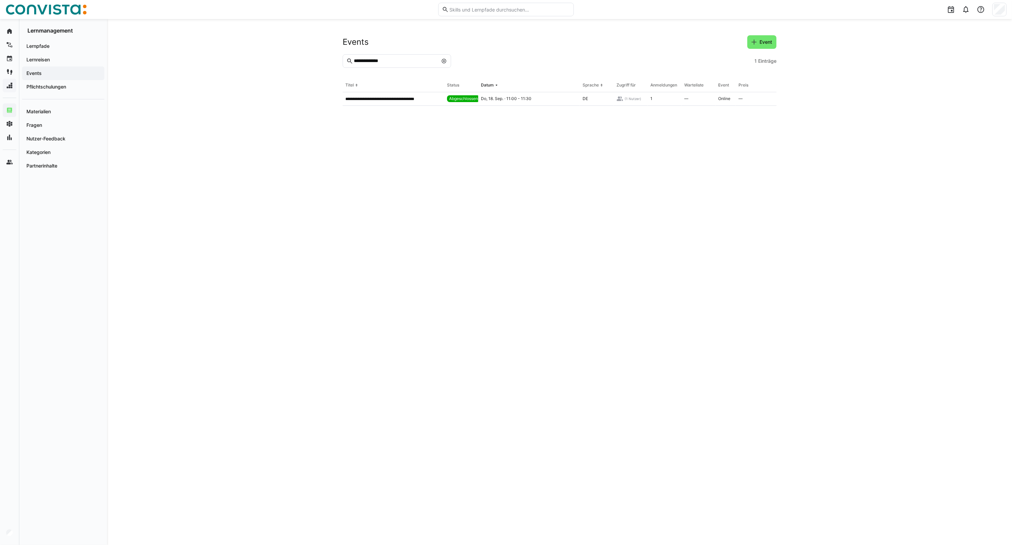
click at [399, 63] on input "**********" at bounding box center [395, 61] width 85 height 6
click at [360, 61] on input "**********" at bounding box center [395, 61] width 85 height 6
click at [386, 62] on input "***" at bounding box center [395, 61] width 85 height 6
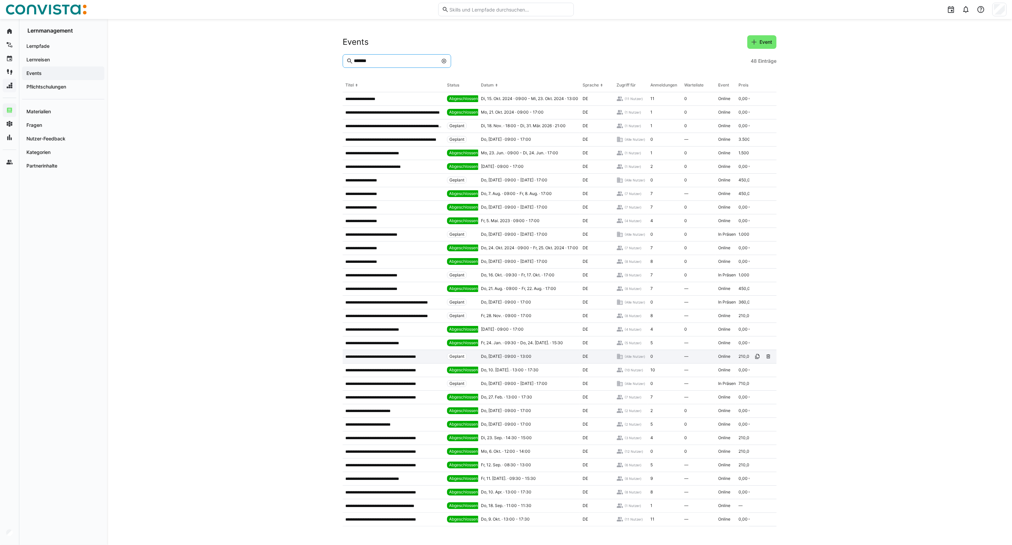
type input "*******"
click at [407, 355] on p "**********" at bounding box center [388, 356] width 87 height 5
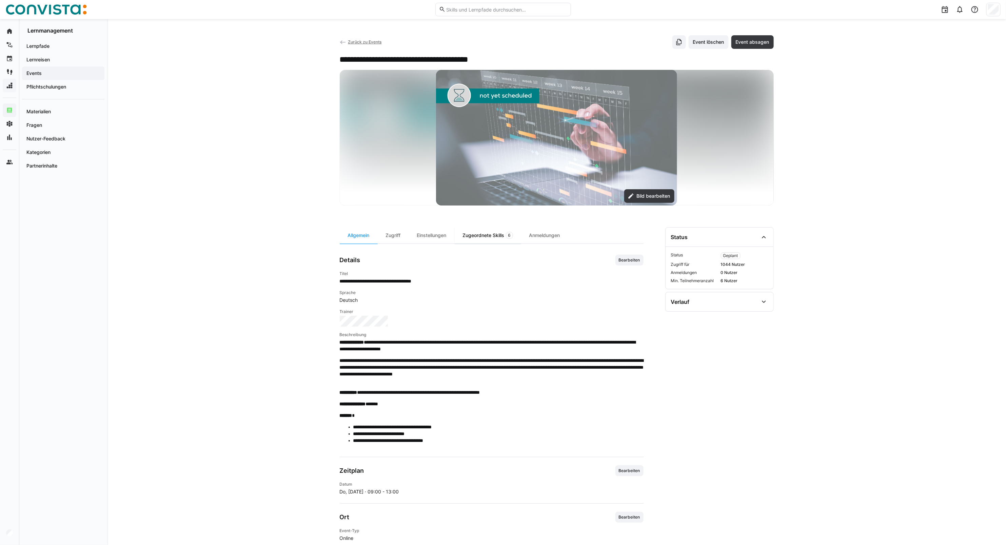
click at [490, 234] on div "Zugeordnete Skills 6" at bounding box center [487, 235] width 66 height 16
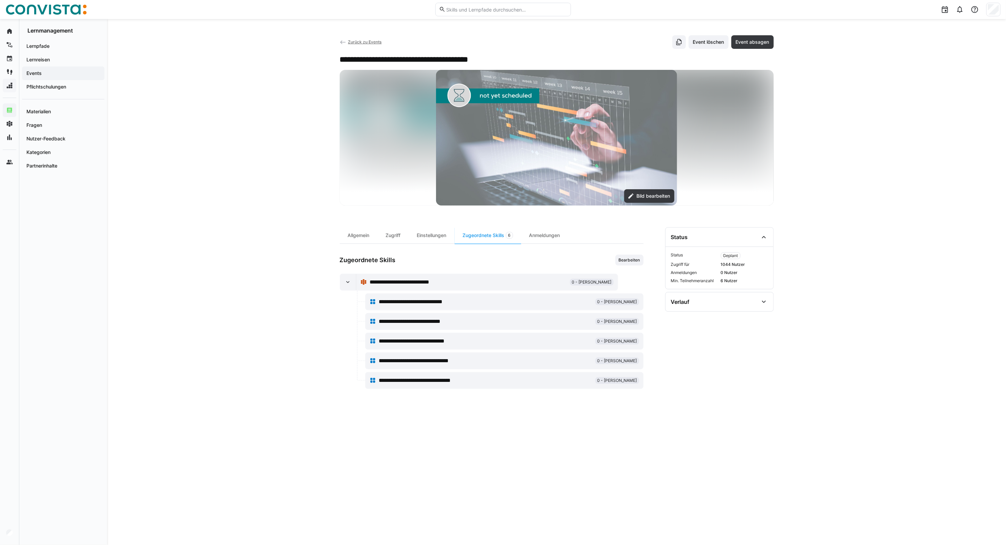
click at [364, 42] on span "Zurück zu Events" at bounding box center [365, 41] width 34 height 5
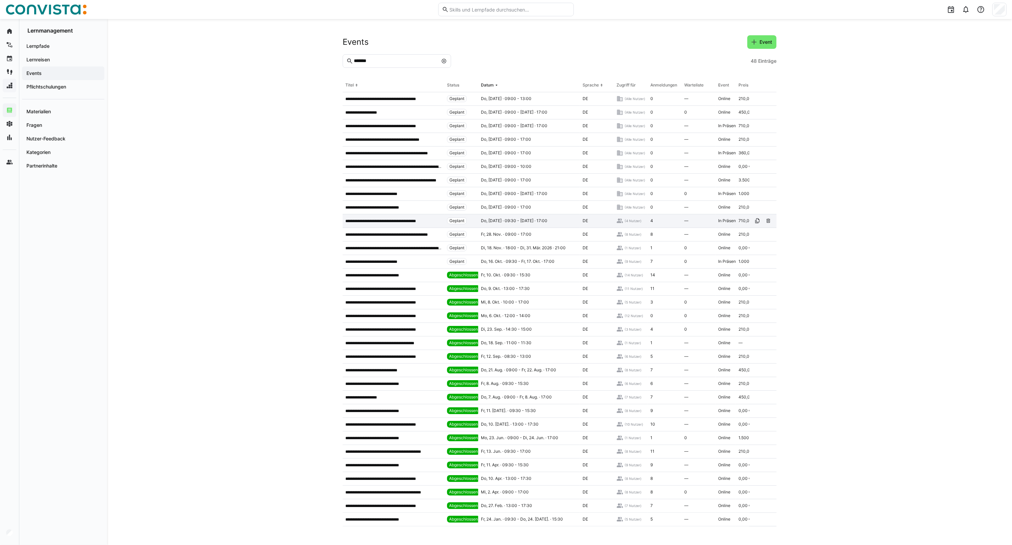
click at [412, 219] on p "**********" at bounding box center [389, 220] width 89 height 5
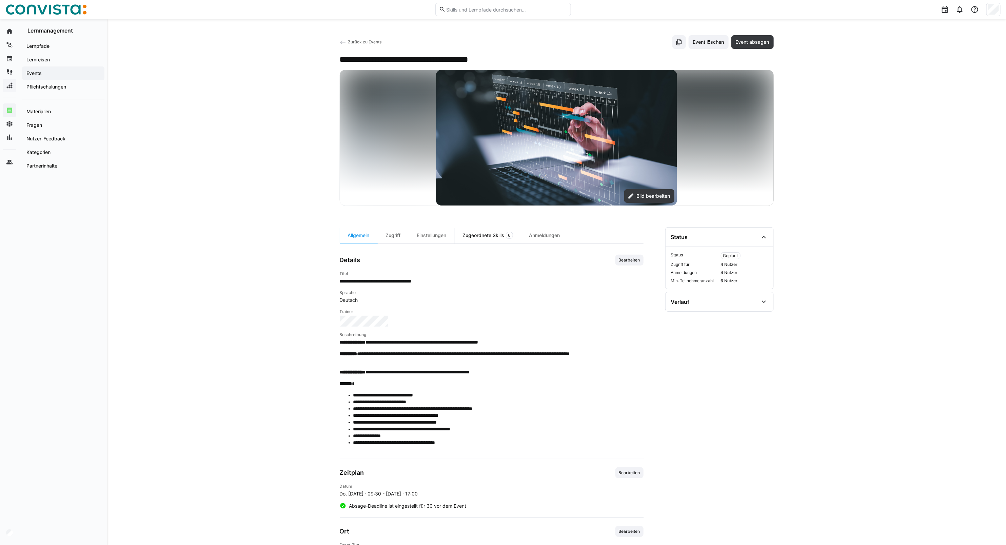
click at [487, 239] on div "Zugeordnete Skills 6" at bounding box center [487, 235] width 66 height 16
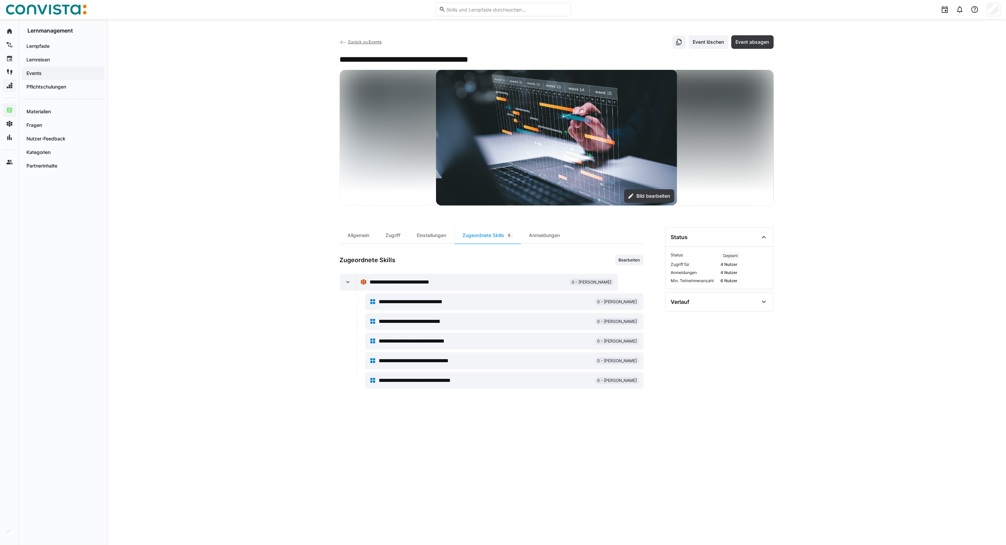
click at [365, 43] on span "Zurück zu Events" at bounding box center [365, 41] width 34 height 5
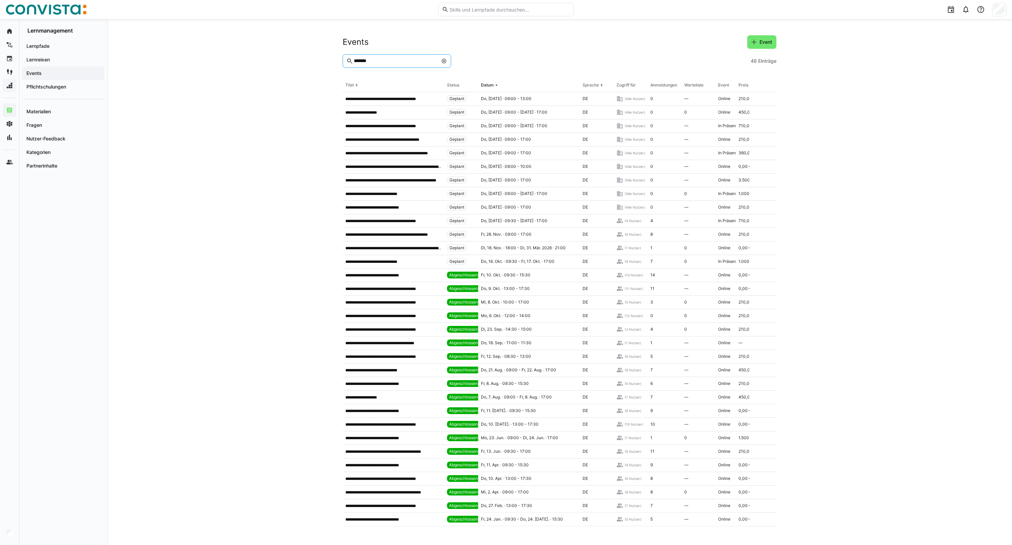
drag, startPoint x: 361, startPoint y: 63, endPoint x: 329, endPoint y: 63, distance: 31.9
click at [329, 63] on div "**********" at bounding box center [559, 282] width 905 height 526
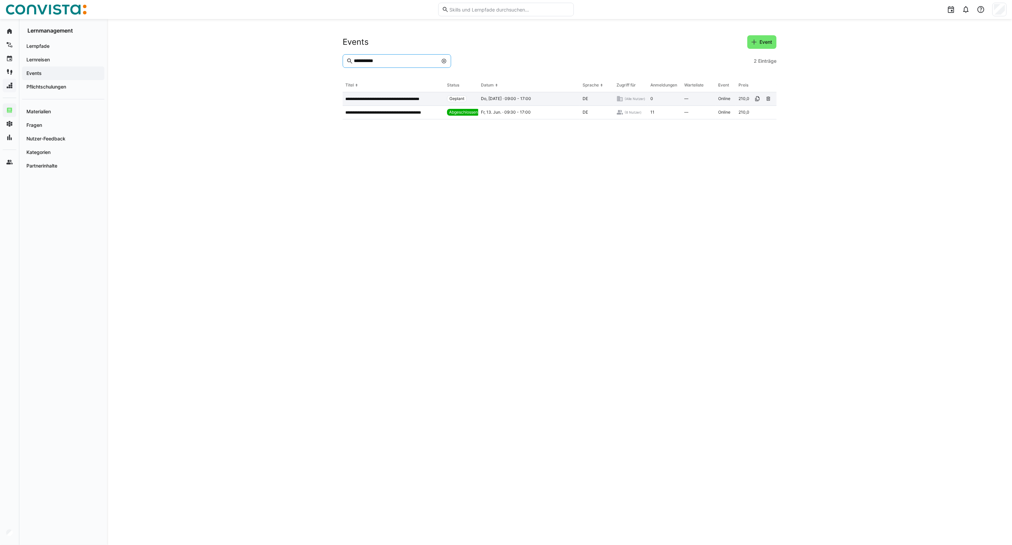
type input "**********"
click at [365, 98] on p "**********" at bounding box center [393, 98] width 96 height 5
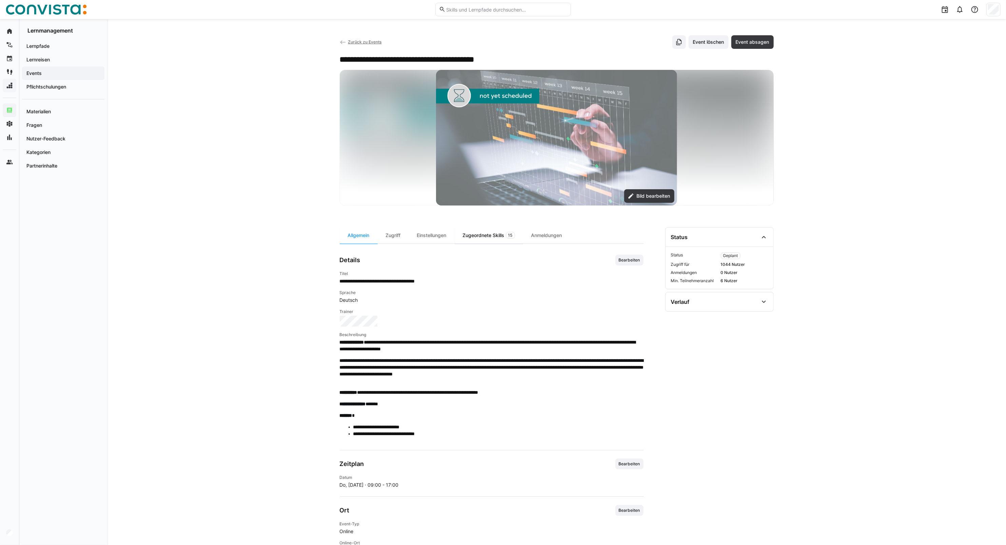
click at [492, 238] on div "Zugeordnete Skills 15" at bounding box center [488, 235] width 68 height 16
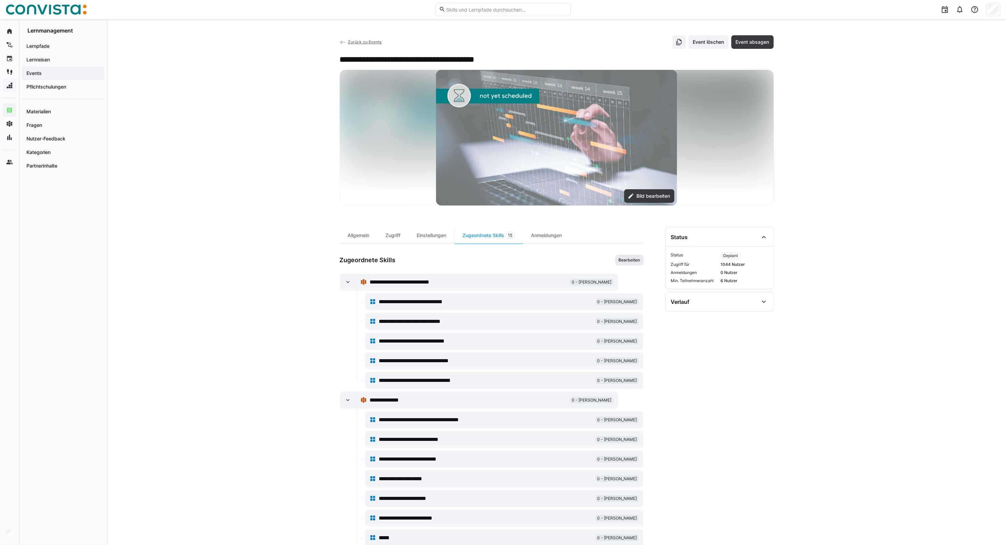
click at [629, 262] on span "Bearbeiten" at bounding box center [629, 259] width 23 height 5
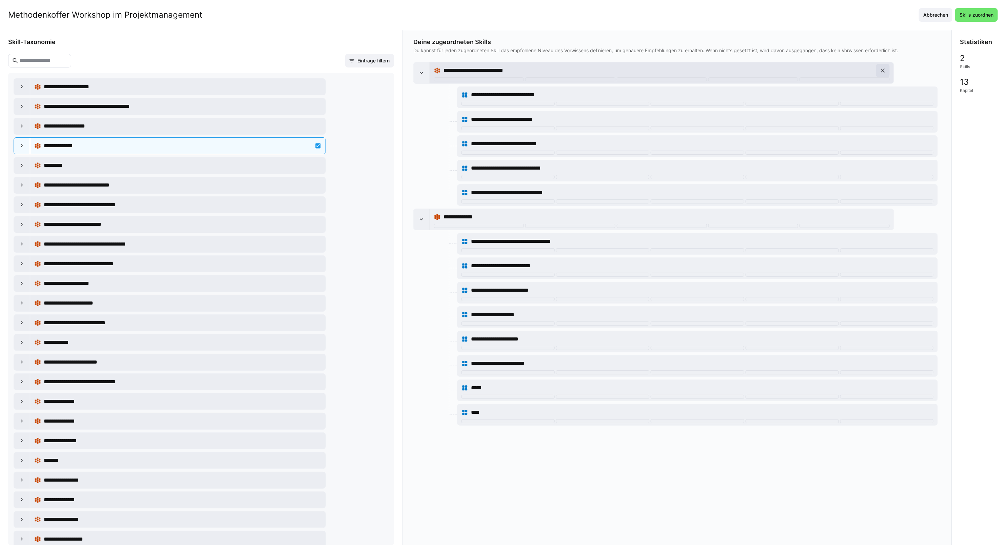
click at [740, 72] on eds-icon at bounding box center [882, 70] width 7 height 7
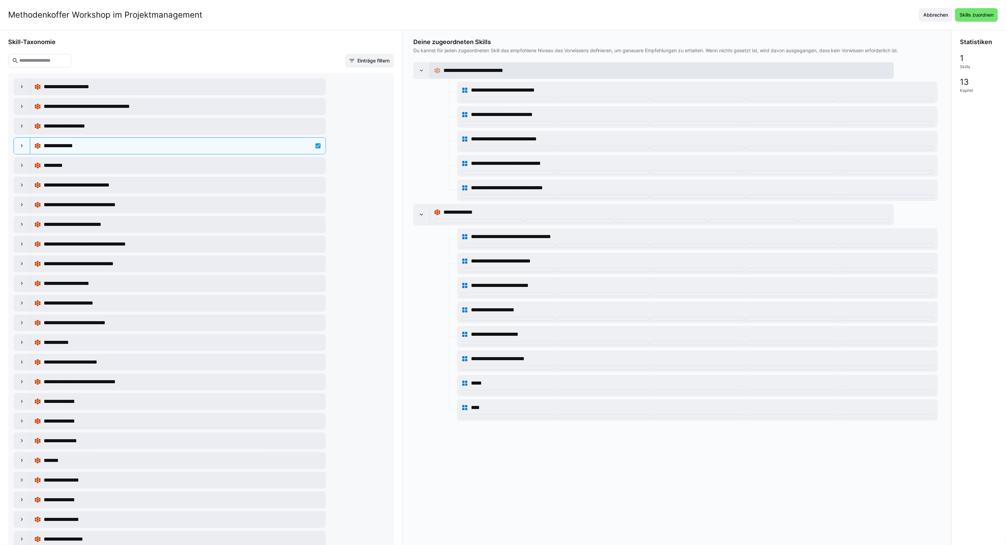
click at [740, 72] on div "**********" at bounding box center [666, 70] width 446 height 8
click at [740, 213] on eds-icon at bounding box center [882, 212] width 7 height 7
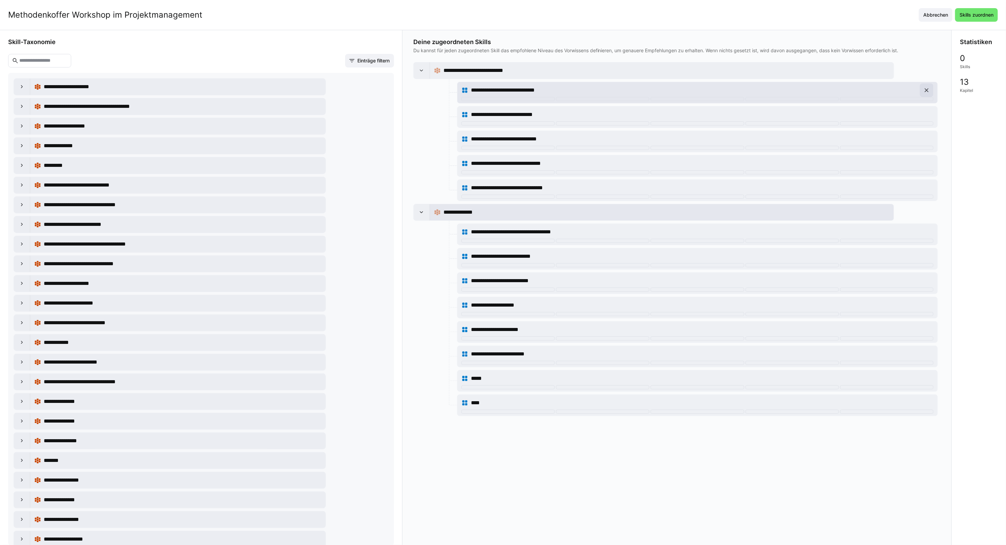
click at [740, 88] on eds-icon at bounding box center [926, 90] width 7 height 7
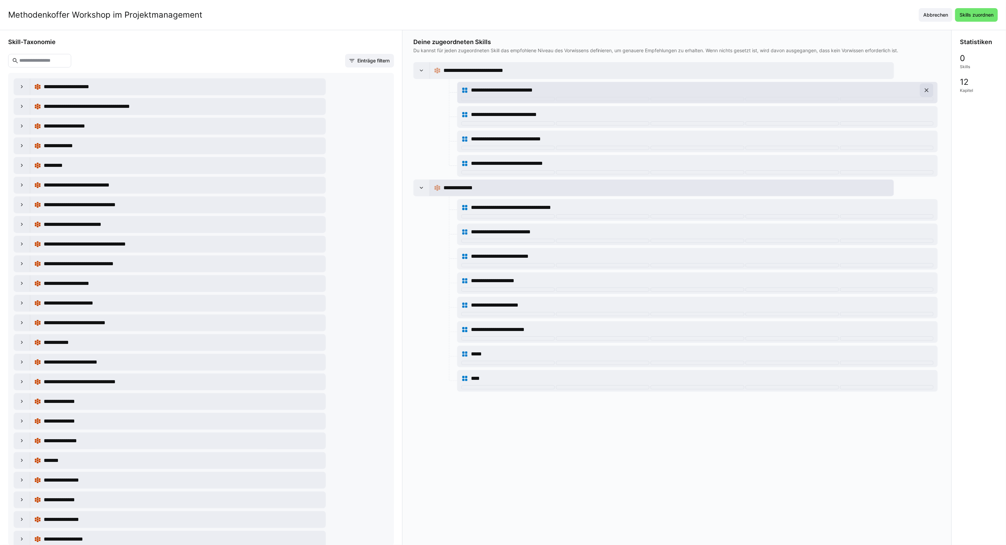
click at [740, 89] on eds-icon at bounding box center [926, 90] width 7 height 7
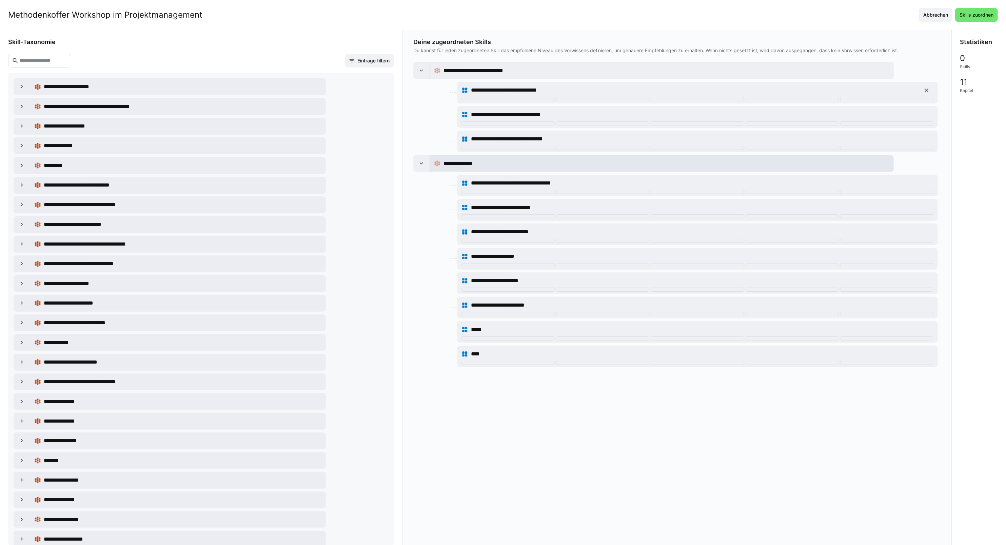
click at [740, 89] on eds-icon at bounding box center [926, 90] width 7 height 7
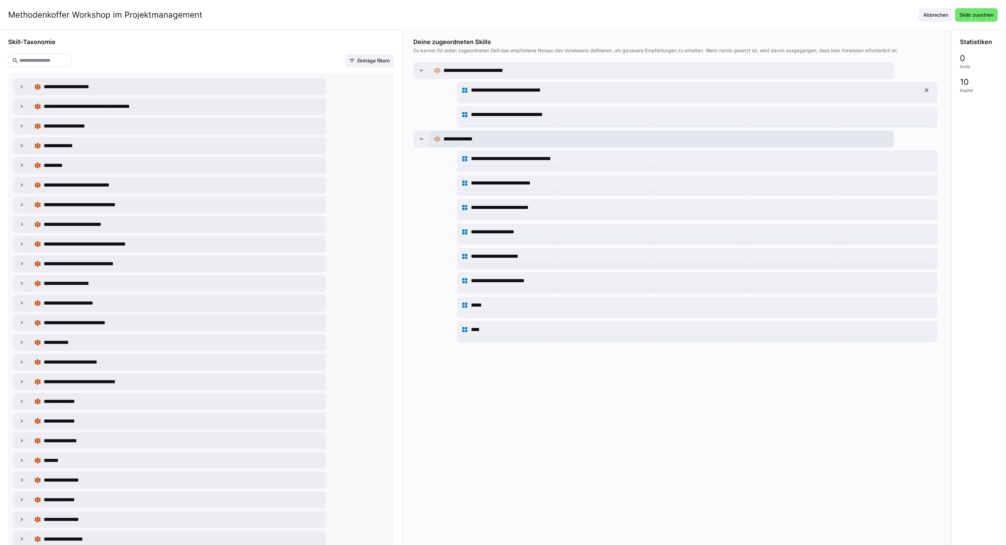
click at [740, 89] on eds-icon at bounding box center [926, 90] width 7 height 7
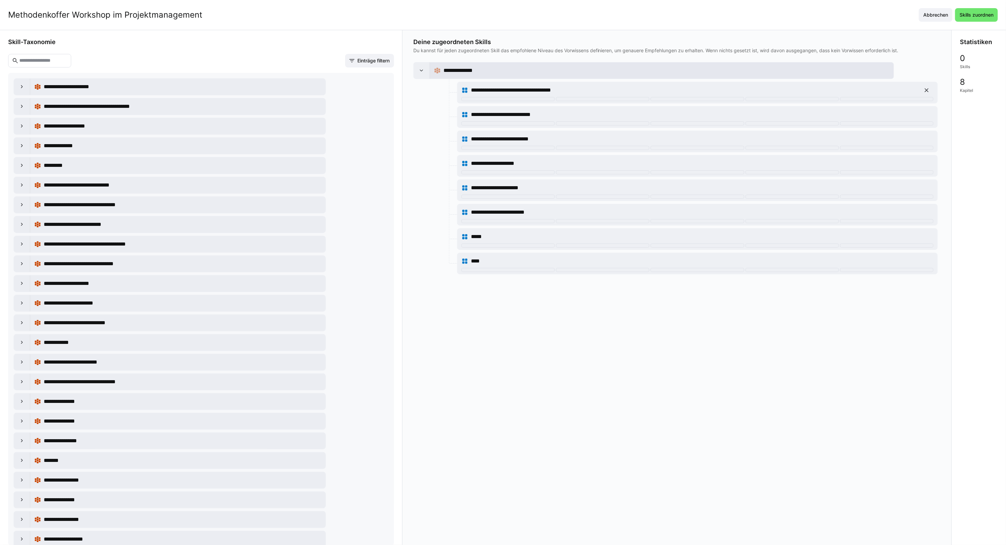
click at [740, 89] on eds-icon at bounding box center [926, 90] width 7 height 7
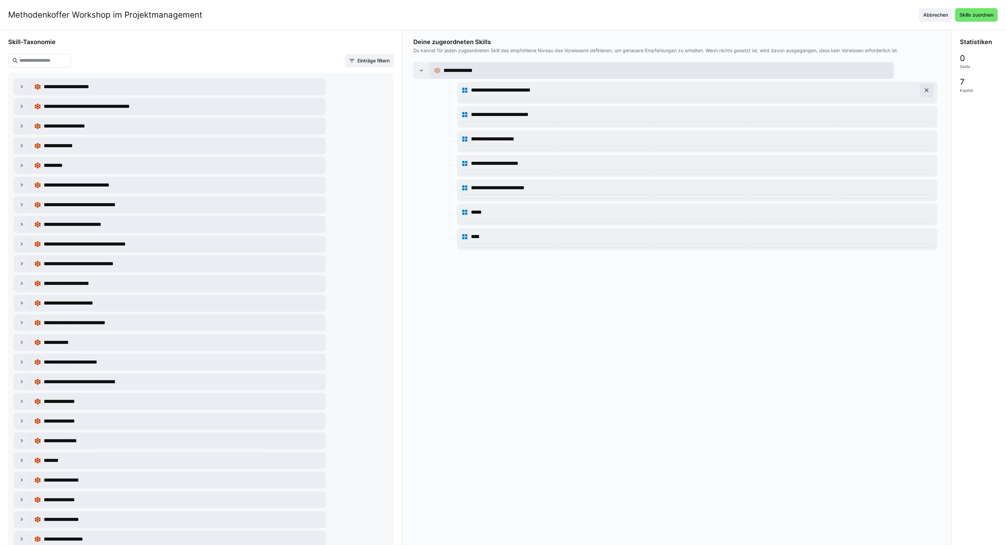
click at [740, 89] on eds-icon at bounding box center [926, 90] width 7 height 7
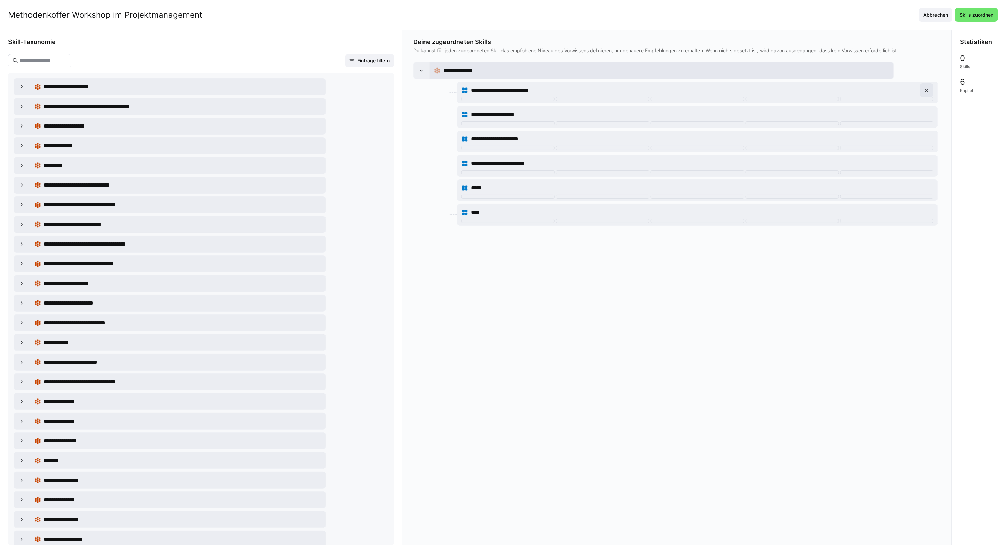
click at [740, 89] on eds-icon at bounding box center [926, 90] width 7 height 7
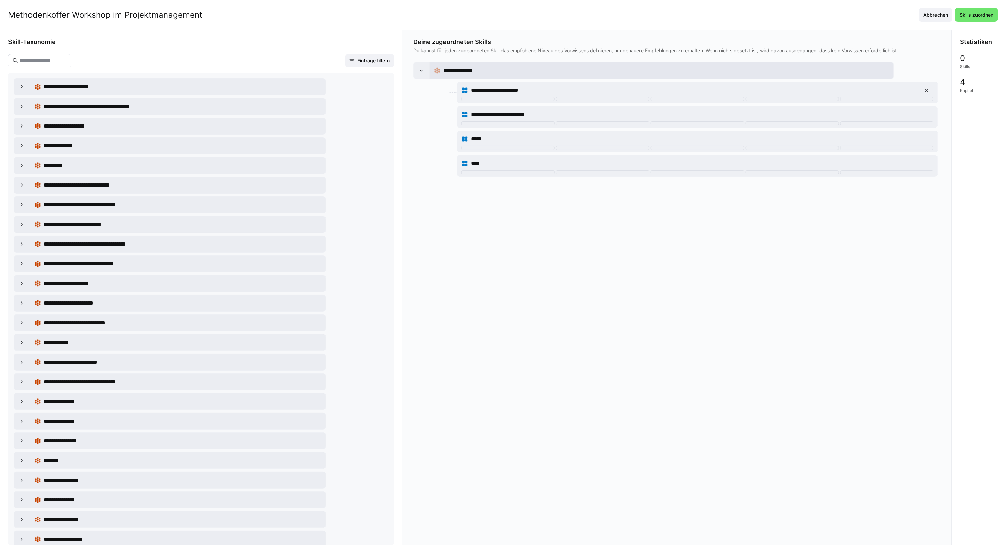
click at [740, 89] on eds-icon at bounding box center [926, 90] width 7 height 7
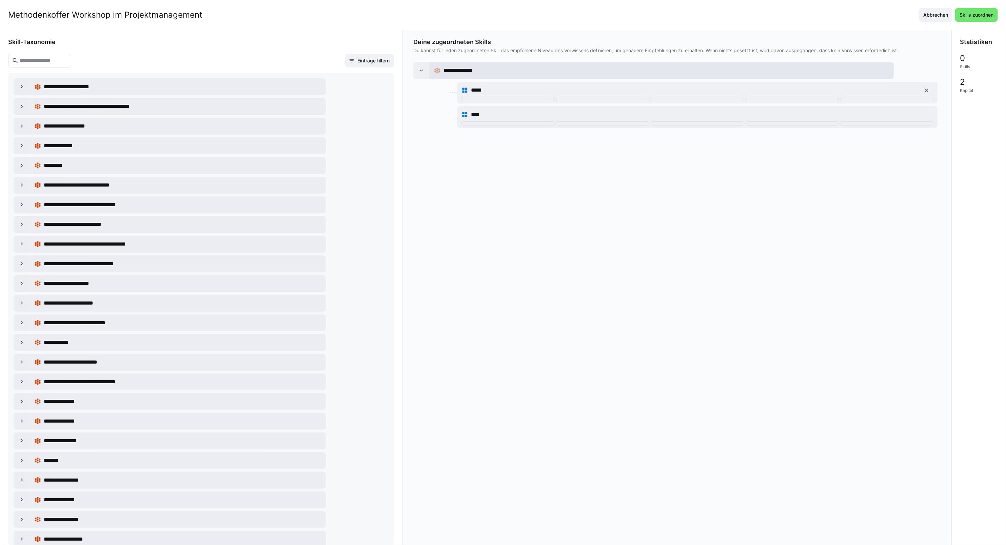
click at [740, 89] on eds-icon at bounding box center [926, 90] width 7 height 7
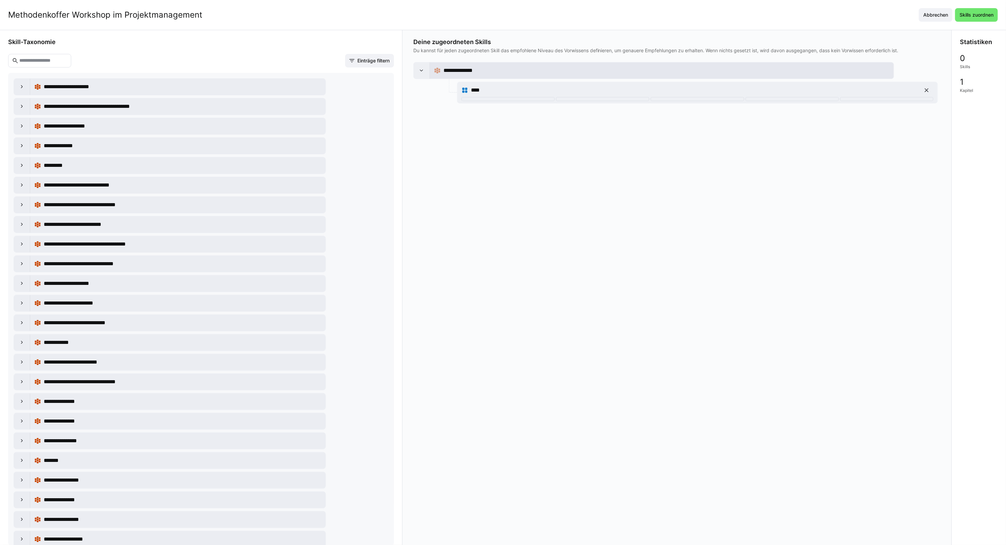
click at [740, 89] on eds-icon at bounding box center [926, 90] width 7 height 7
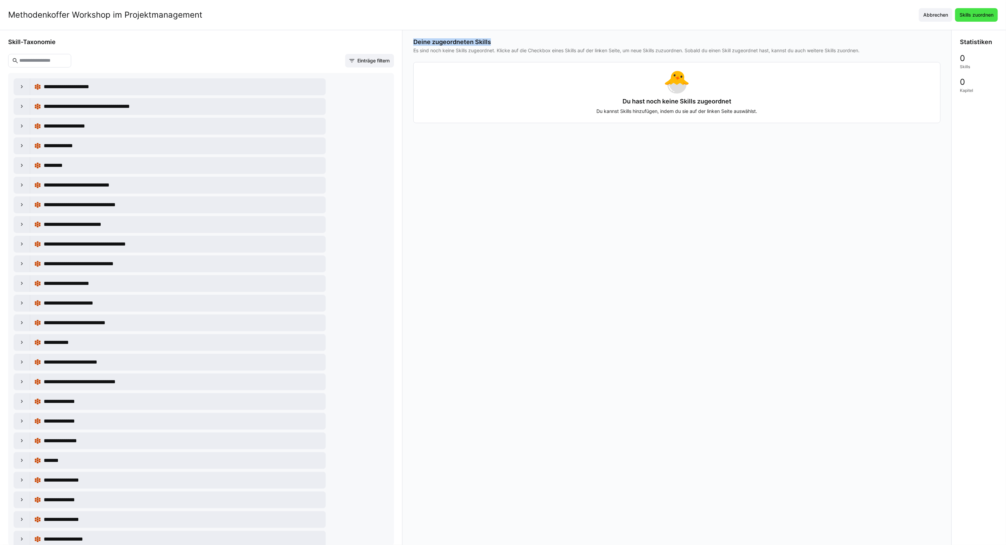
drag, startPoint x: 925, startPoint y: 89, endPoint x: 989, endPoint y: 14, distance: 98.6
click at [740, 14] on span "Skills zuordnen" at bounding box center [976, 15] width 36 height 7
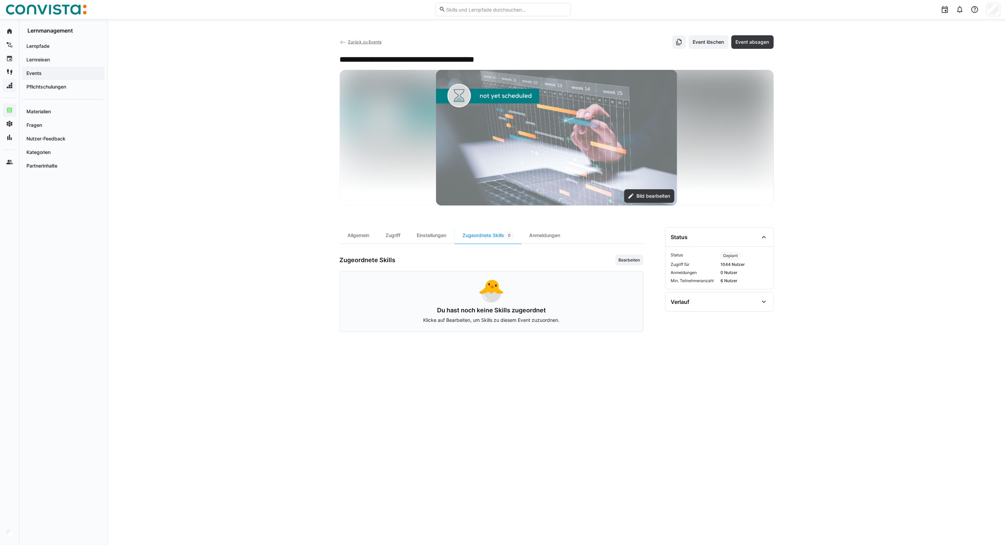
click at [26, 7] on img at bounding box center [45, 9] width 81 height 11
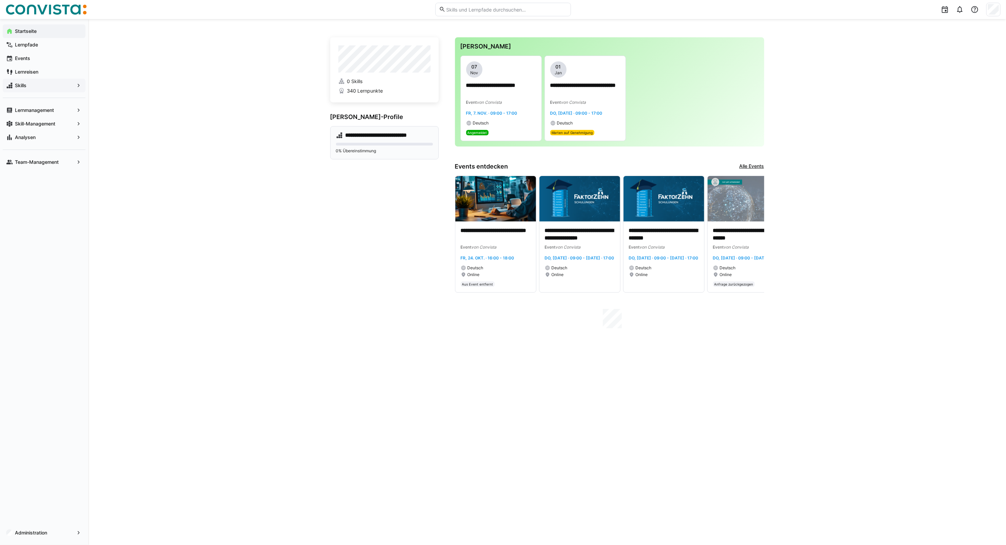
click at [374, 140] on div "**********" at bounding box center [384, 142] width 108 height 33
